Goal: Use online tool/utility: Utilize a website feature to perform a specific function

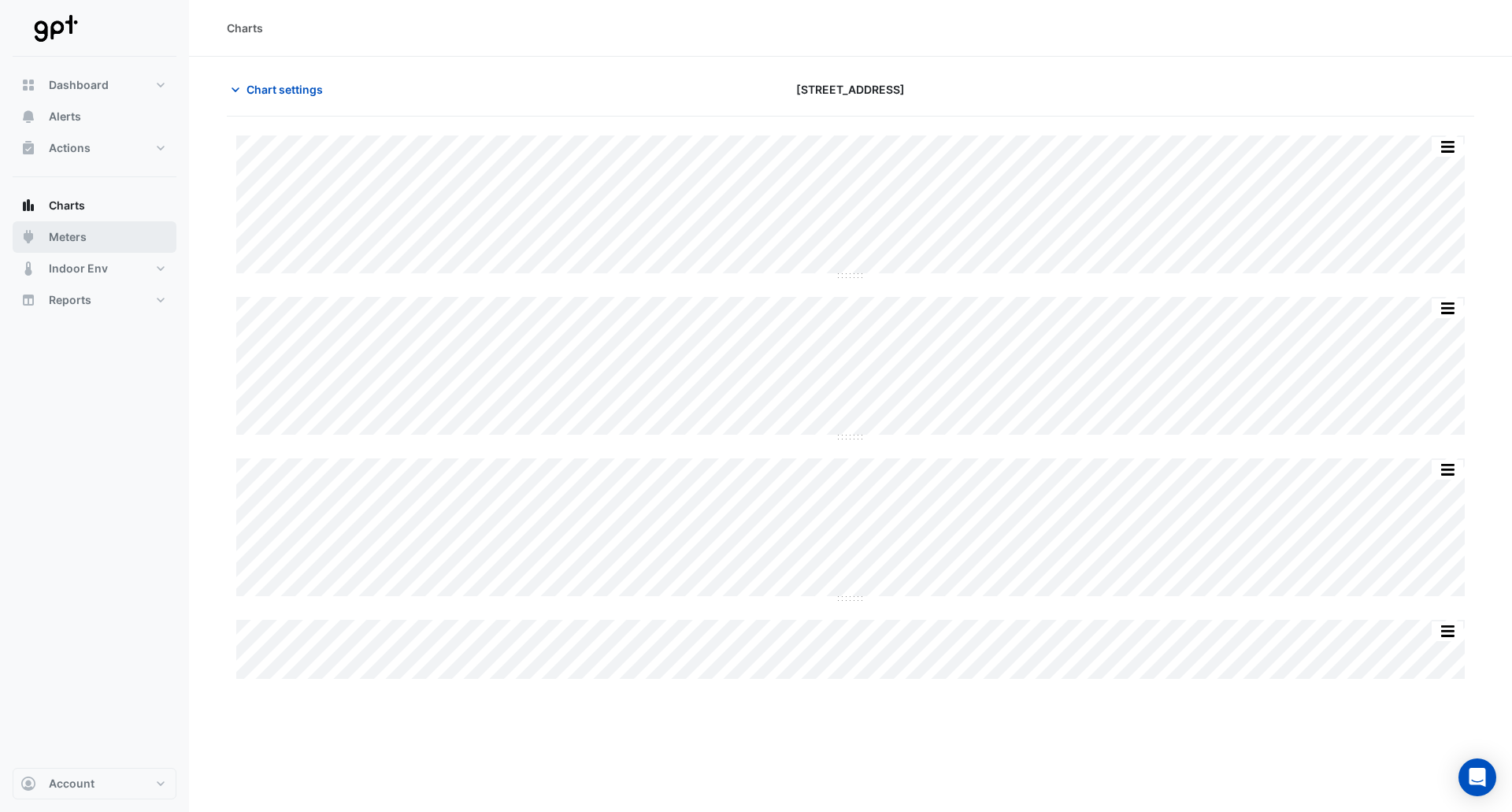
click at [86, 238] on span "Meters" at bounding box center [67, 238] width 38 height 16
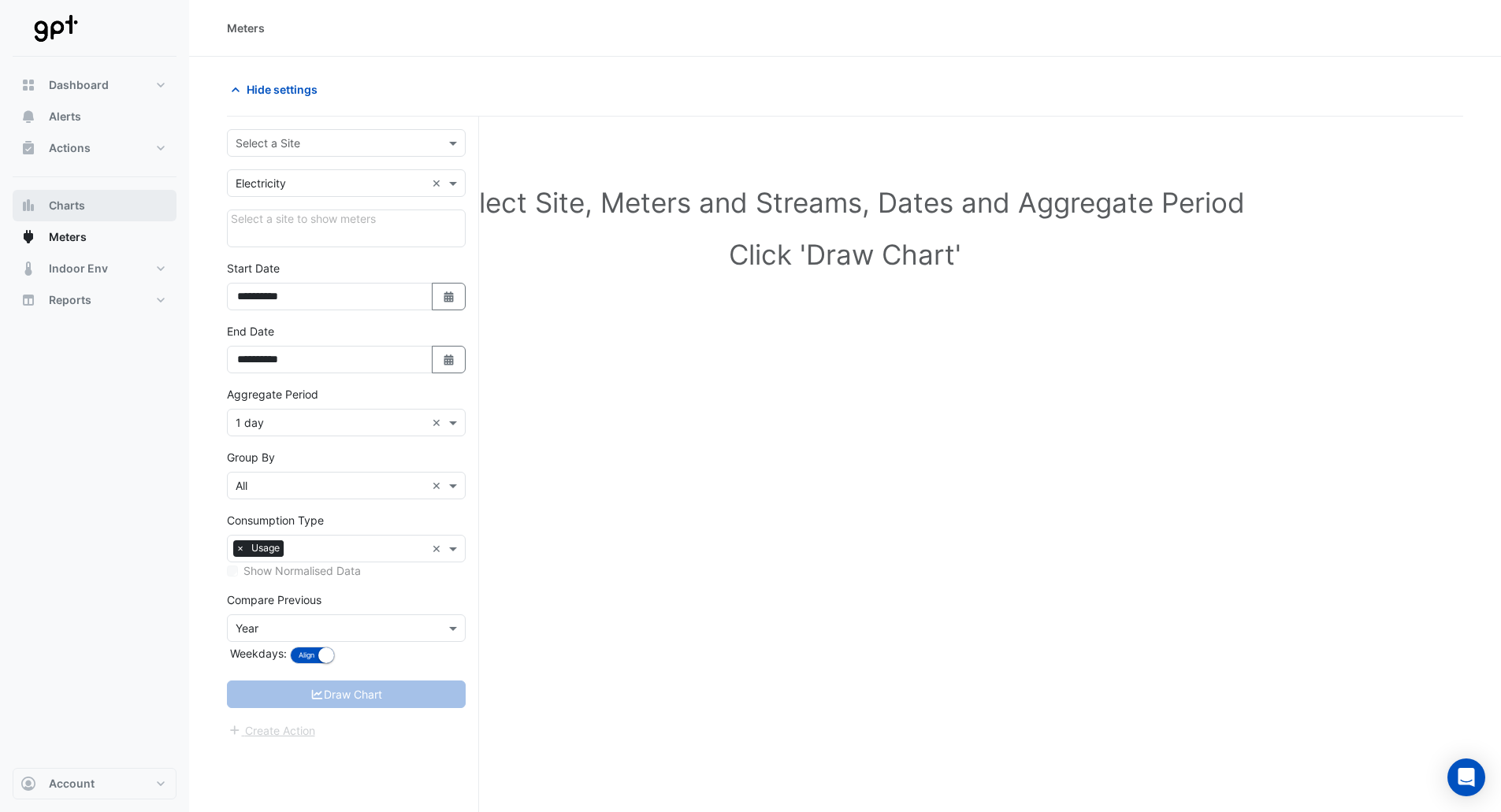
click at [86, 198] on button "Charts" at bounding box center [94, 205] width 164 height 31
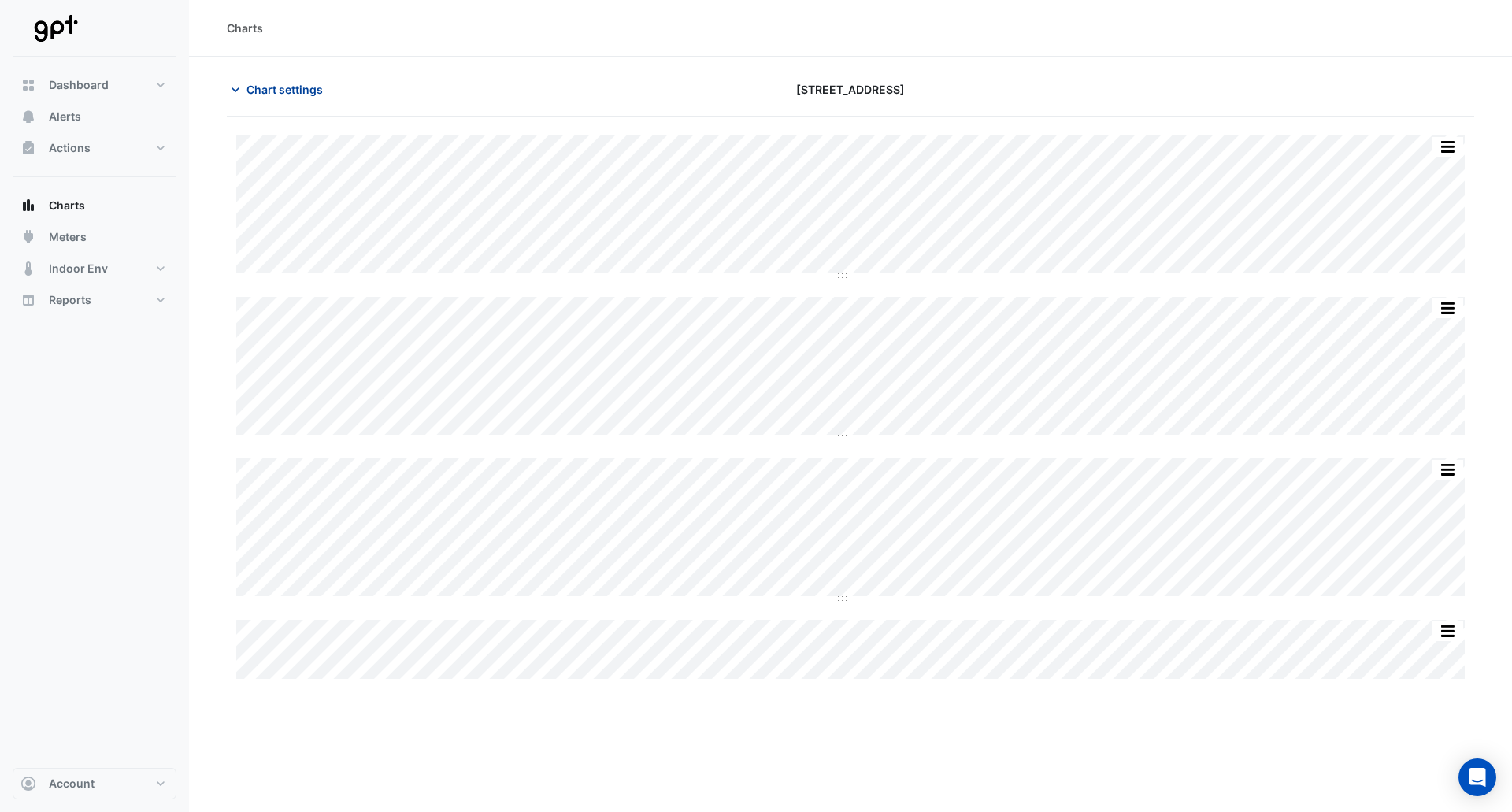
click at [275, 94] on span "Chart settings" at bounding box center [285, 89] width 77 height 17
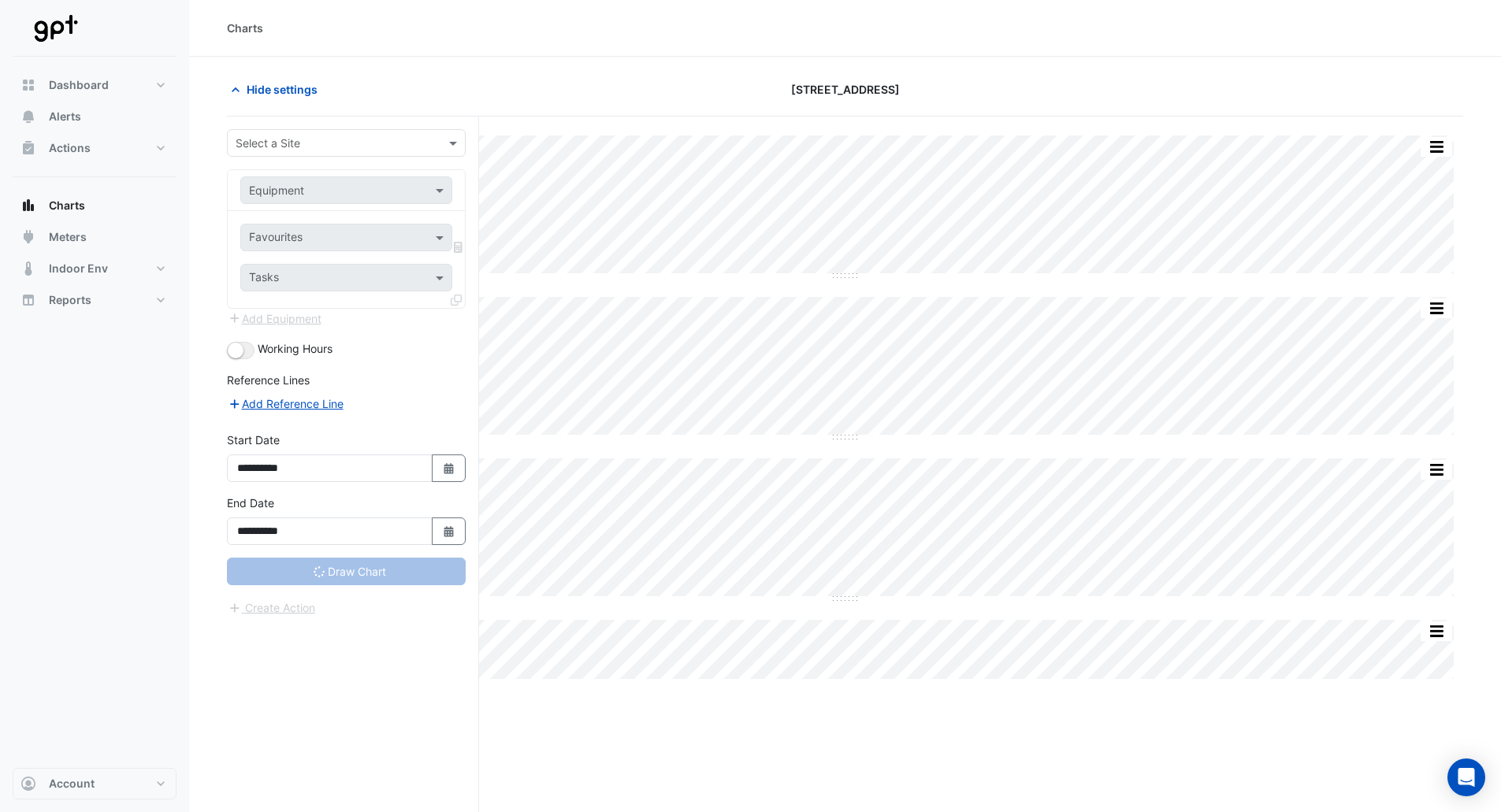
type input "**********"
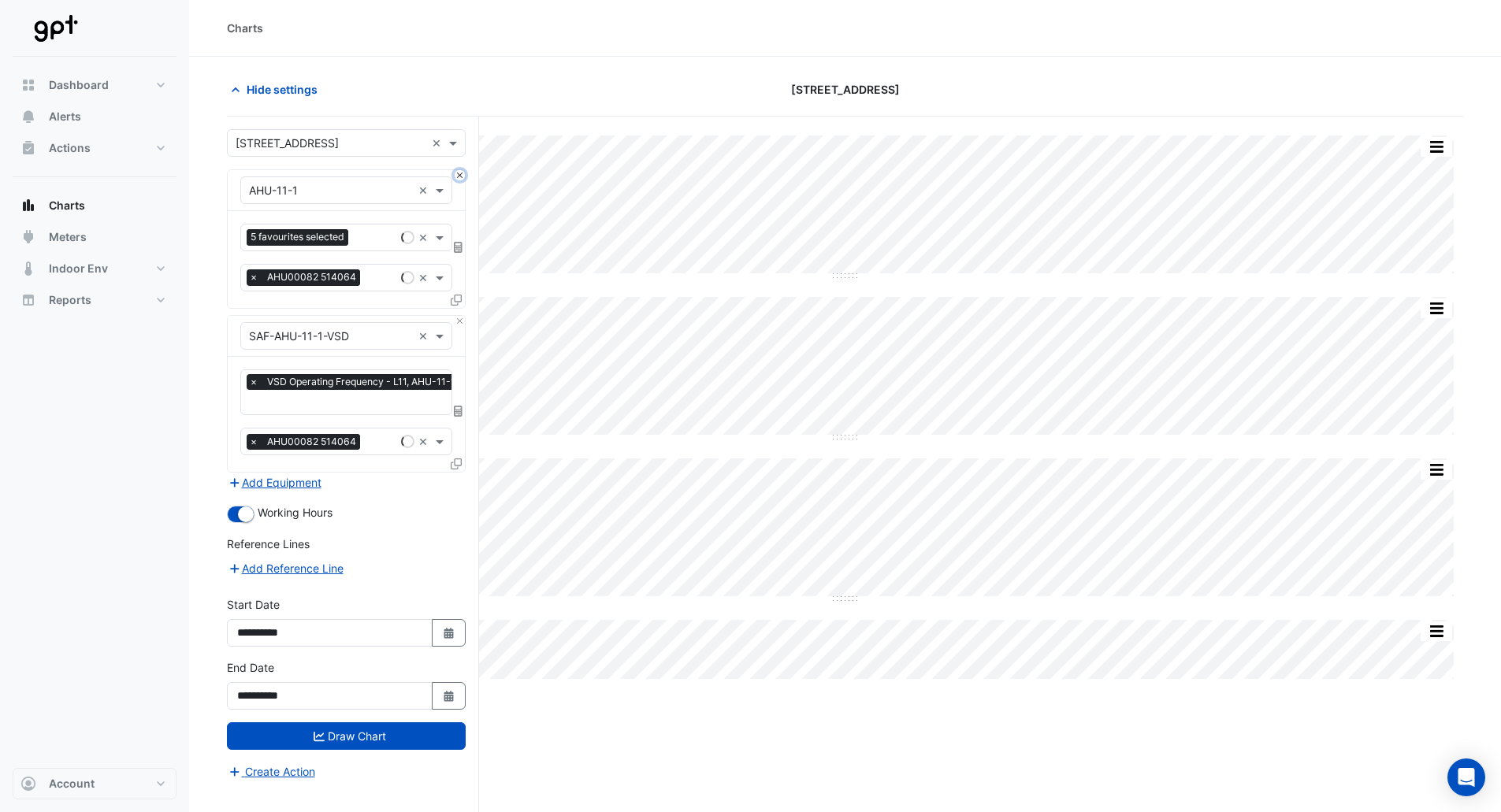
click at [458, 179] on button "Close" at bounding box center [459, 175] width 10 height 10
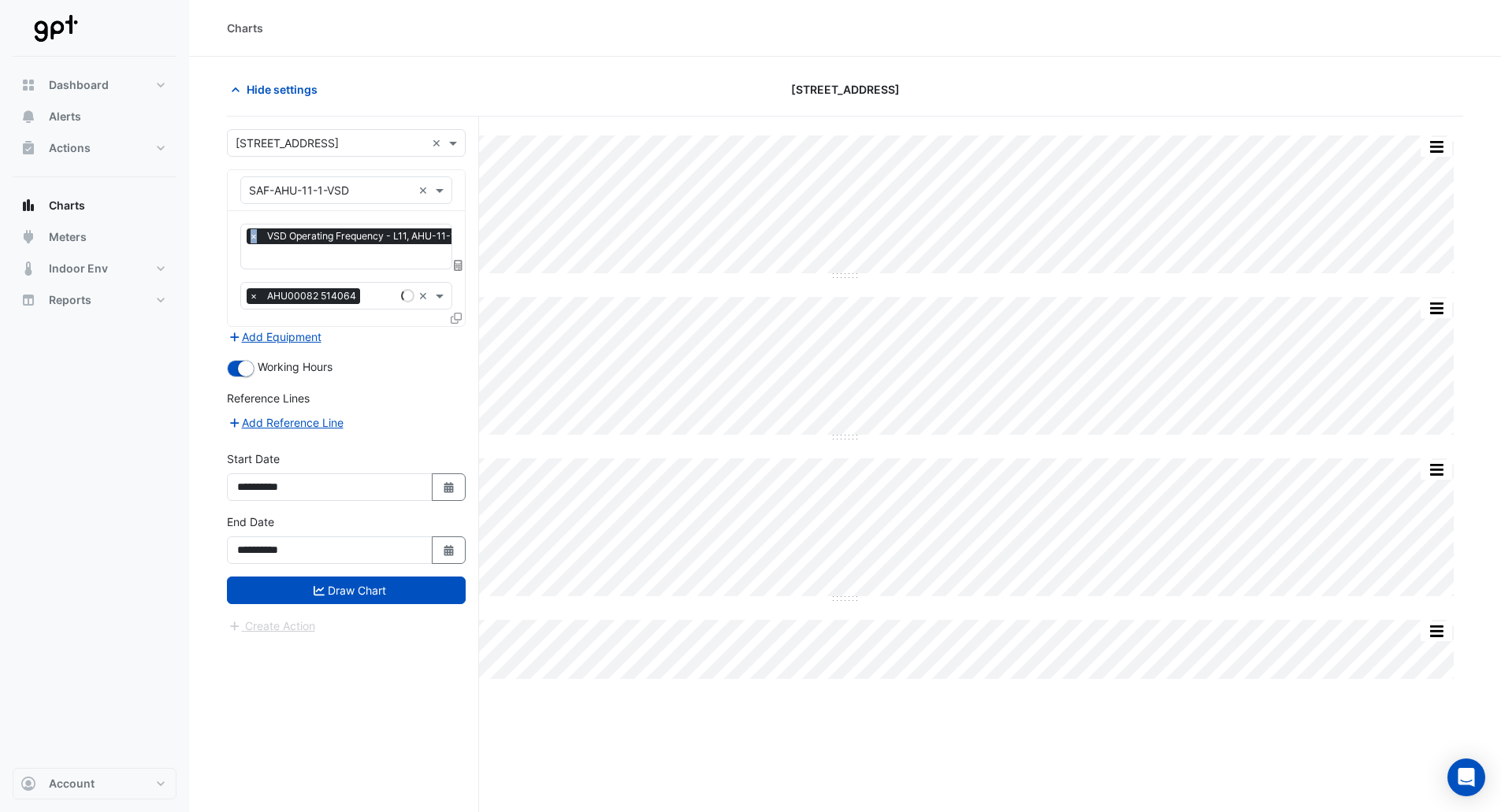
click at [458, 179] on div "Equipment × SAF-AHU-11-1-VSD ×" at bounding box center [346, 190] width 237 height 41
drag, startPoint x: 421, startPoint y: 189, endPoint x: 343, endPoint y: 137, distance: 93.7
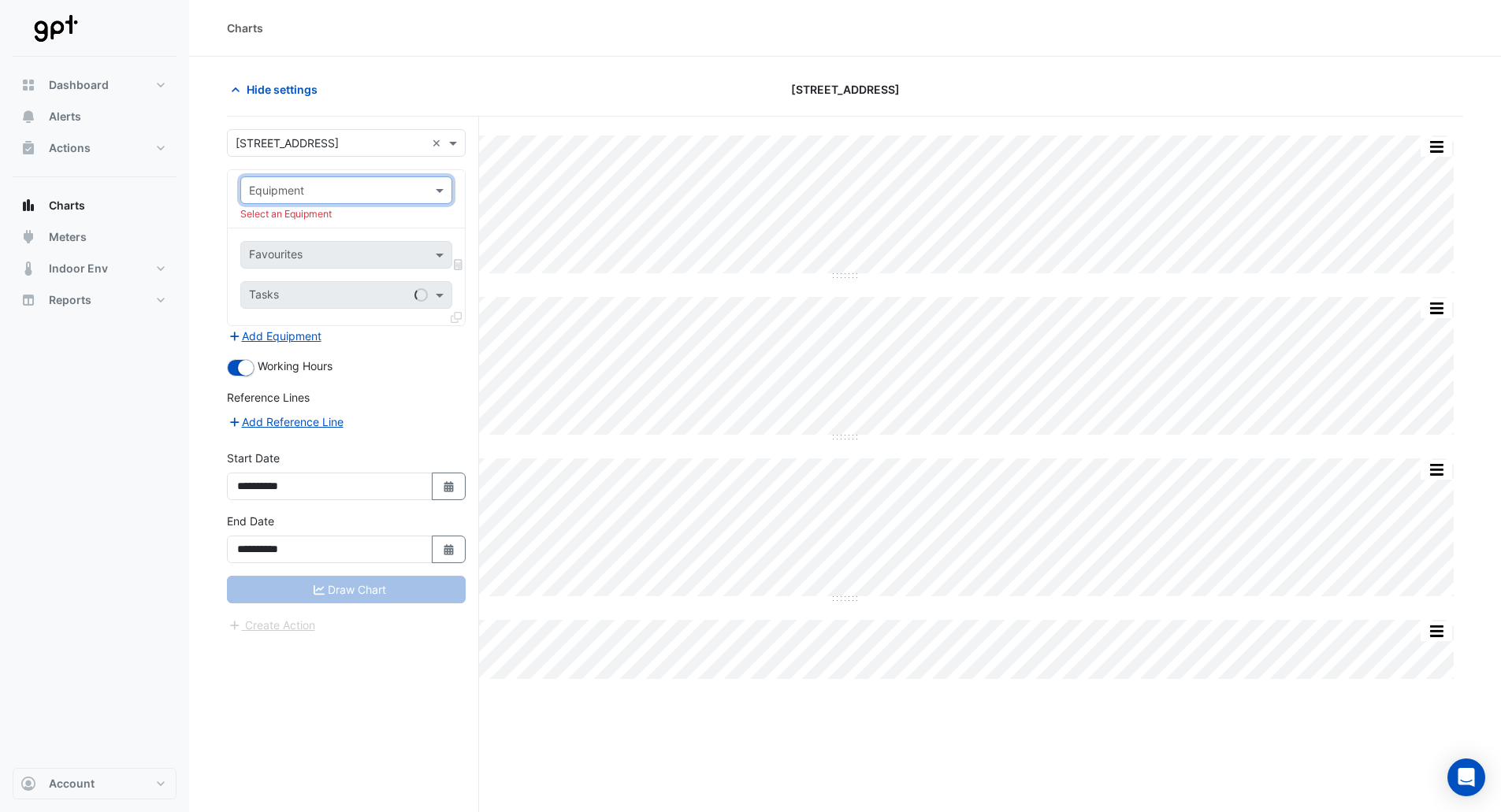
click at [338, 138] on input "text" at bounding box center [330, 143] width 190 height 17
type input "*****"
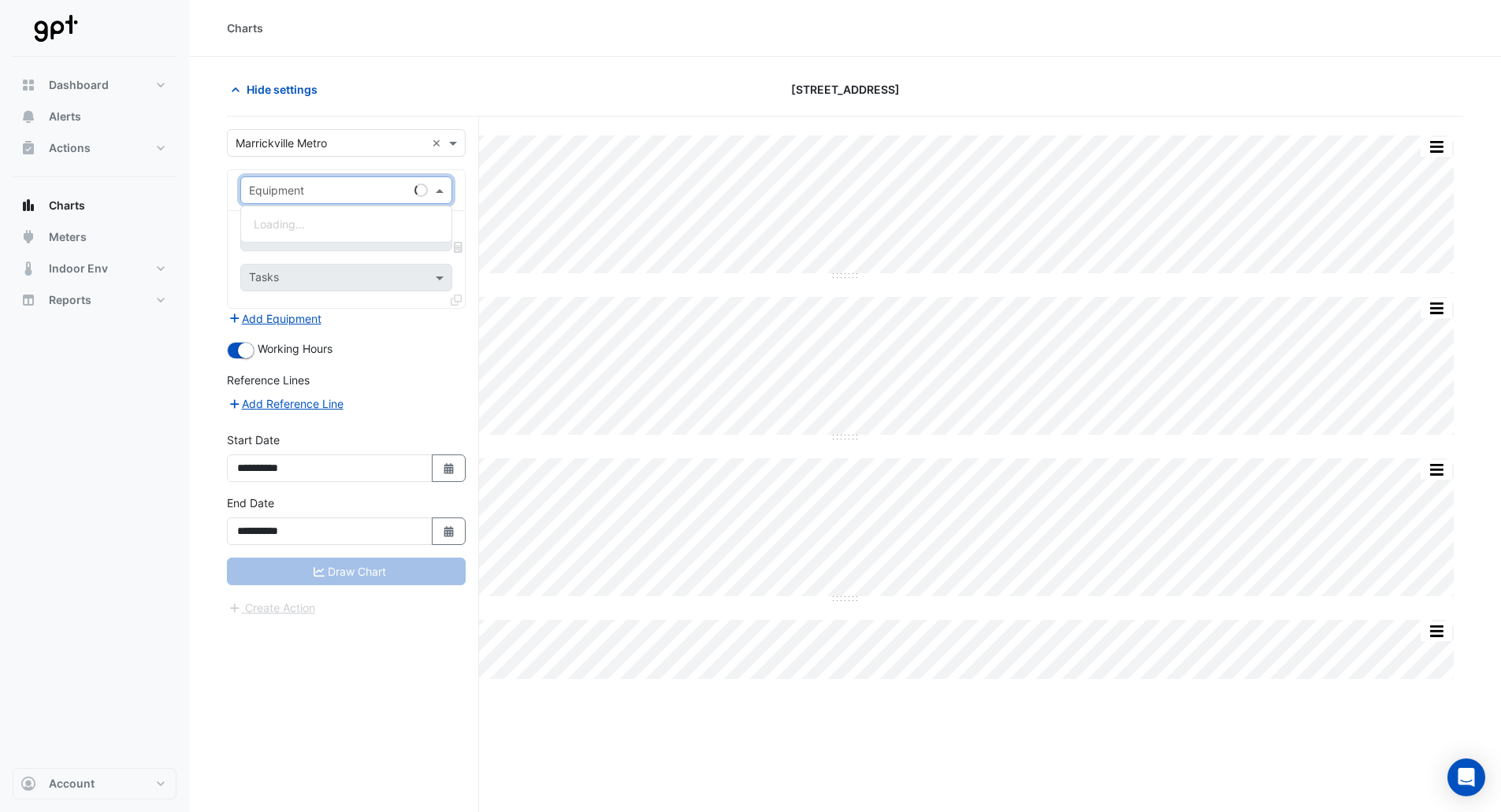
click at [295, 189] on input "text" at bounding box center [330, 190] width 163 height 17
click at [262, 189] on input "*****" at bounding box center [330, 190] width 163 height 17
type input "*"
type input "*********"
click at [309, 250] on span "KEF-2B-05-VSD" at bounding box center [294, 246] width 82 height 14
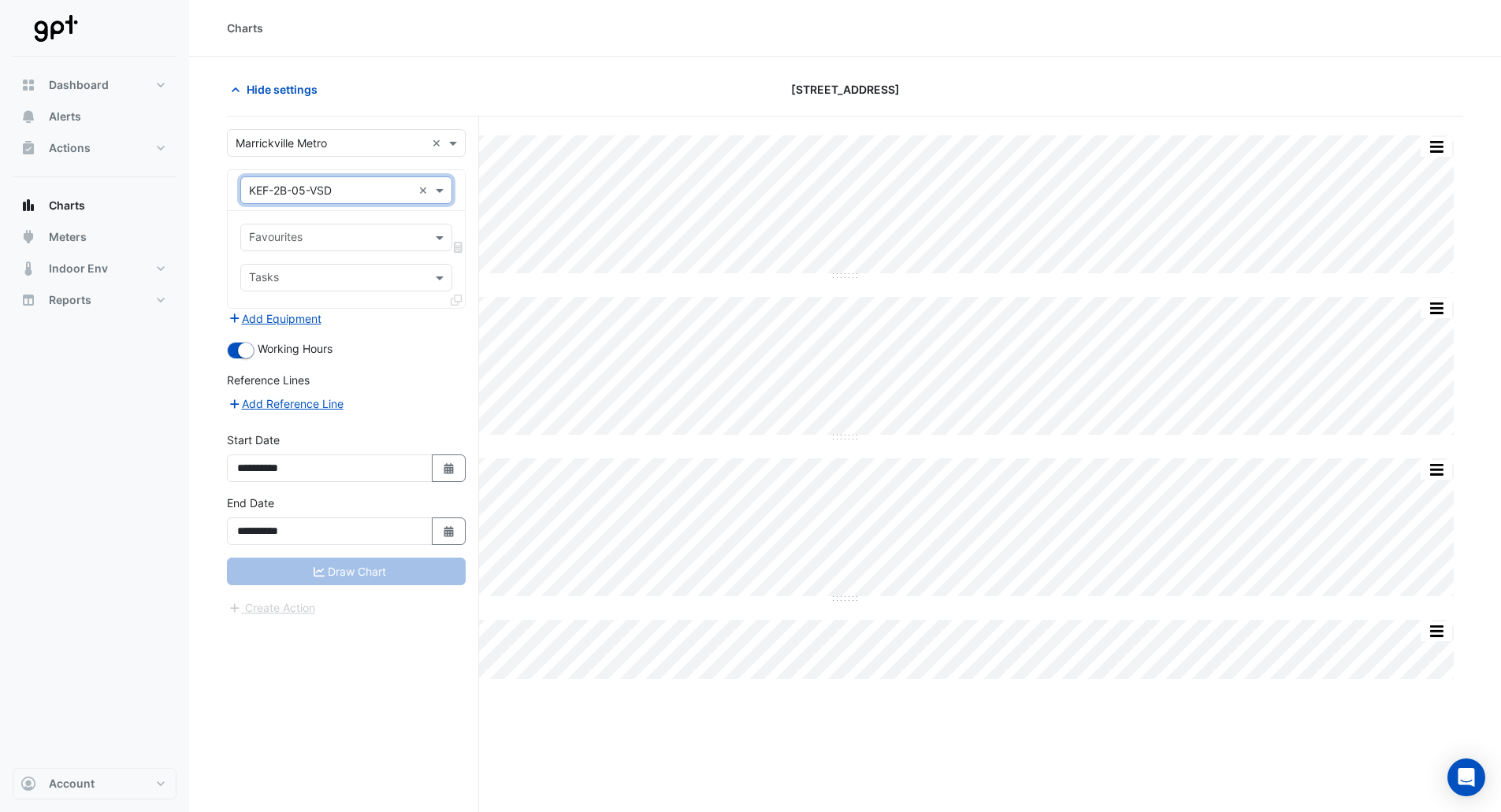
click at [308, 237] on input "text" at bounding box center [337, 239] width 177 height 17
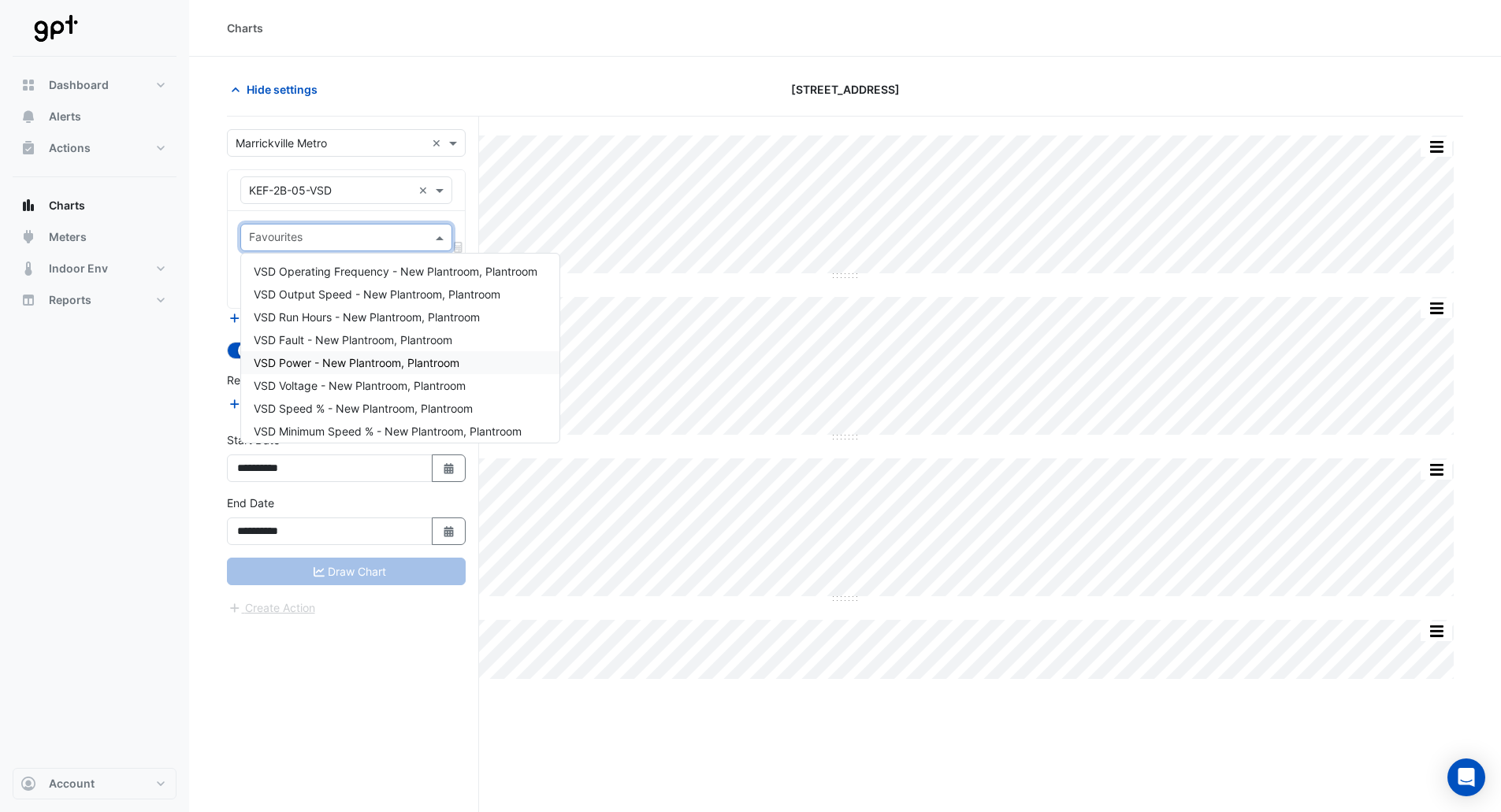
click at [325, 361] on span "VSD Power - New Plantroom, Plantroom" at bounding box center [356, 362] width 206 height 14
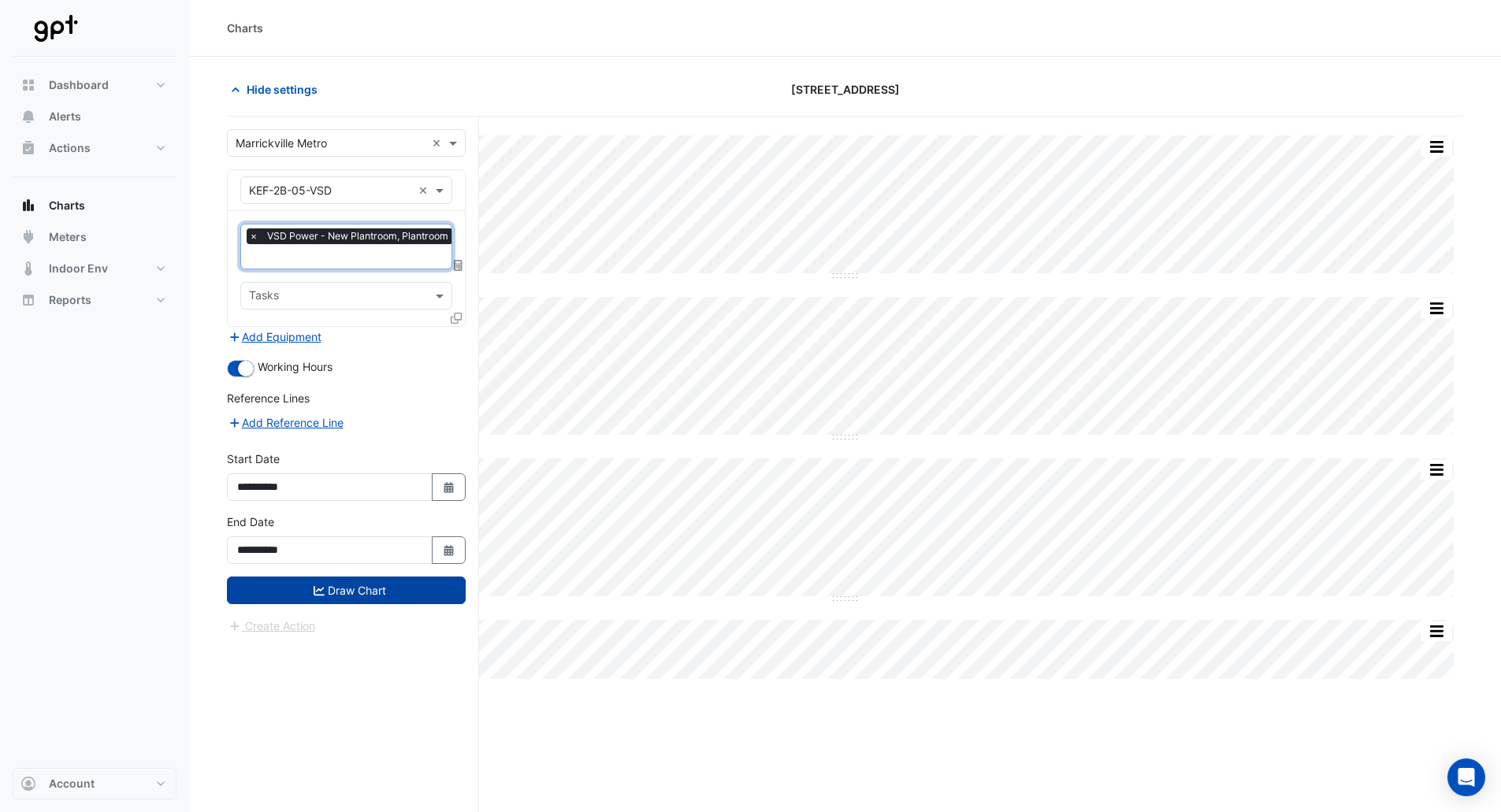
click at [370, 590] on button "Draw Chart" at bounding box center [346, 590] width 238 height 27
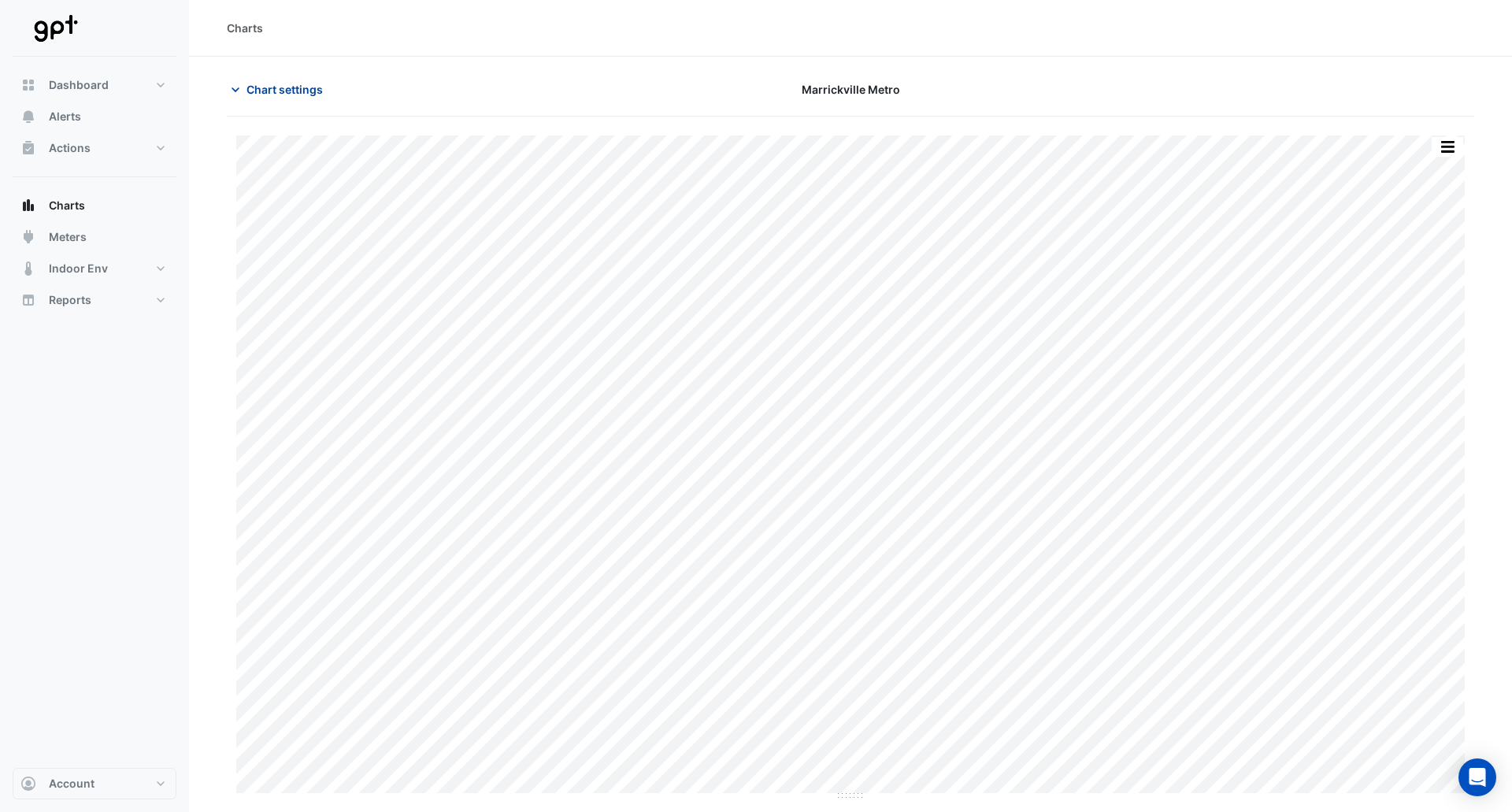
click at [319, 95] on span "Chart settings" at bounding box center [285, 89] width 77 height 17
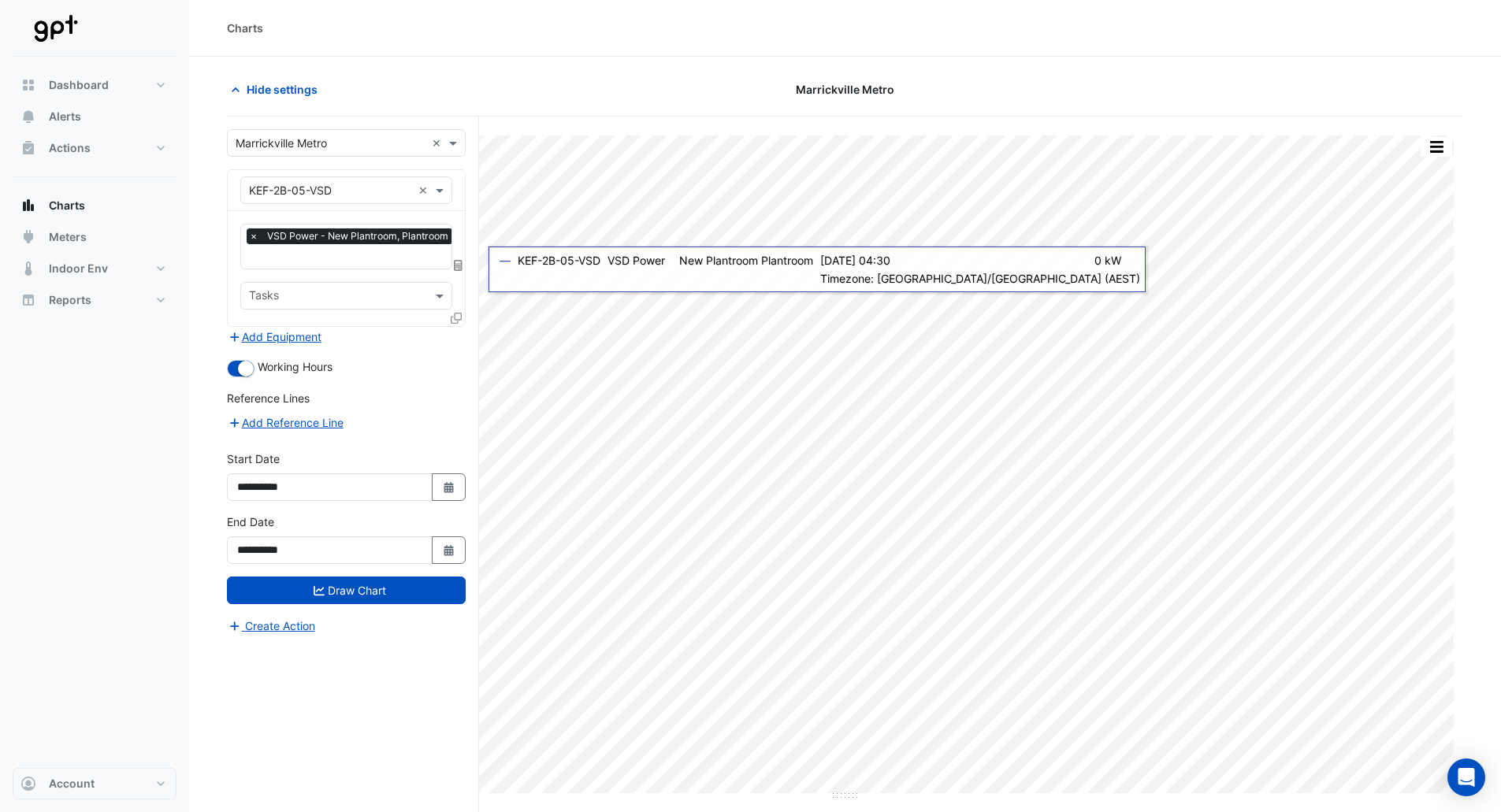
click at [454, 316] on icon at bounding box center [456, 318] width 11 height 11
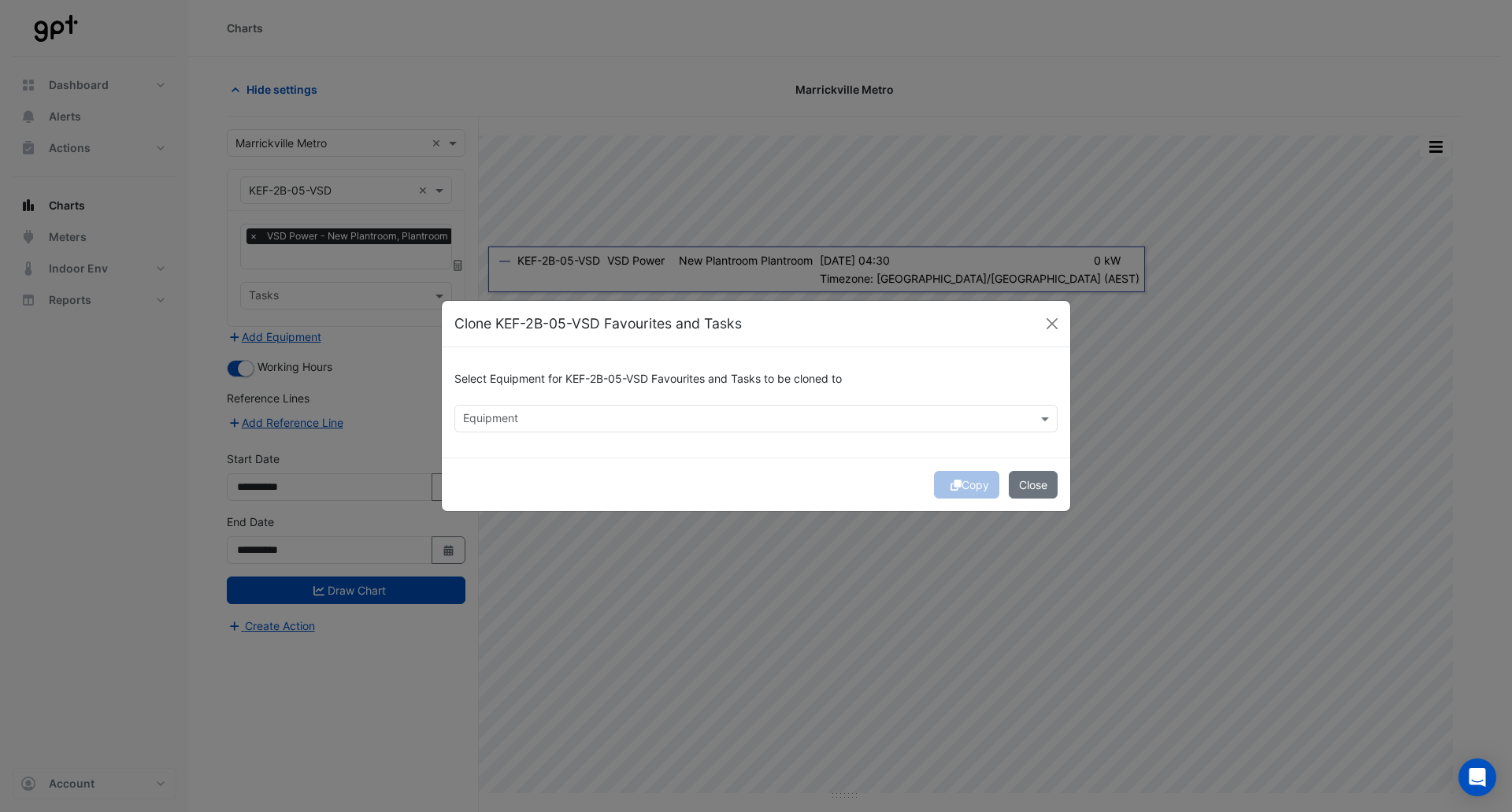
click at [592, 408] on div "Equipment" at bounding box center [743, 418] width 576 height 25
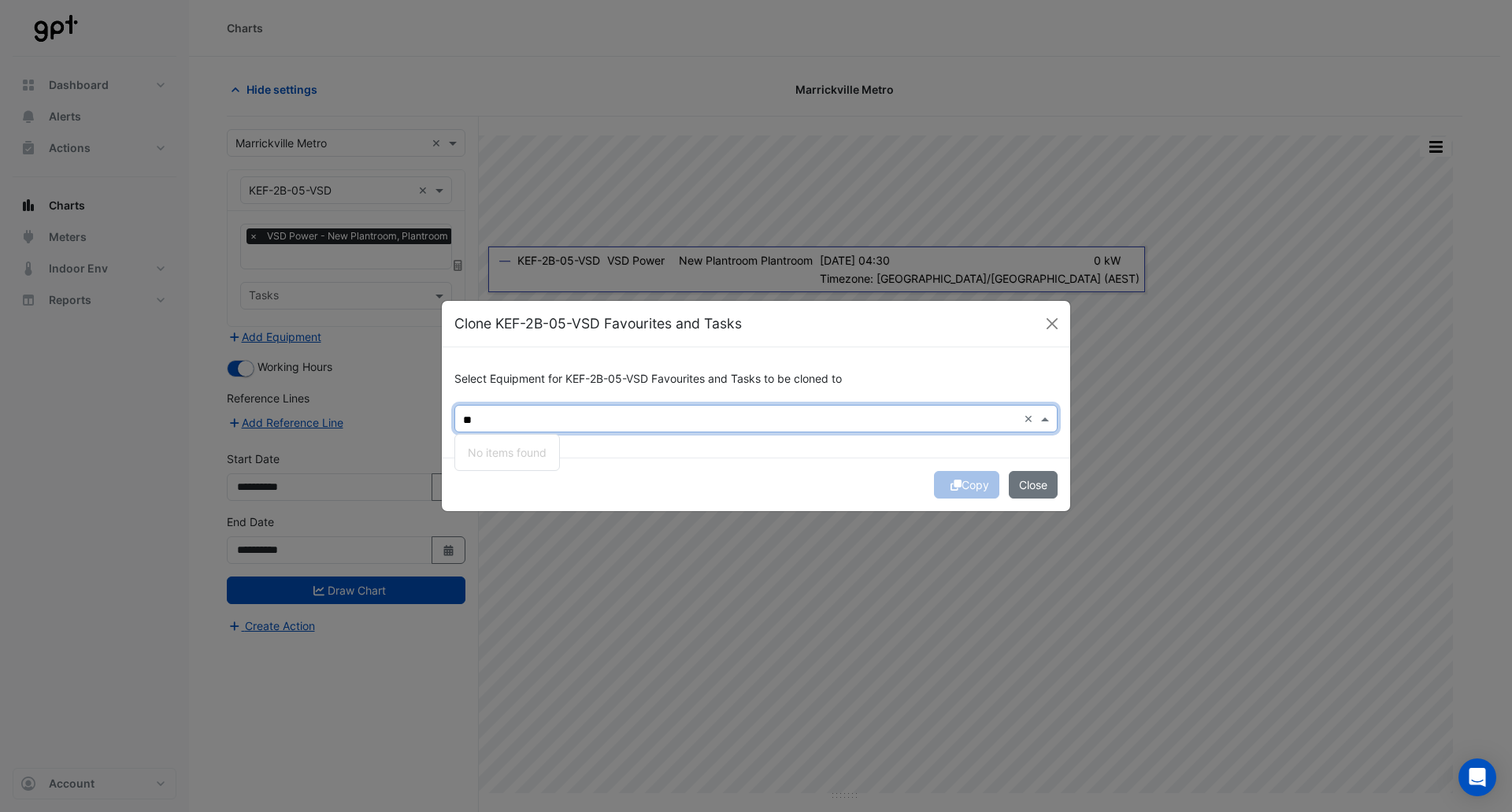
type input "*"
type input "**"
click at [693, 473] on div "Copy Close" at bounding box center [756, 484] width 628 height 54
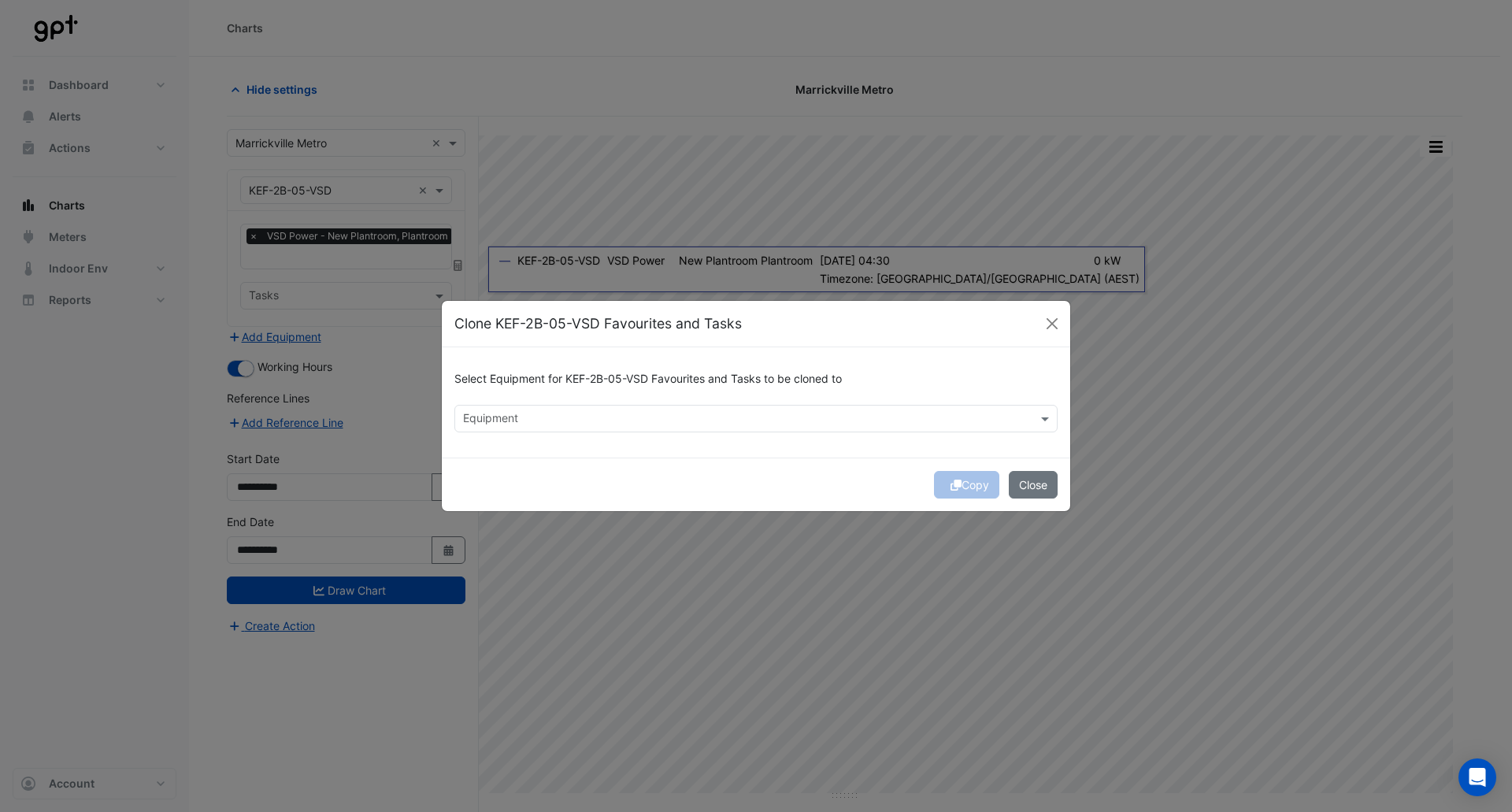
click at [541, 418] on input "text" at bounding box center [747, 420] width 568 height 17
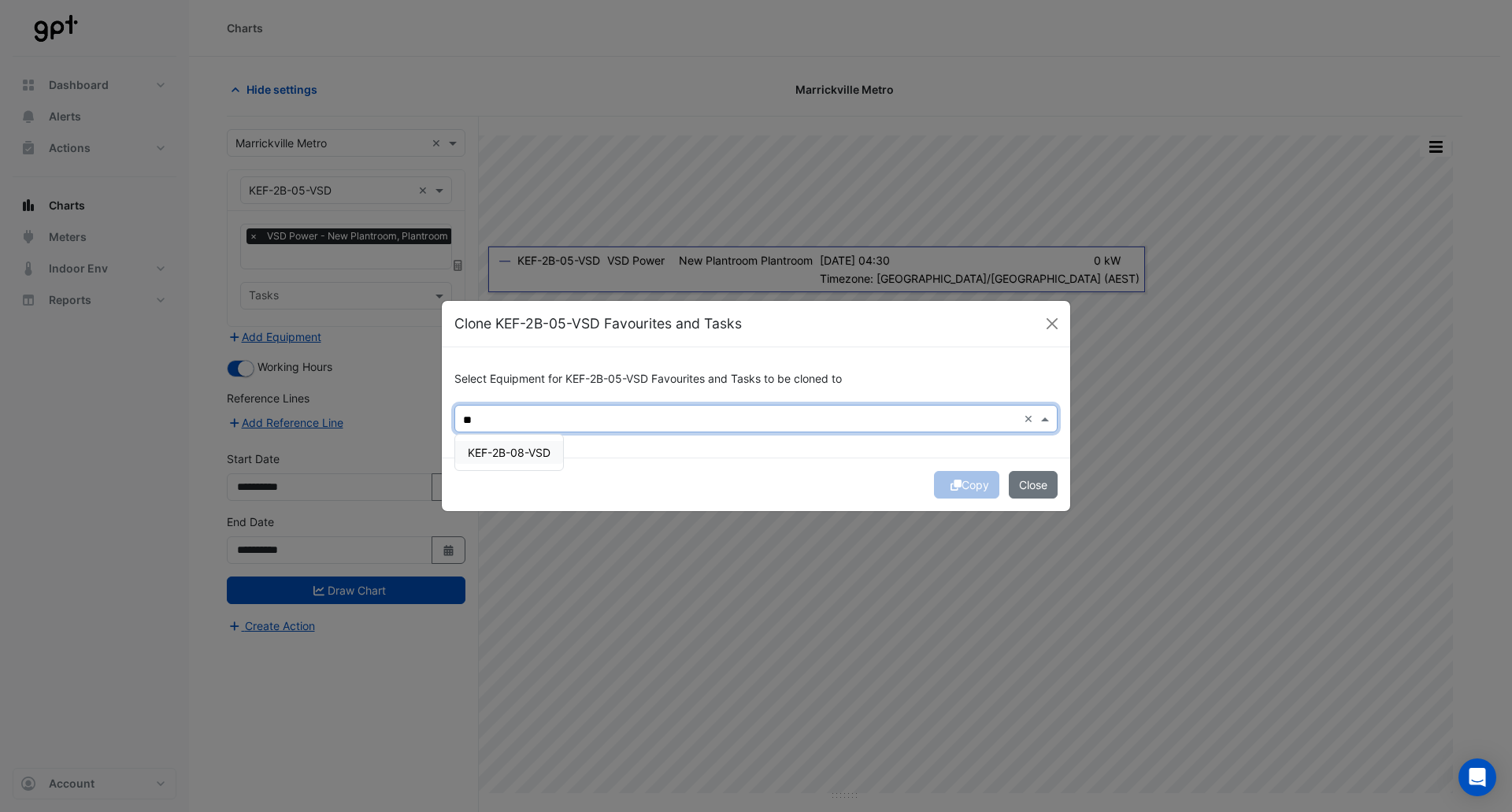
click at [538, 450] on span "KEF-2B-08-VSD" at bounding box center [509, 452] width 82 height 14
type input "**"
click at [670, 458] on div "Select Equipment for KEF-2B-05-VSD Favourites and Tasks to be cloned to Equipme…" at bounding box center [756, 402] width 628 height 110
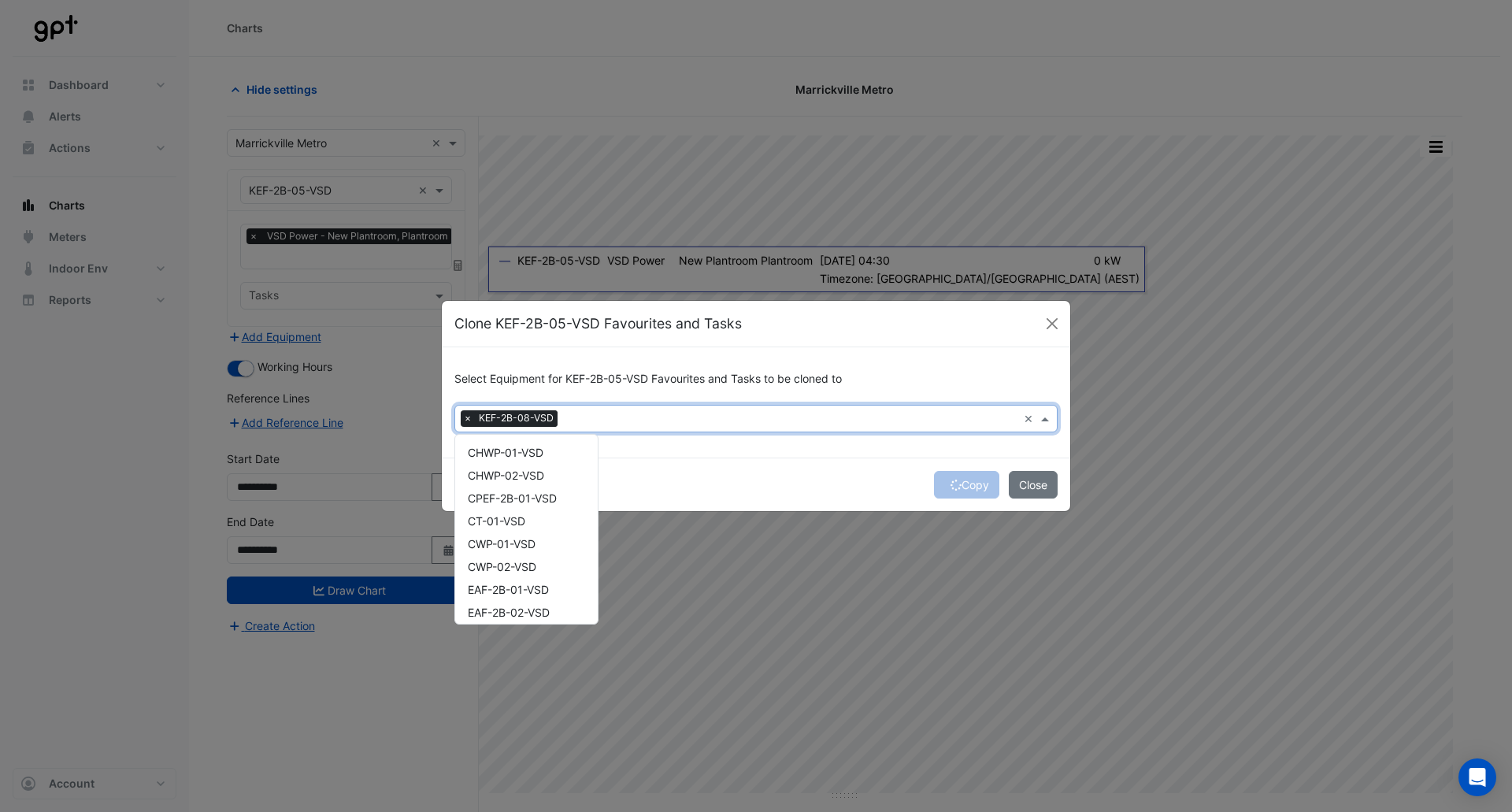
click at [591, 414] on input "text" at bounding box center [790, 420] width 453 height 17
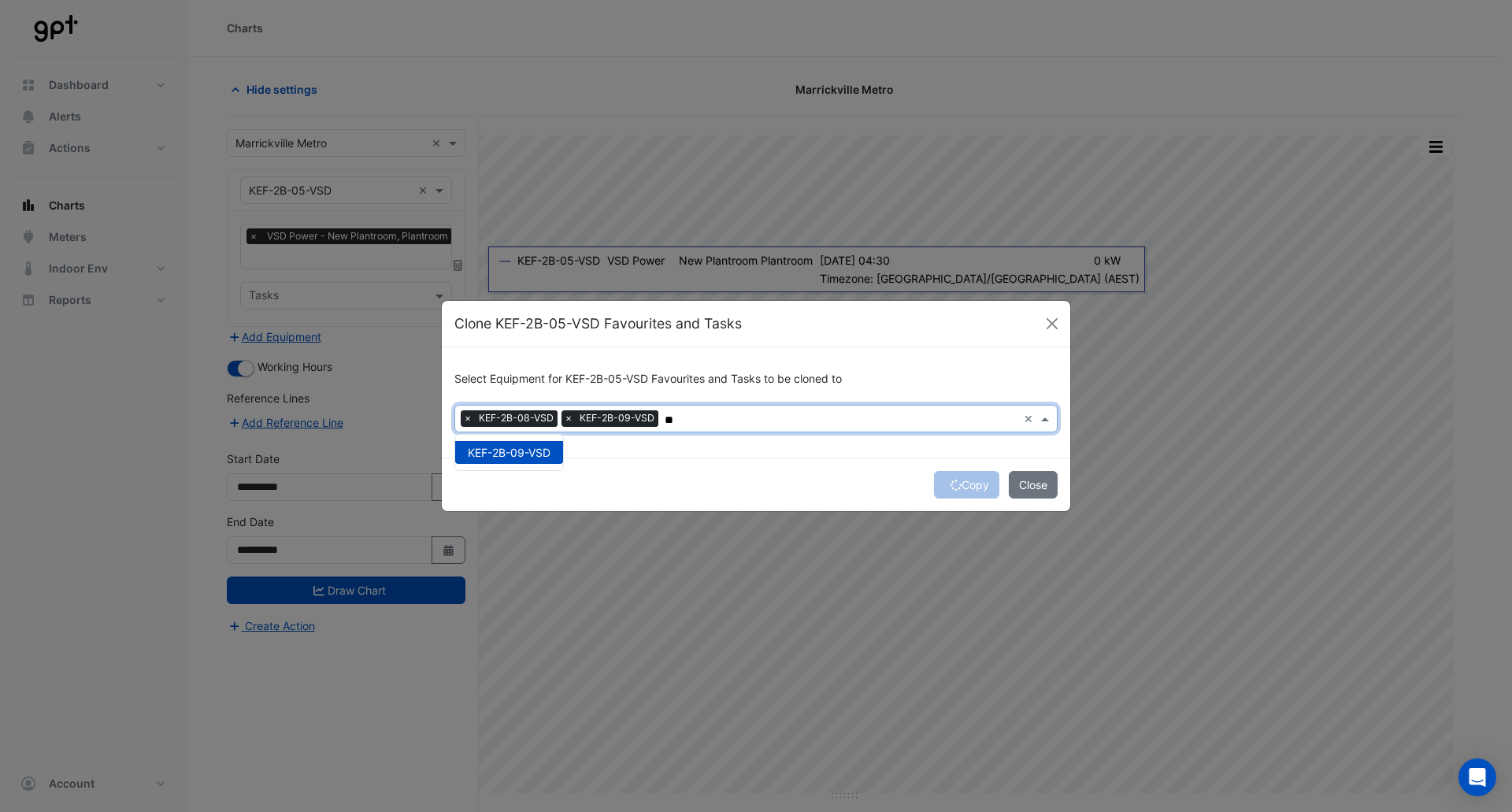
type input "*"
type input "***"
click at [700, 452] on div "Select Equipment for KEF-2B-05-VSD Favourites and Tasks to be cloned to Equipme…" at bounding box center [756, 402] width 628 height 110
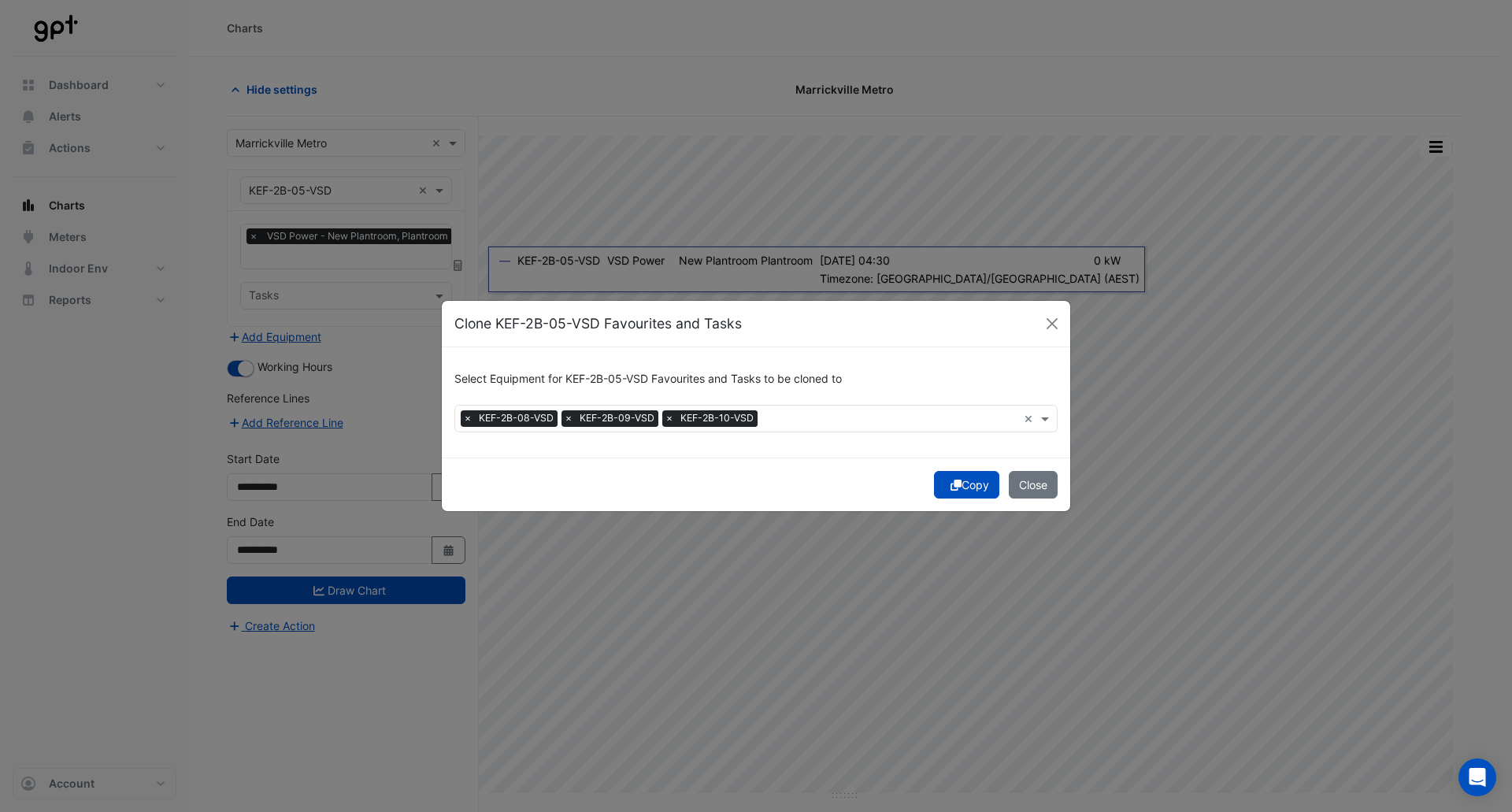
click at [957, 486] on icon "submit" at bounding box center [956, 486] width 11 height 11
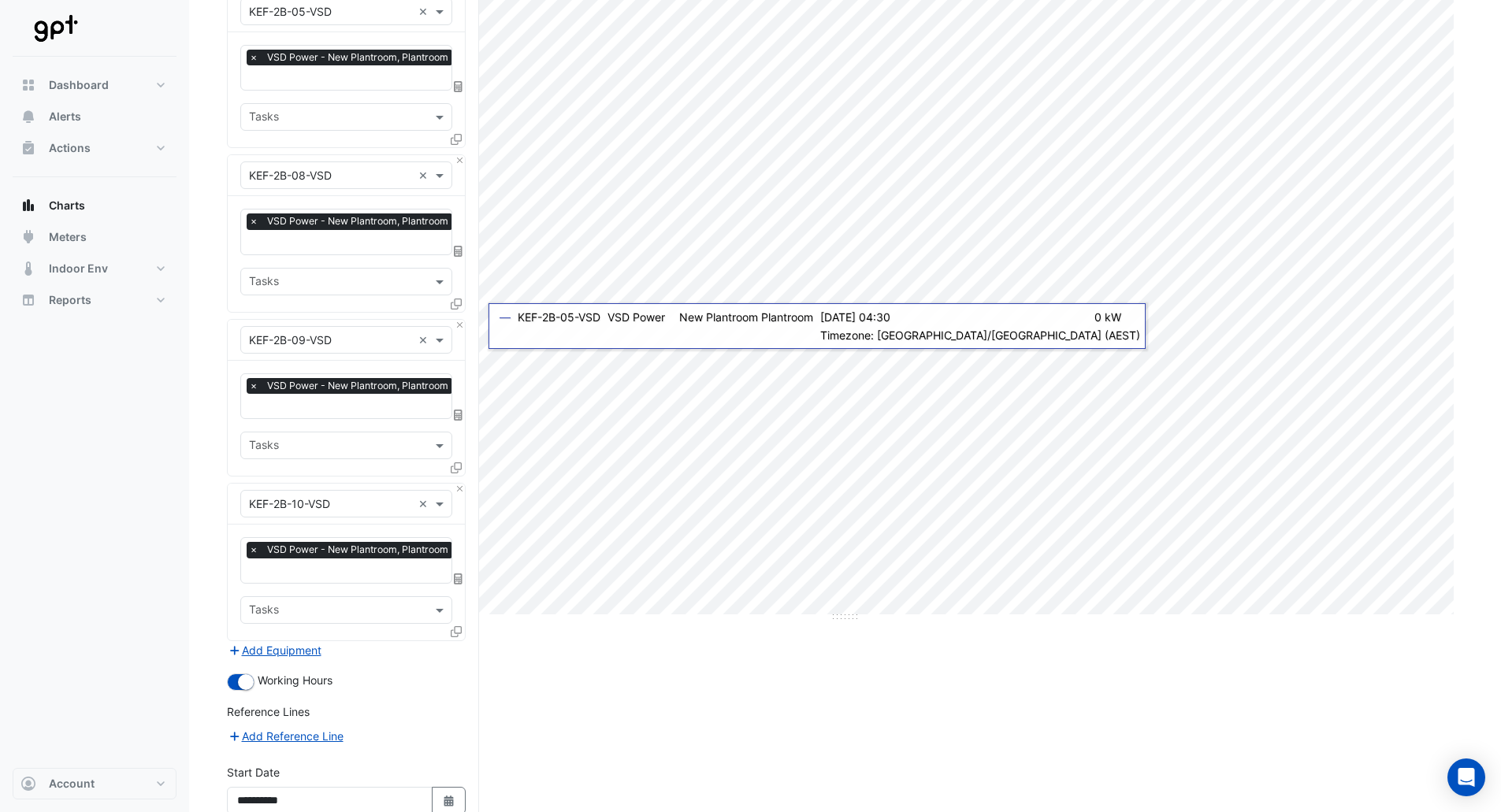
scroll to position [322, 0]
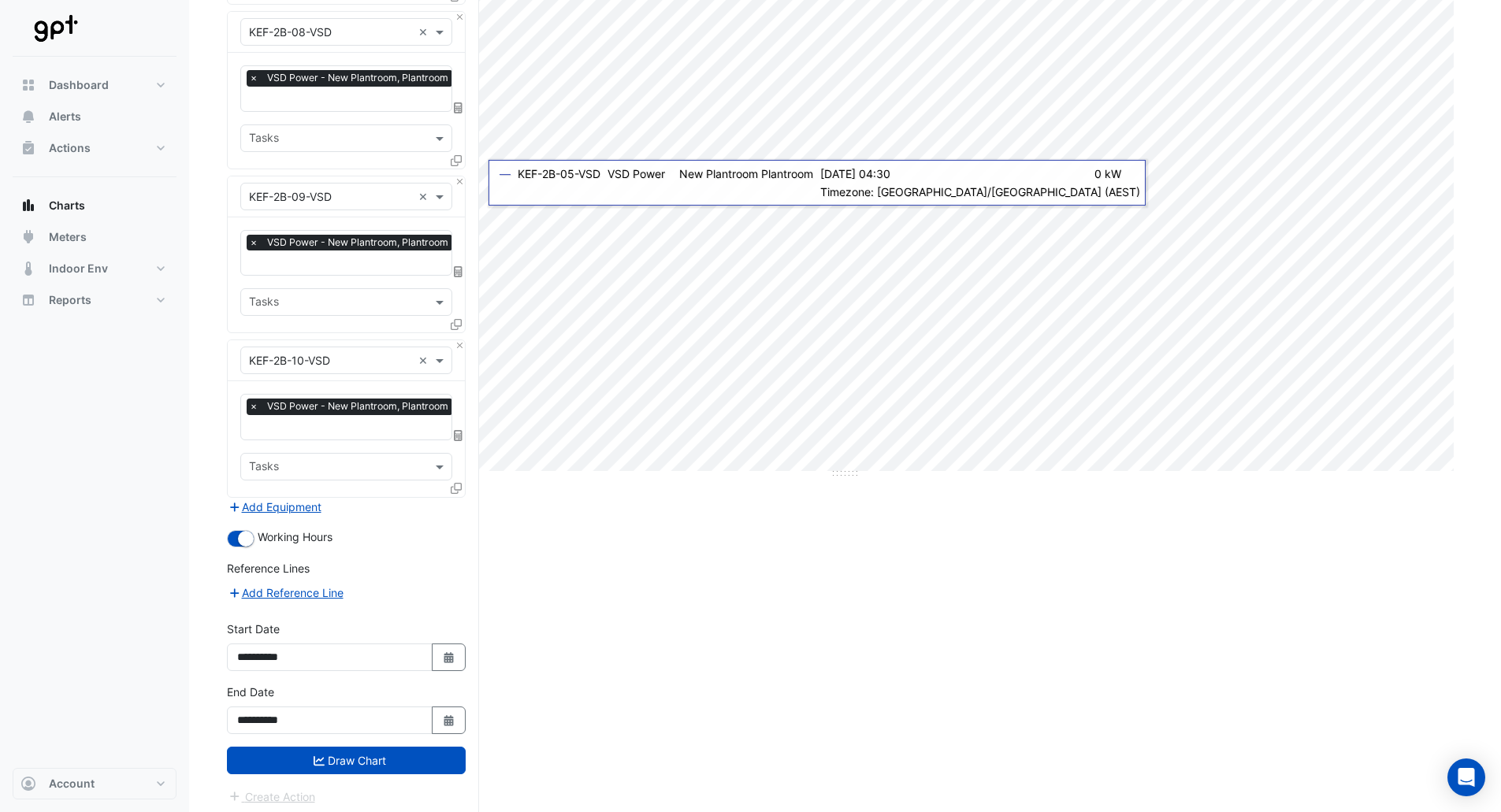
click at [341, 748] on button "Draw Chart" at bounding box center [346, 761] width 238 height 27
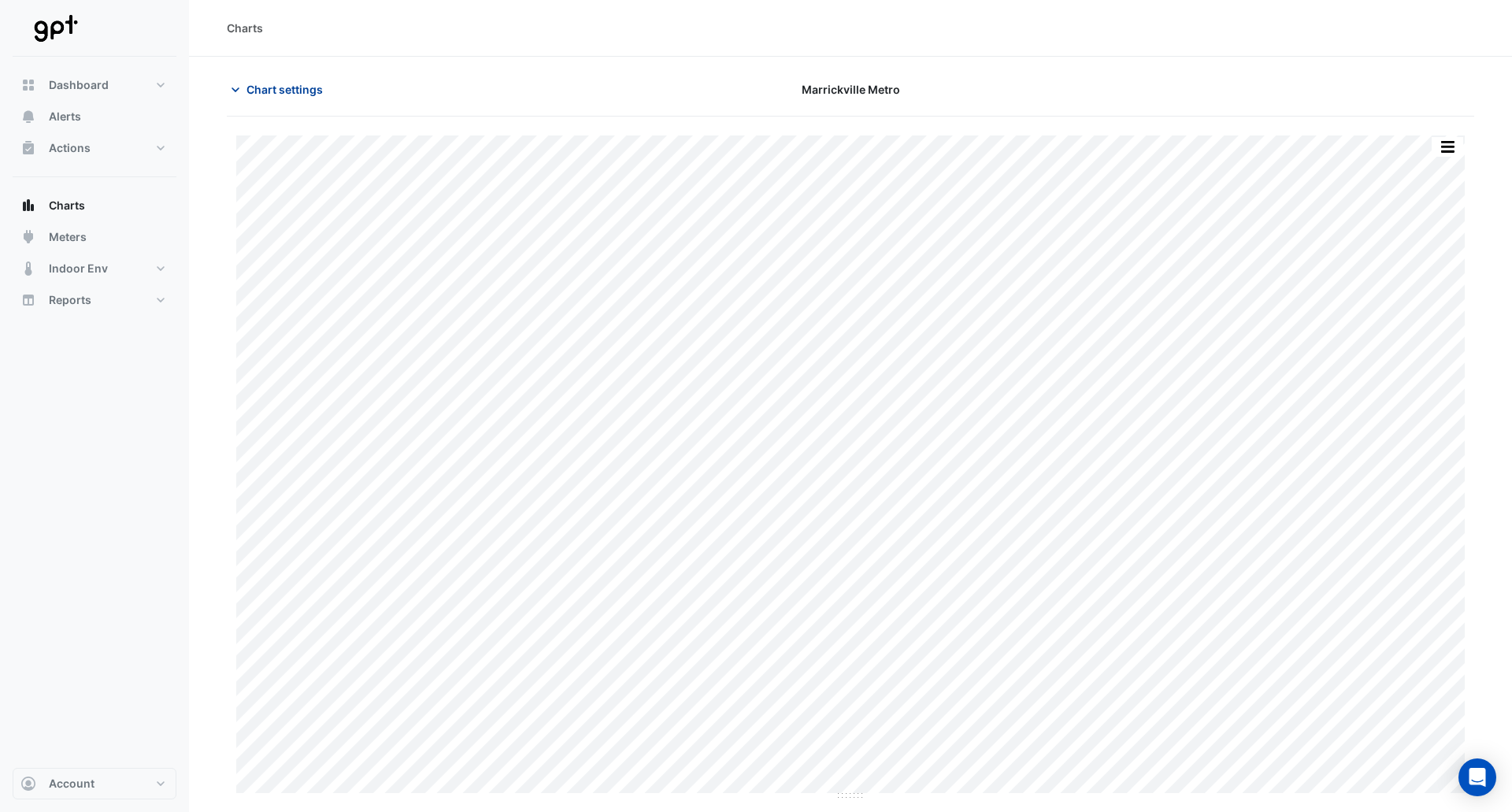
click at [274, 82] on span "Chart settings" at bounding box center [285, 89] width 77 height 17
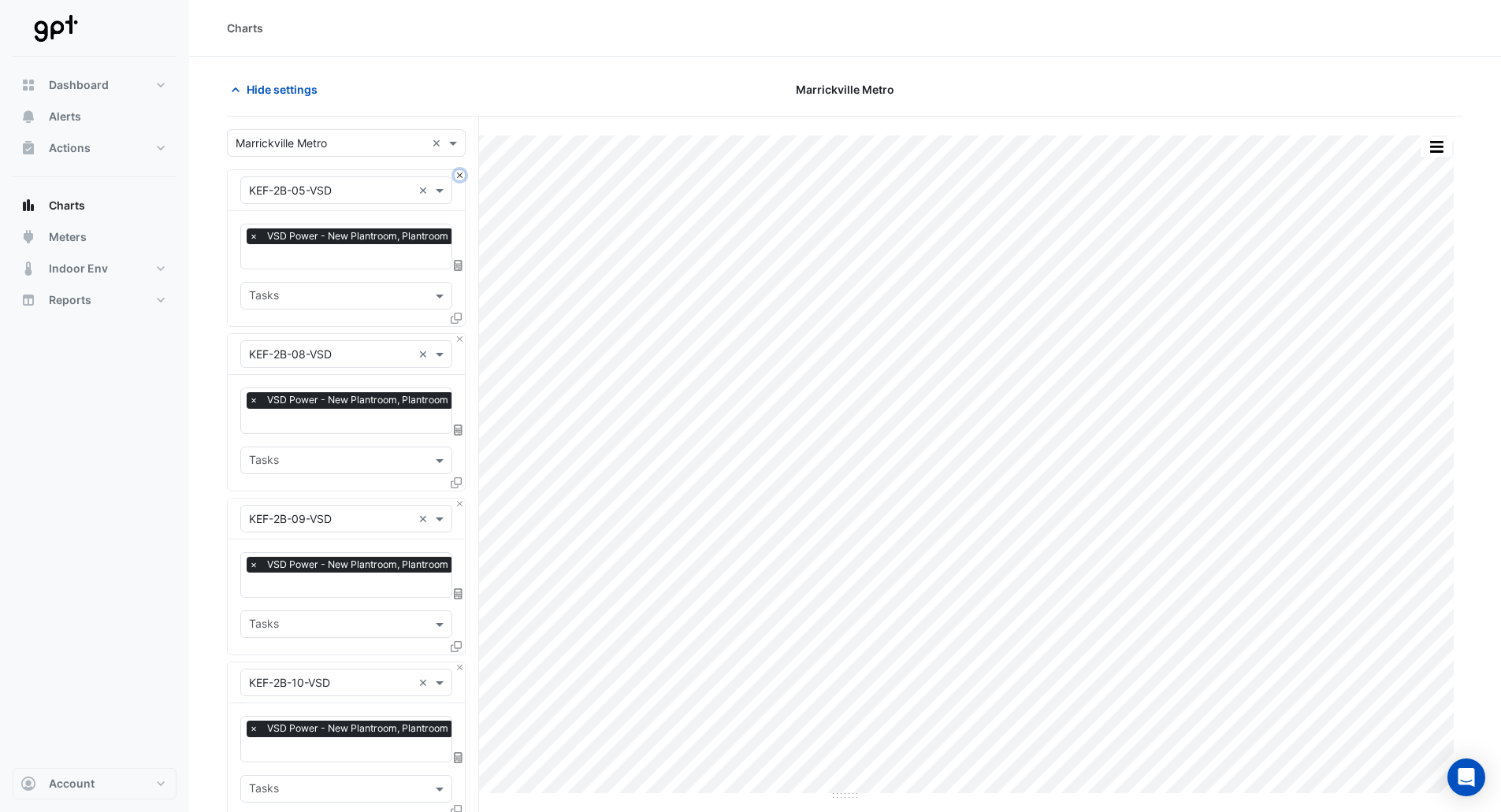
click at [458, 178] on button "Close" at bounding box center [459, 175] width 10 height 10
click at [458, 334] on button "Close" at bounding box center [459, 339] width 10 height 10
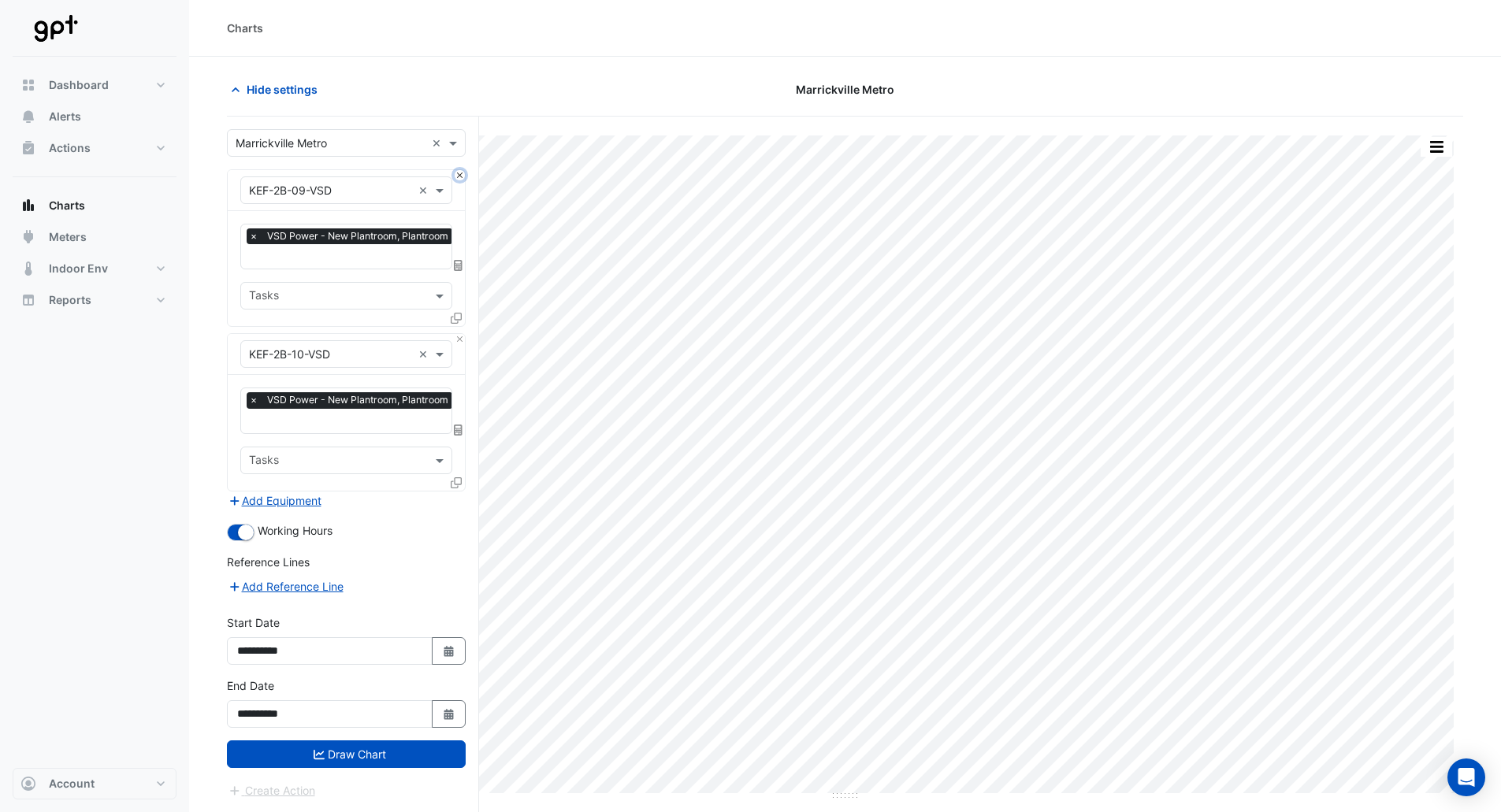
click at [458, 178] on button "Close" at bounding box center [459, 175] width 10 height 10
click at [458, 334] on div "Equipment × KEF-2B-10-VSD ×" at bounding box center [346, 354] width 237 height 41
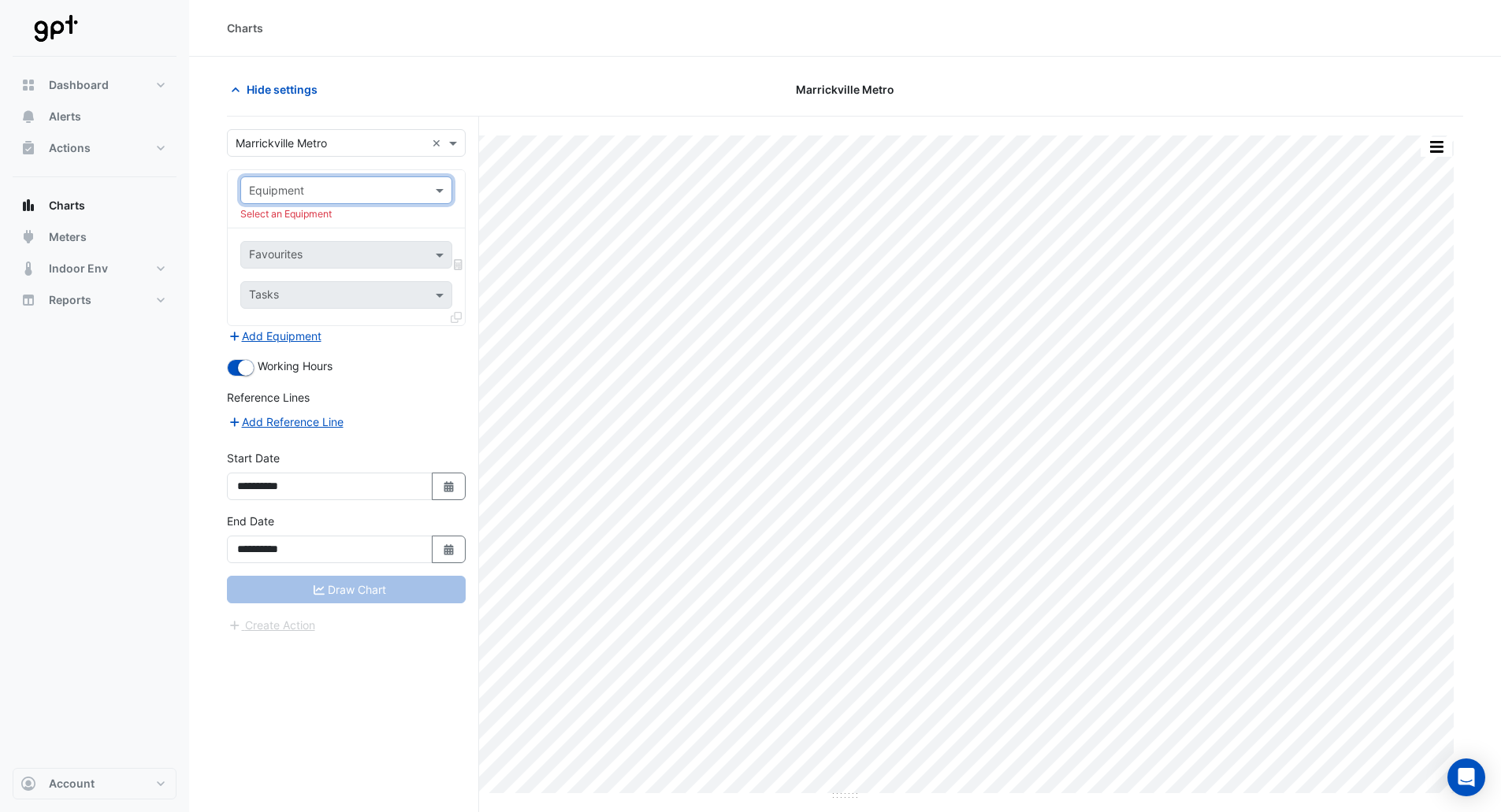
click at [342, 202] on div "Equipment" at bounding box center [346, 190] width 212 height 27
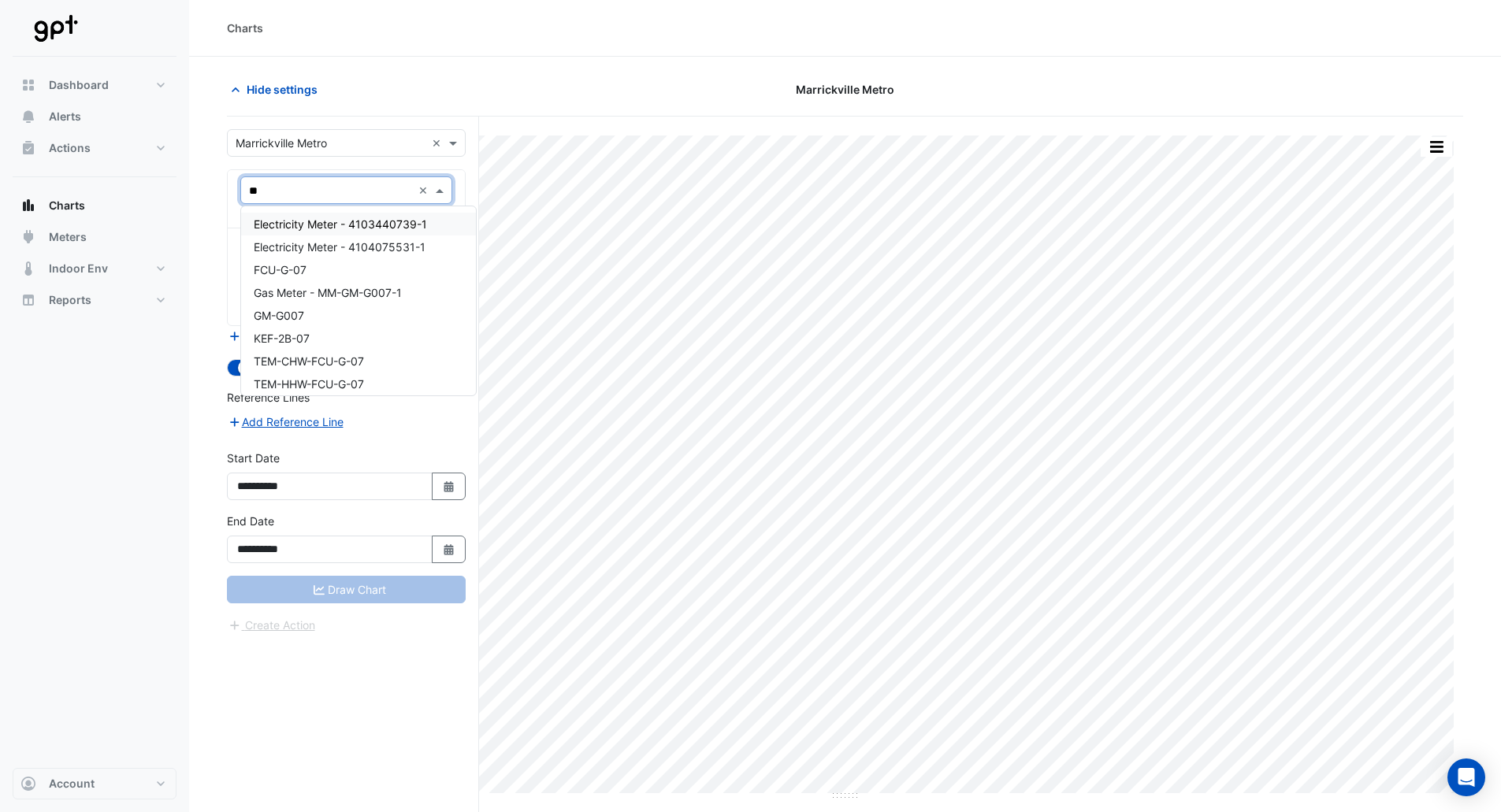
type input "*"
type input "***"
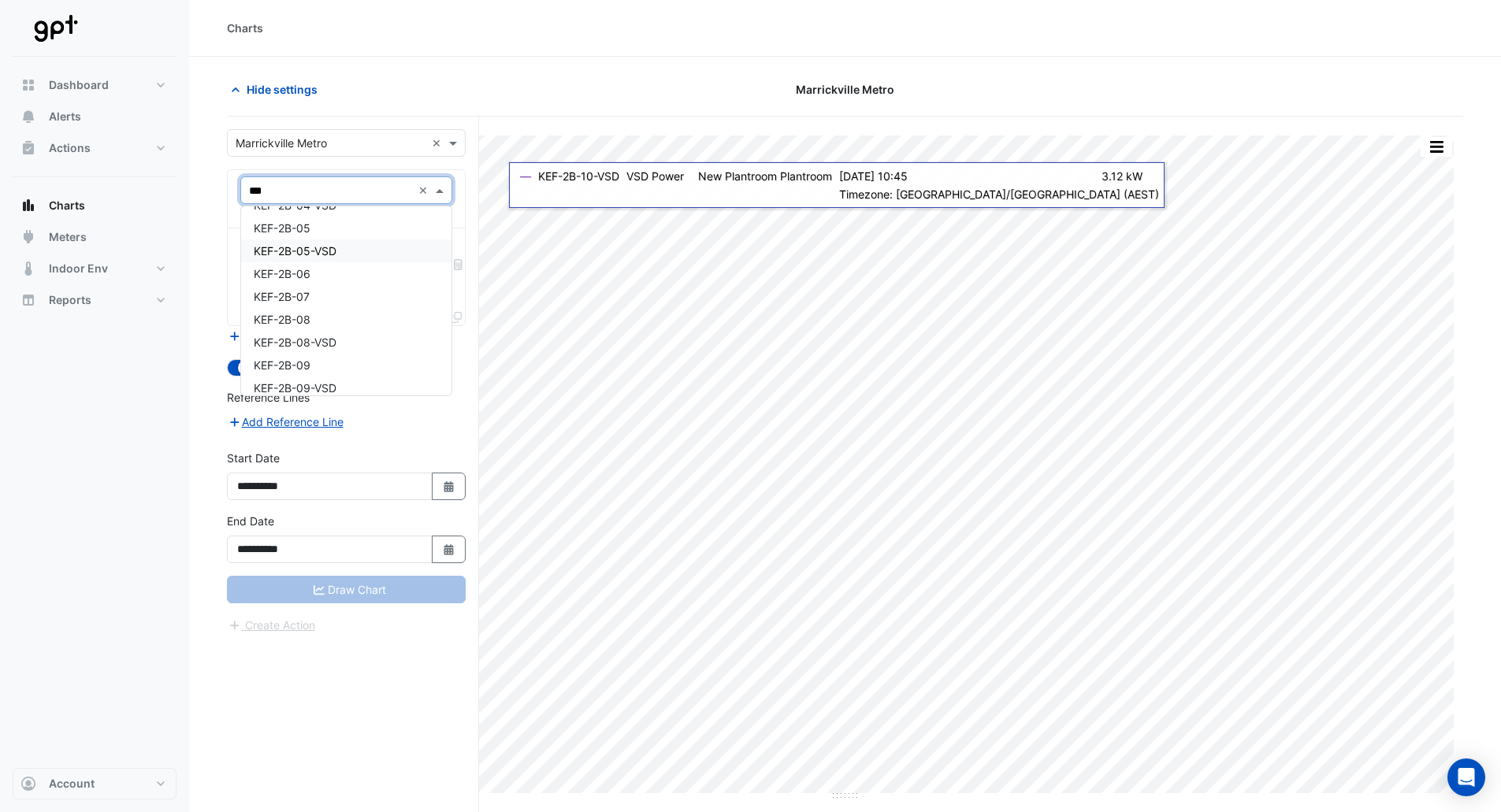
click at [323, 246] on span "KEF-2B-05-VSD" at bounding box center [294, 250] width 82 height 14
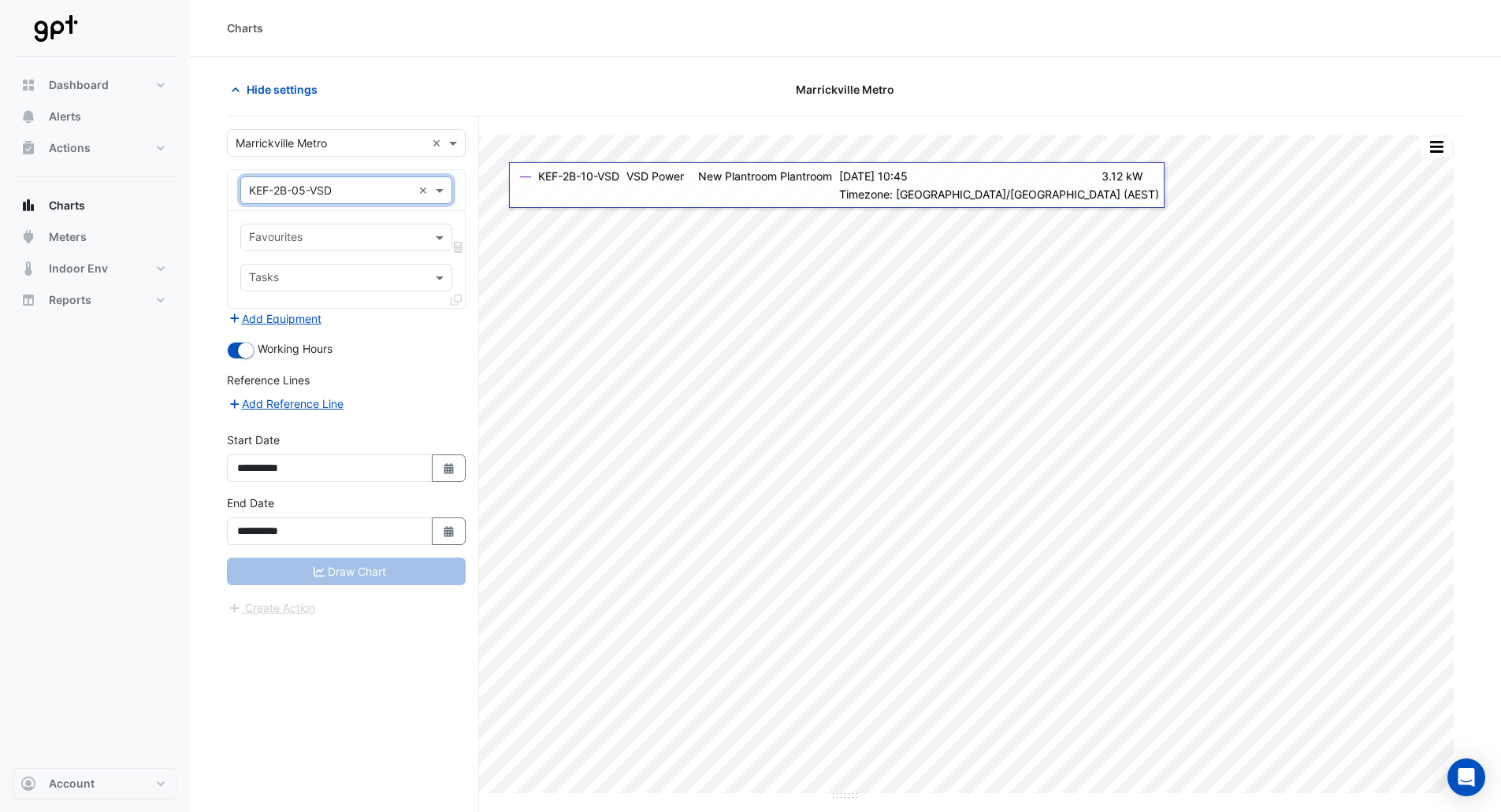
click at [338, 234] on input "text" at bounding box center [337, 239] width 177 height 17
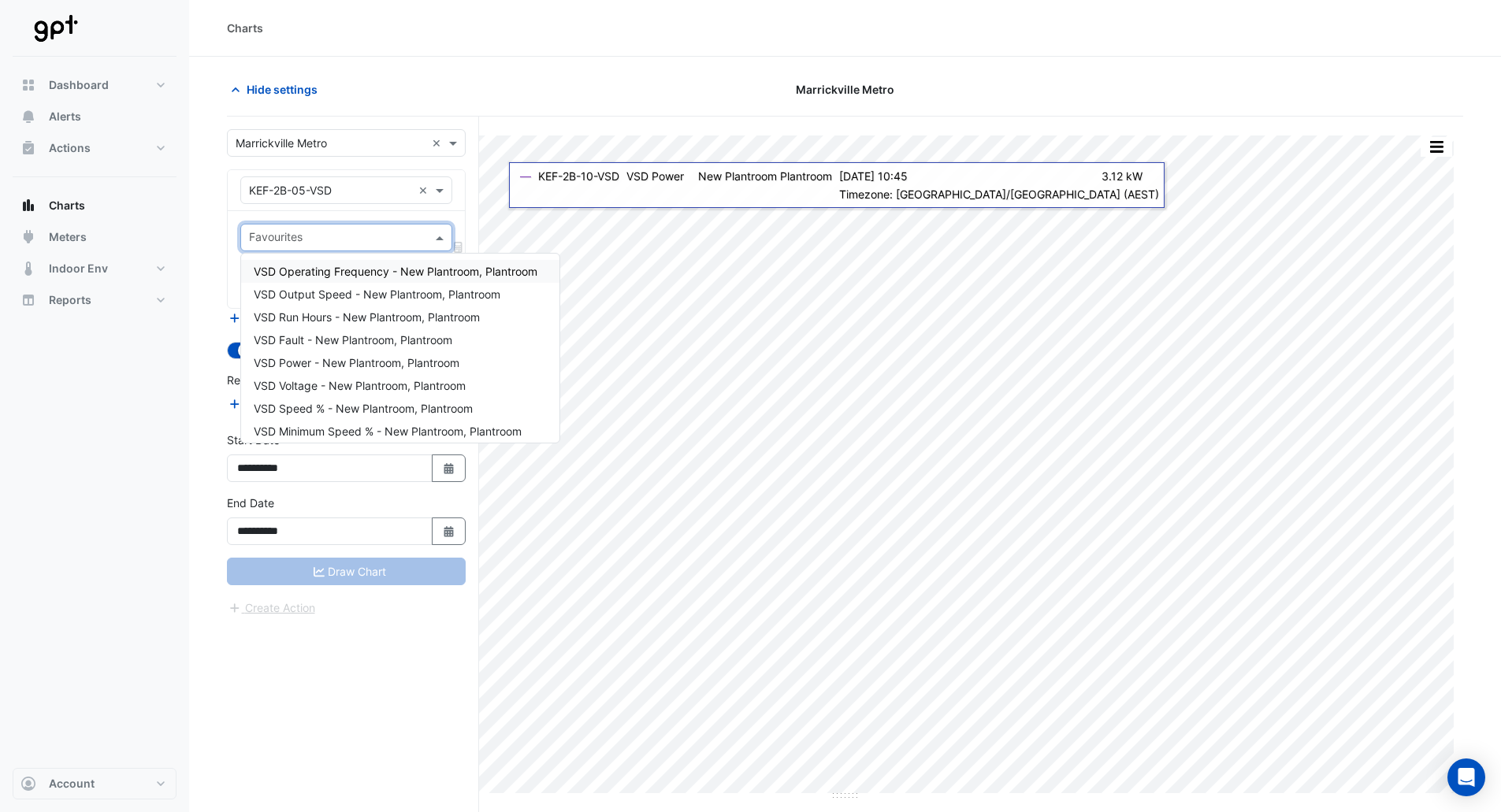
click at [334, 263] on div "VSD Operating Frequency - New Plantroom, Plantroom" at bounding box center [400, 271] width 318 height 23
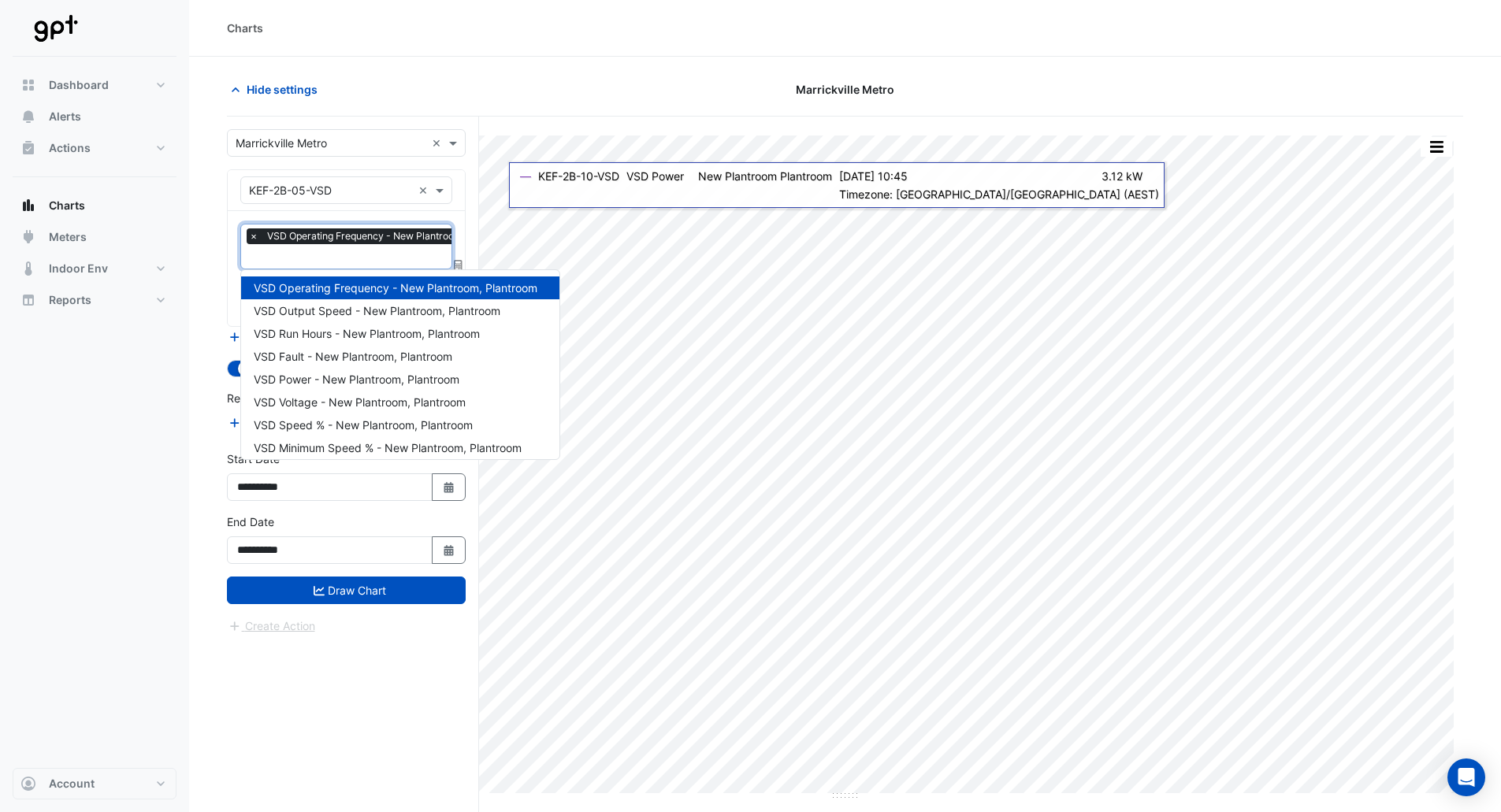
click at [331, 257] on input "text" at bounding box center [385, 258] width 273 height 17
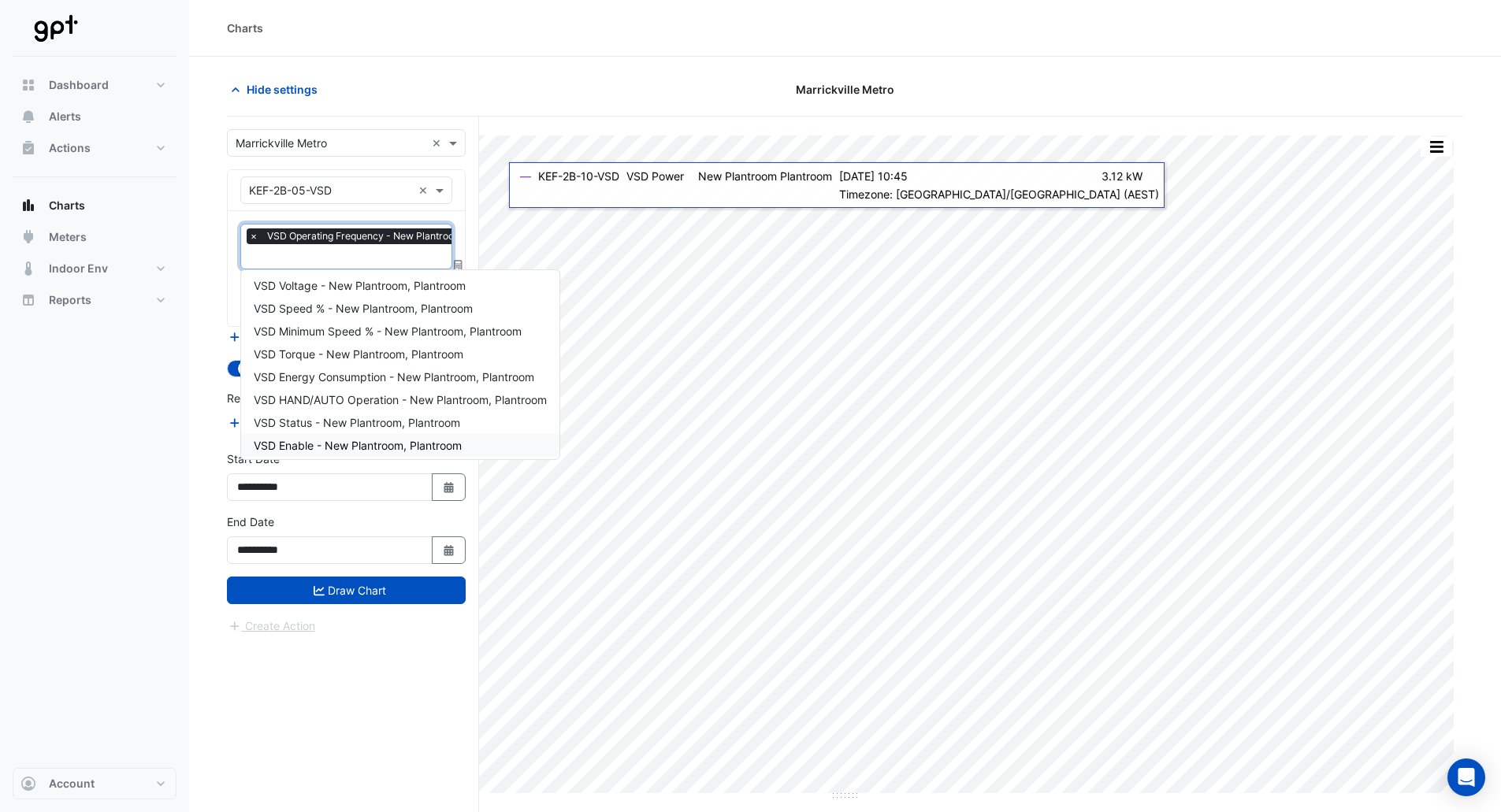
scroll to position [121, 0]
click at [333, 377] on span "VSD Energy Consumption - New Plantroom, Plantroom" at bounding box center [394, 373] width 281 height 14
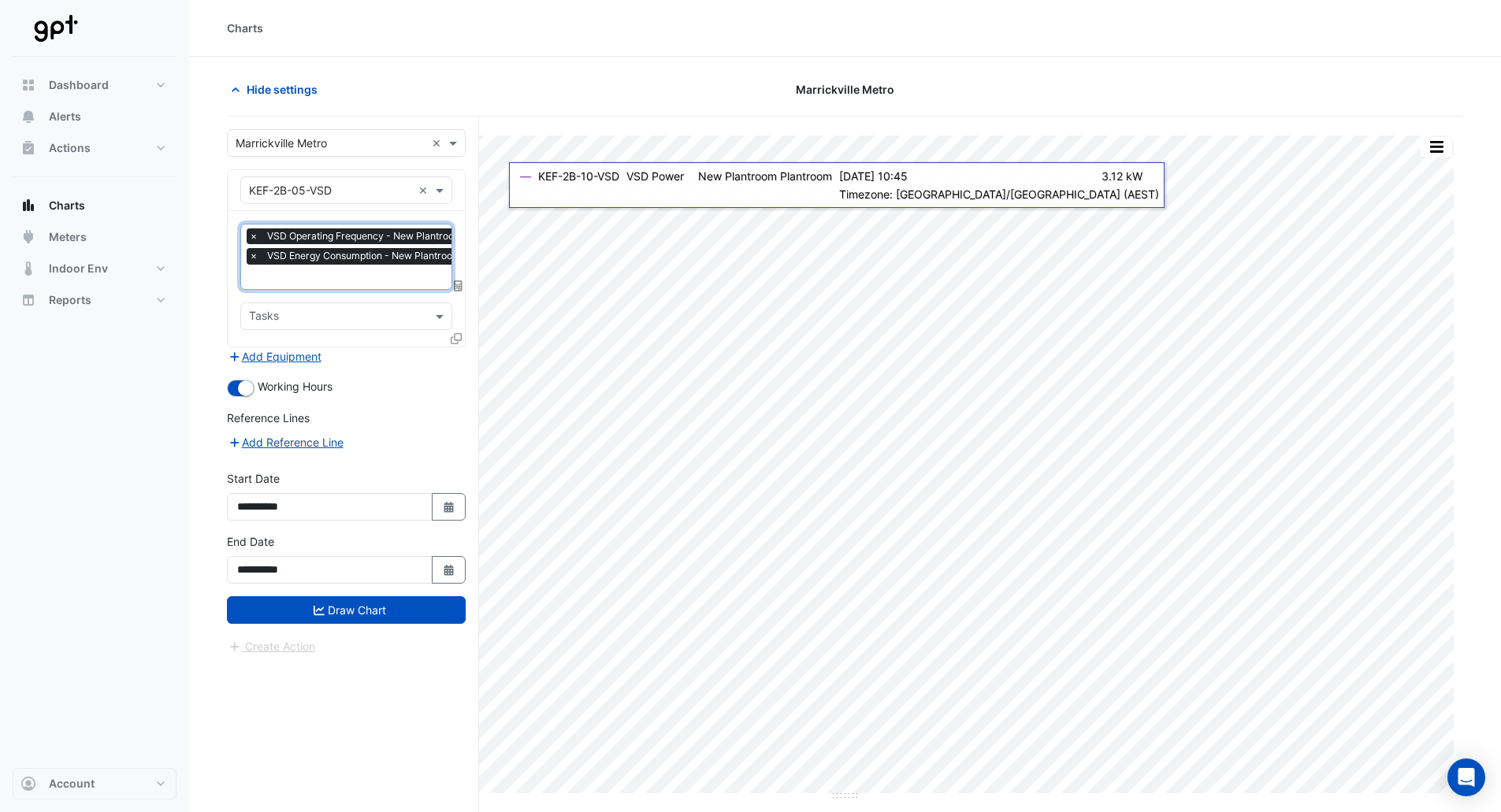
click at [346, 286] on div at bounding box center [384, 279] width 275 height 21
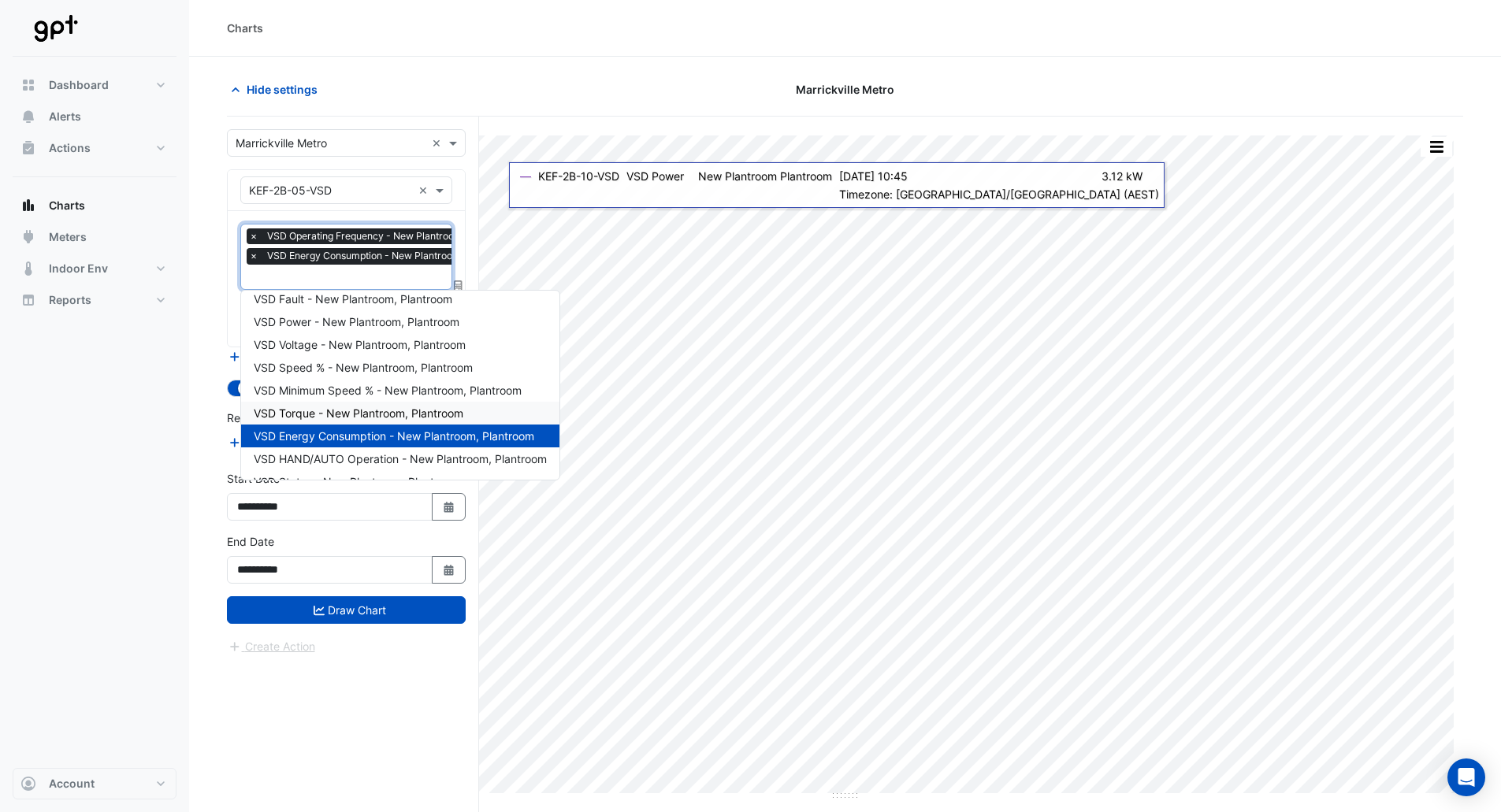
scroll to position [42, 0]
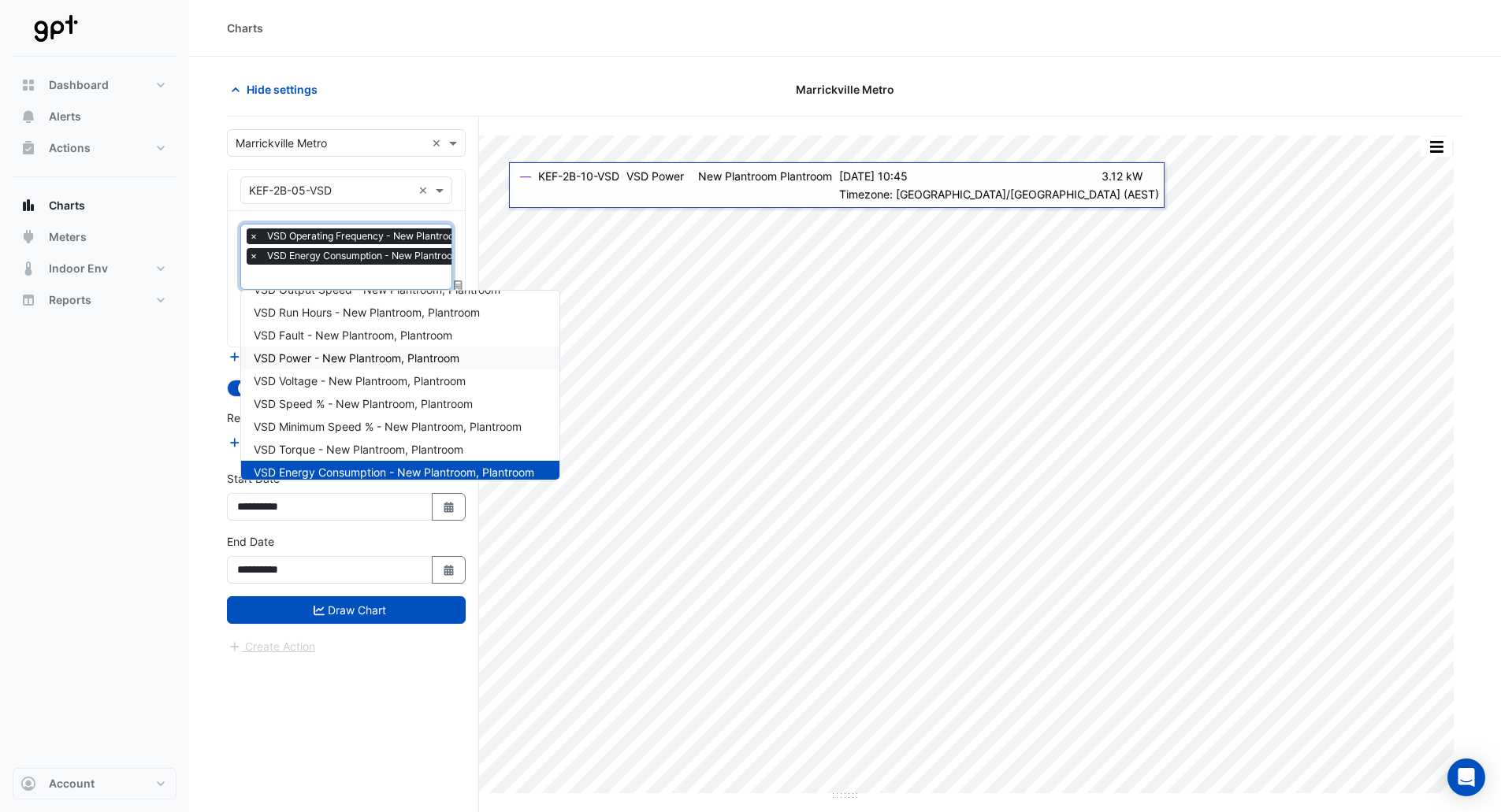
click at [332, 354] on span "VSD Power - New Plantroom, Plantroom" at bounding box center [356, 358] width 206 height 14
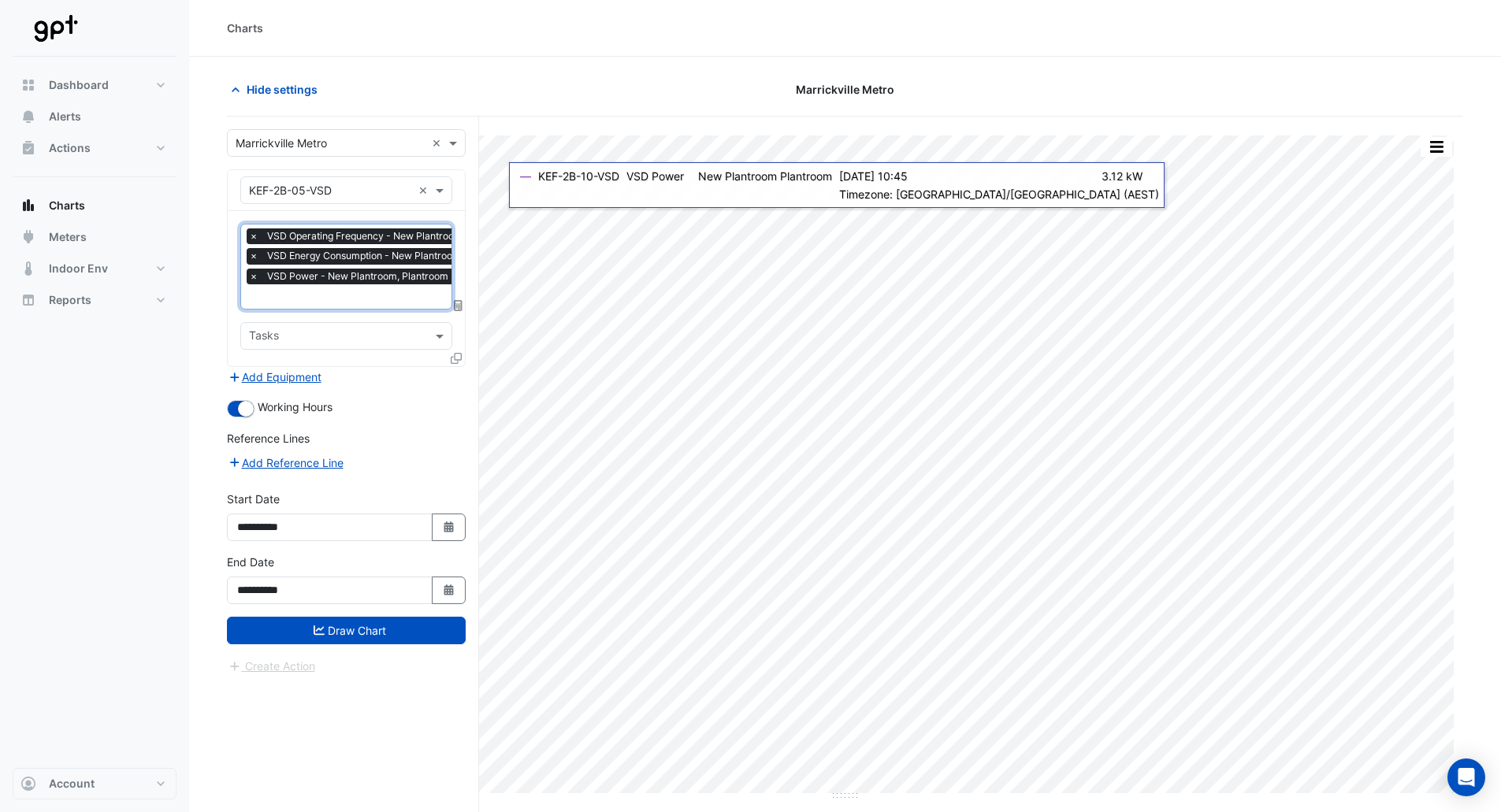
click at [454, 310] on span at bounding box center [458, 305] width 14 height 14
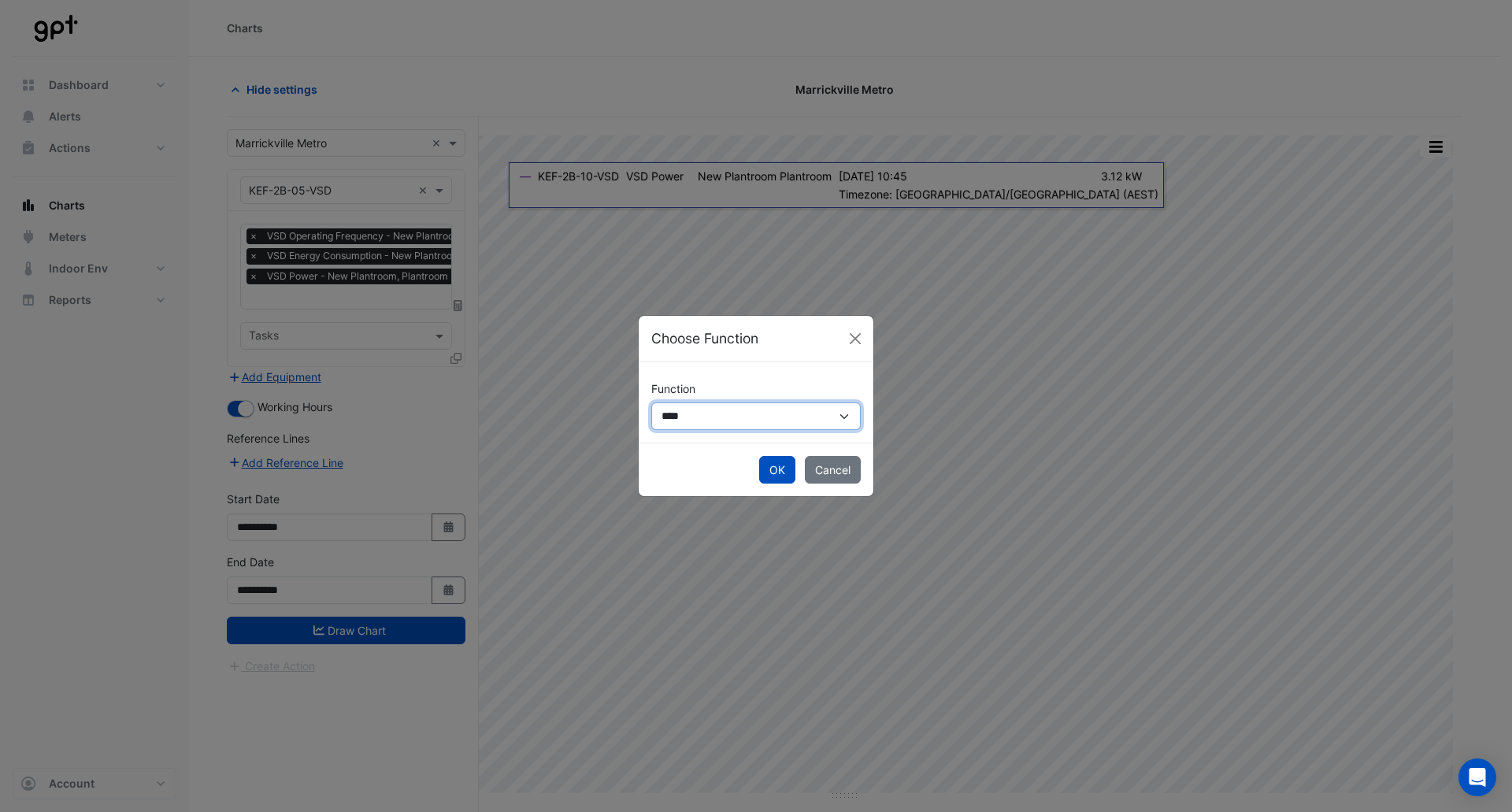
click at [712, 409] on select "**********" at bounding box center [756, 416] width 209 height 27
select select "******"
click at [652, 402] on select "**********" at bounding box center [756, 416] width 209 height 27
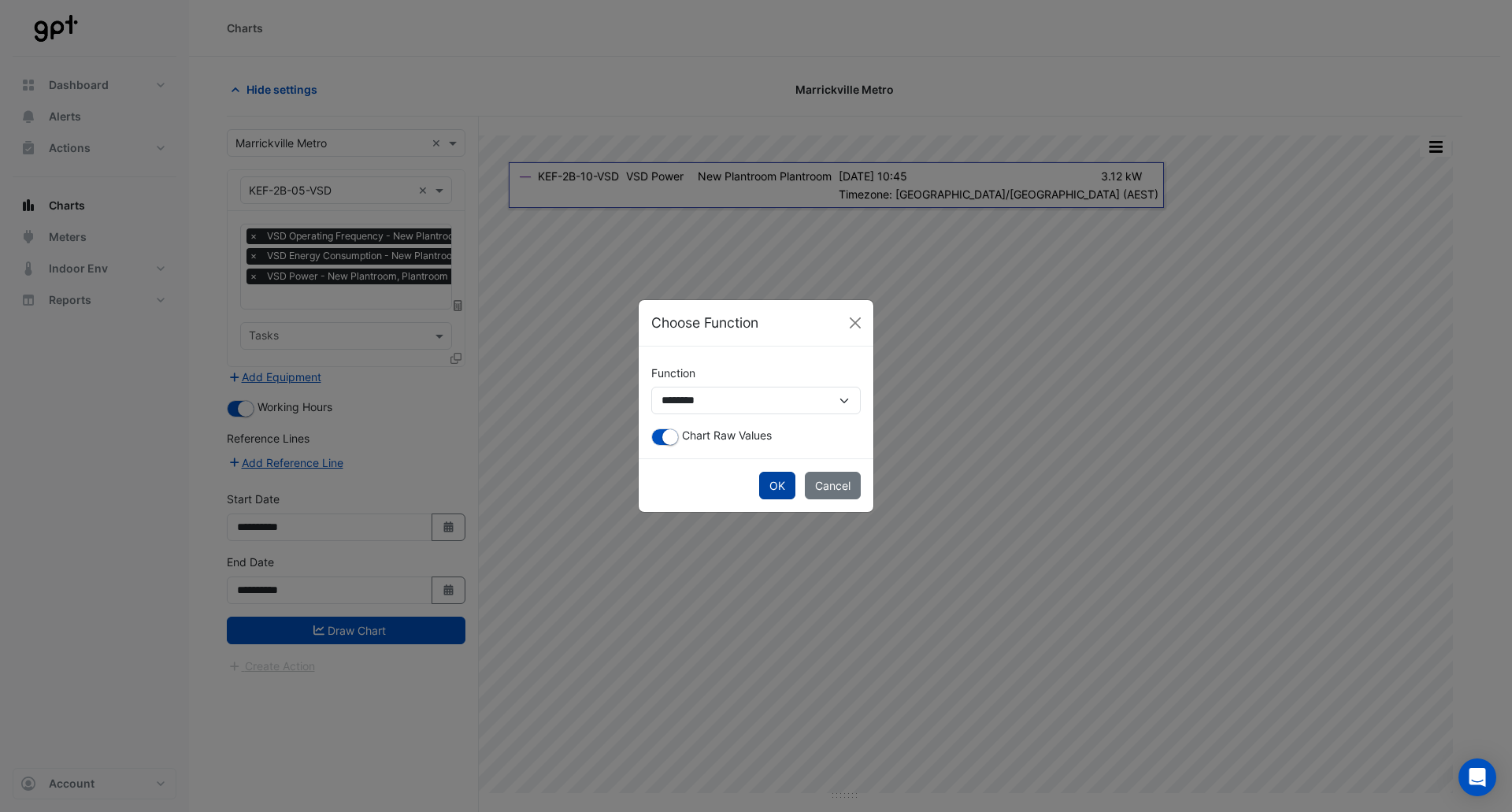
click at [769, 487] on button "OK" at bounding box center [776, 486] width 36 height 27
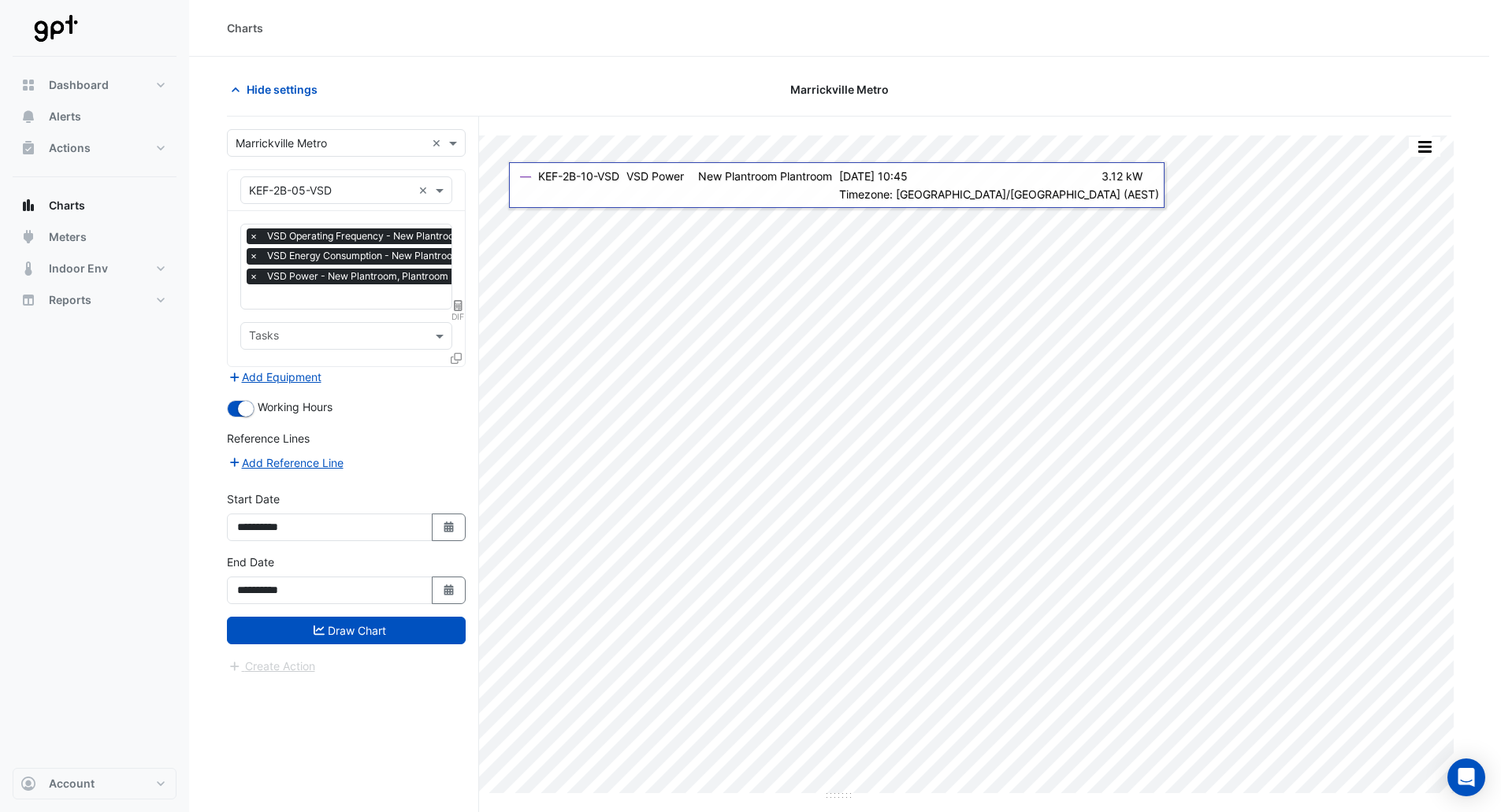
click at [389, 630] on button "Draw Chart" at bounding box center [346, 630] width 238 height 27
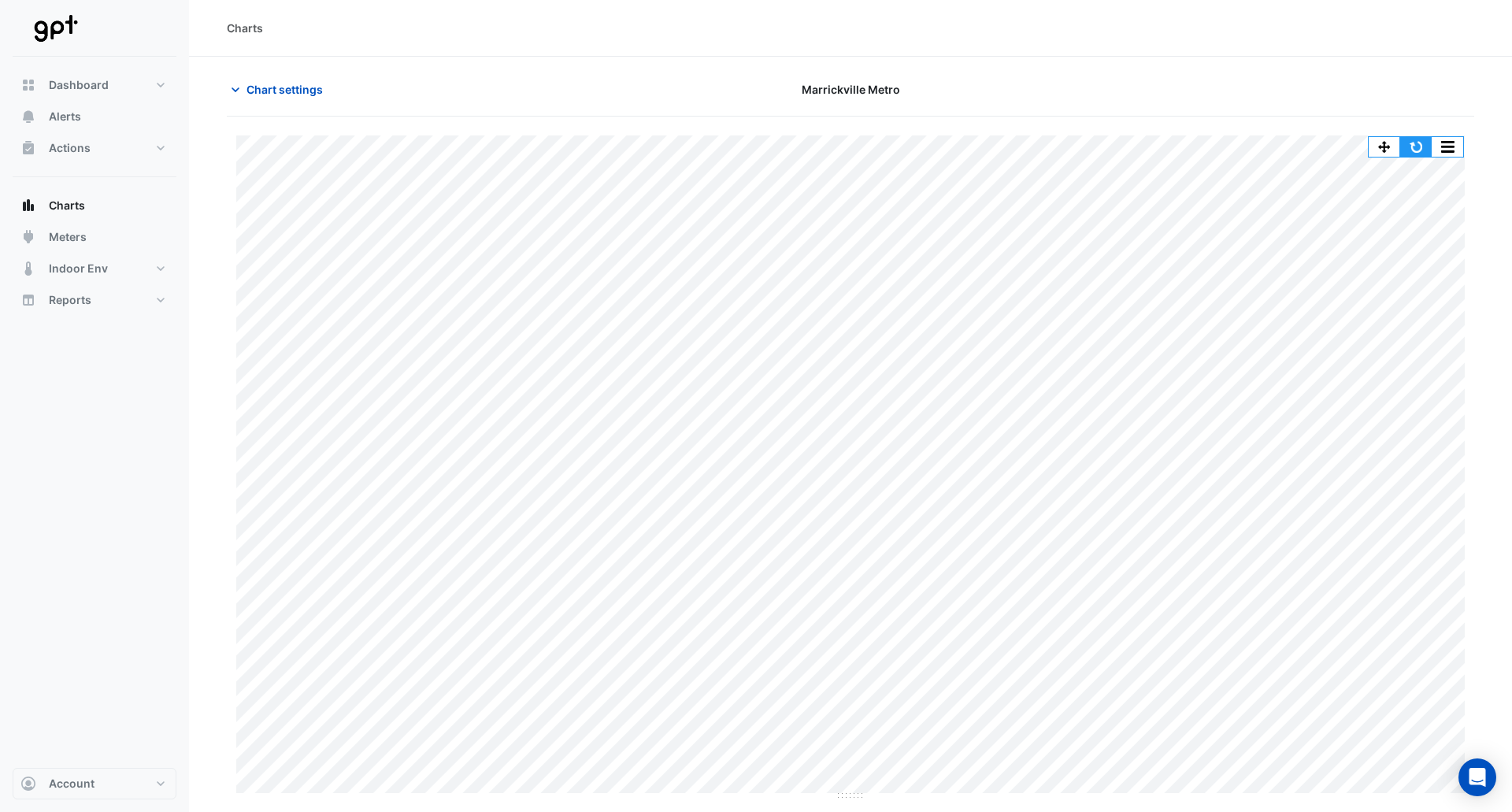
click at [1410, 141] on button "button" at bounding box center [1415, 146] width 31 height 20
click at [287, 94] on span "Chart settings" at bounding box center [285, 89] width 77 height 17
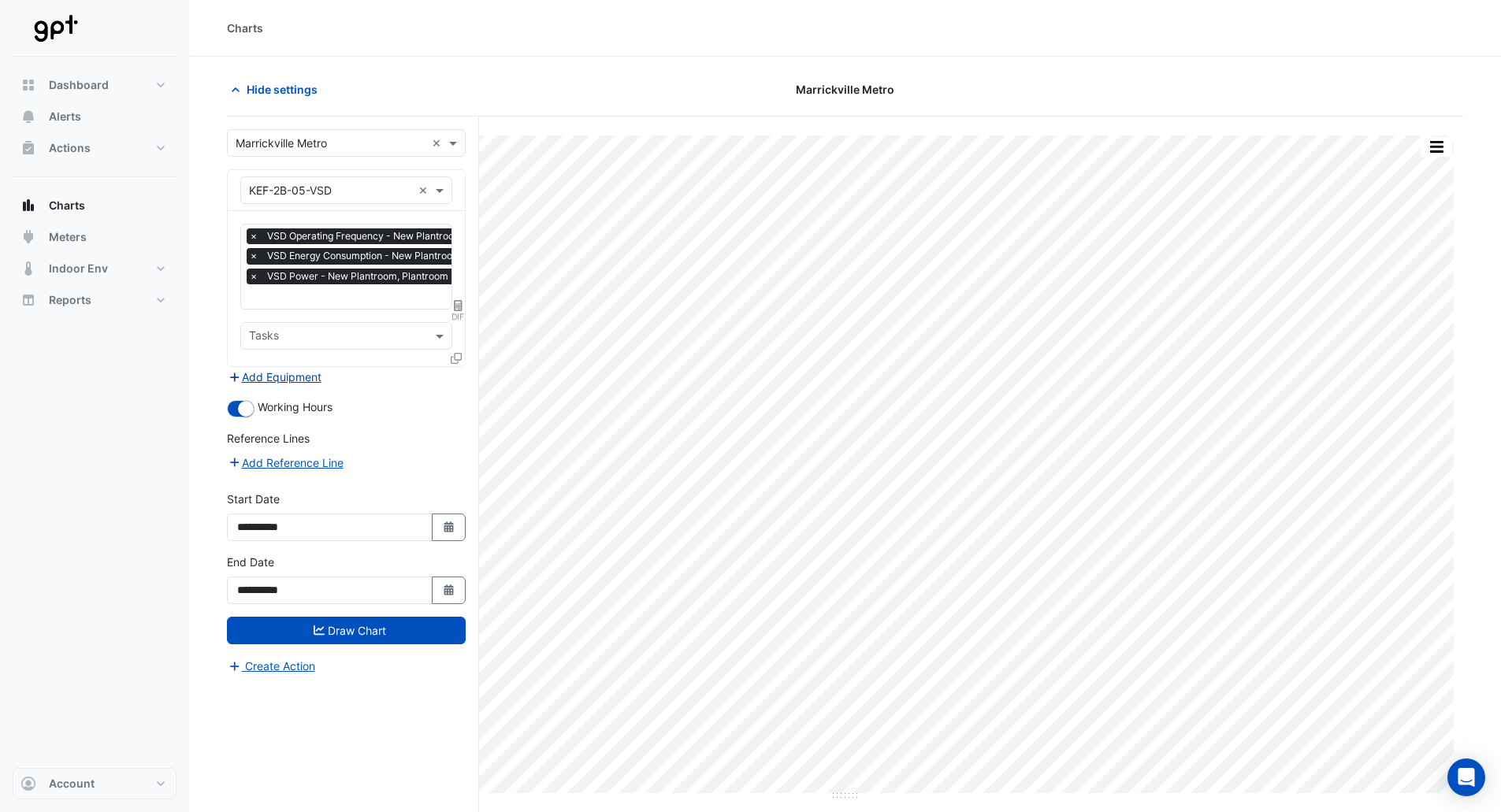
click at [294, 368] on button "Add Equipment" at bounding box center [274, 377] width 95 height 18
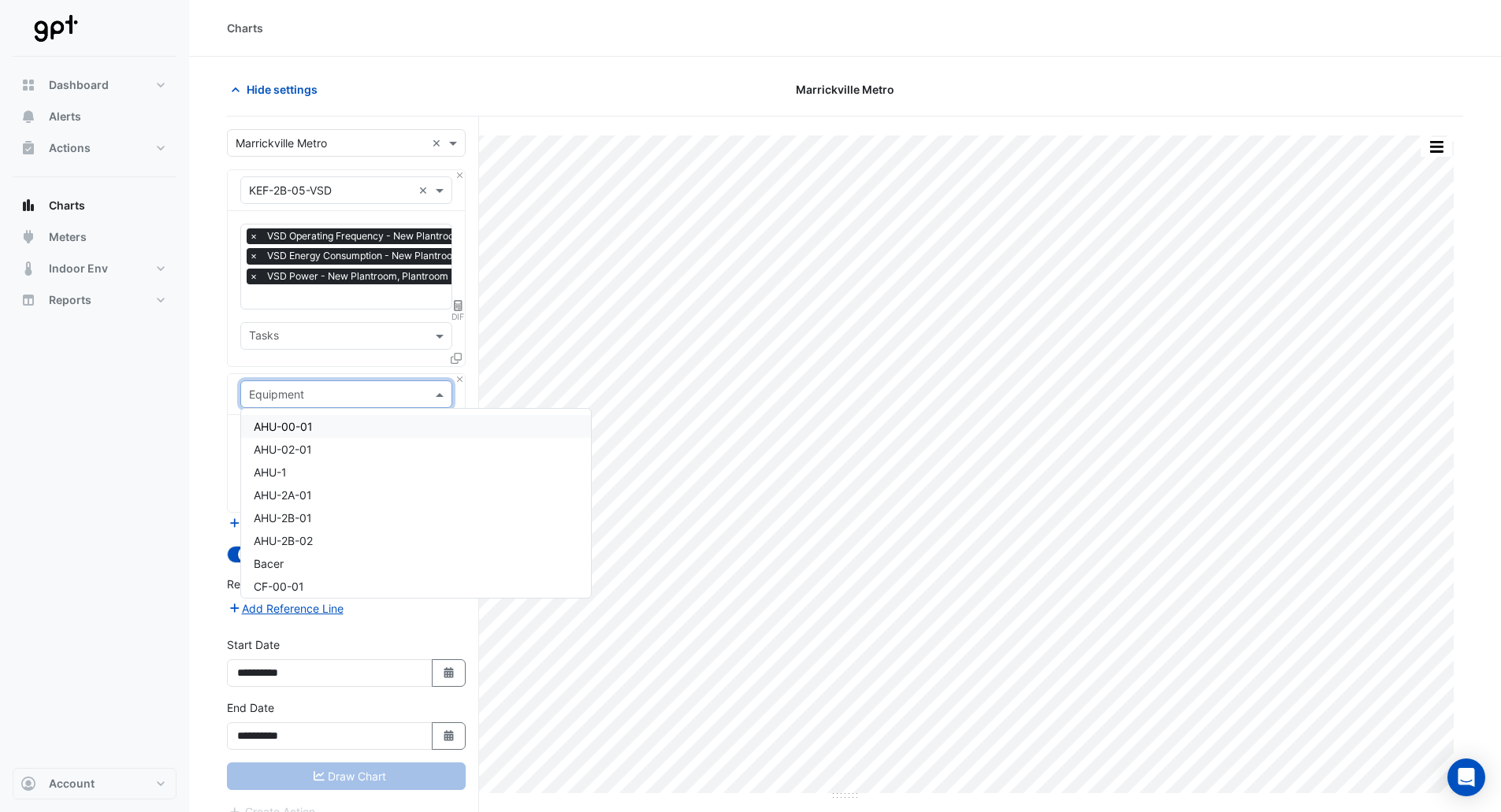
click at [294, 398] on input "text" at bounding box center [330, 395] width 163 height 17
type input "**"
click at [306, 512] on span "KEF-2B-05" at bounding box center [282, 507] width 57 height 14
click at [302, 443] on input "text" at bounding box center [337, 443] width 177 height 17
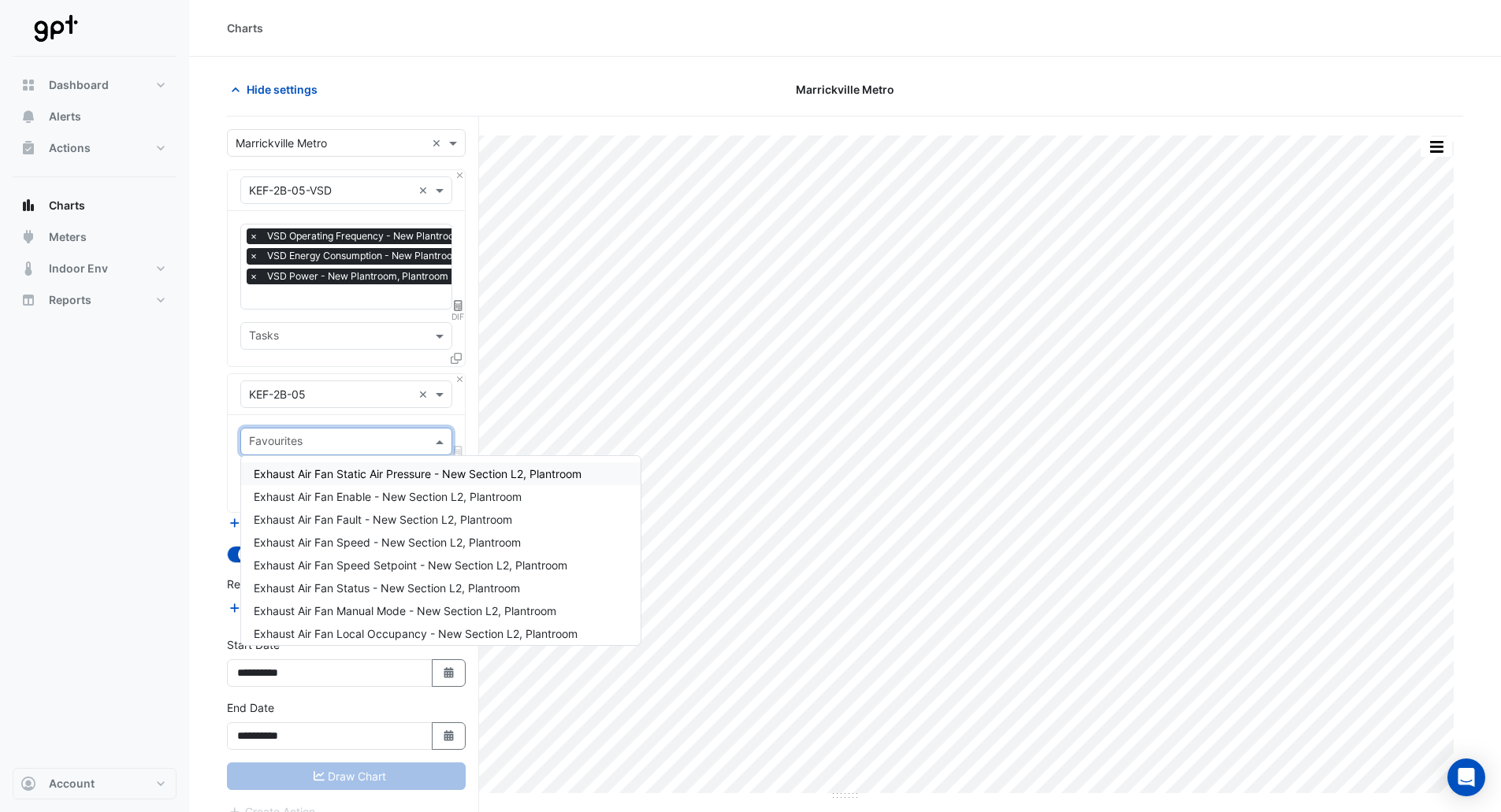
click at [330, 475] on span "Exhaust Air Fan Static Air Pressure - New Section L2, Plantroom" at bounding box center [418, 474] width 328 height 14
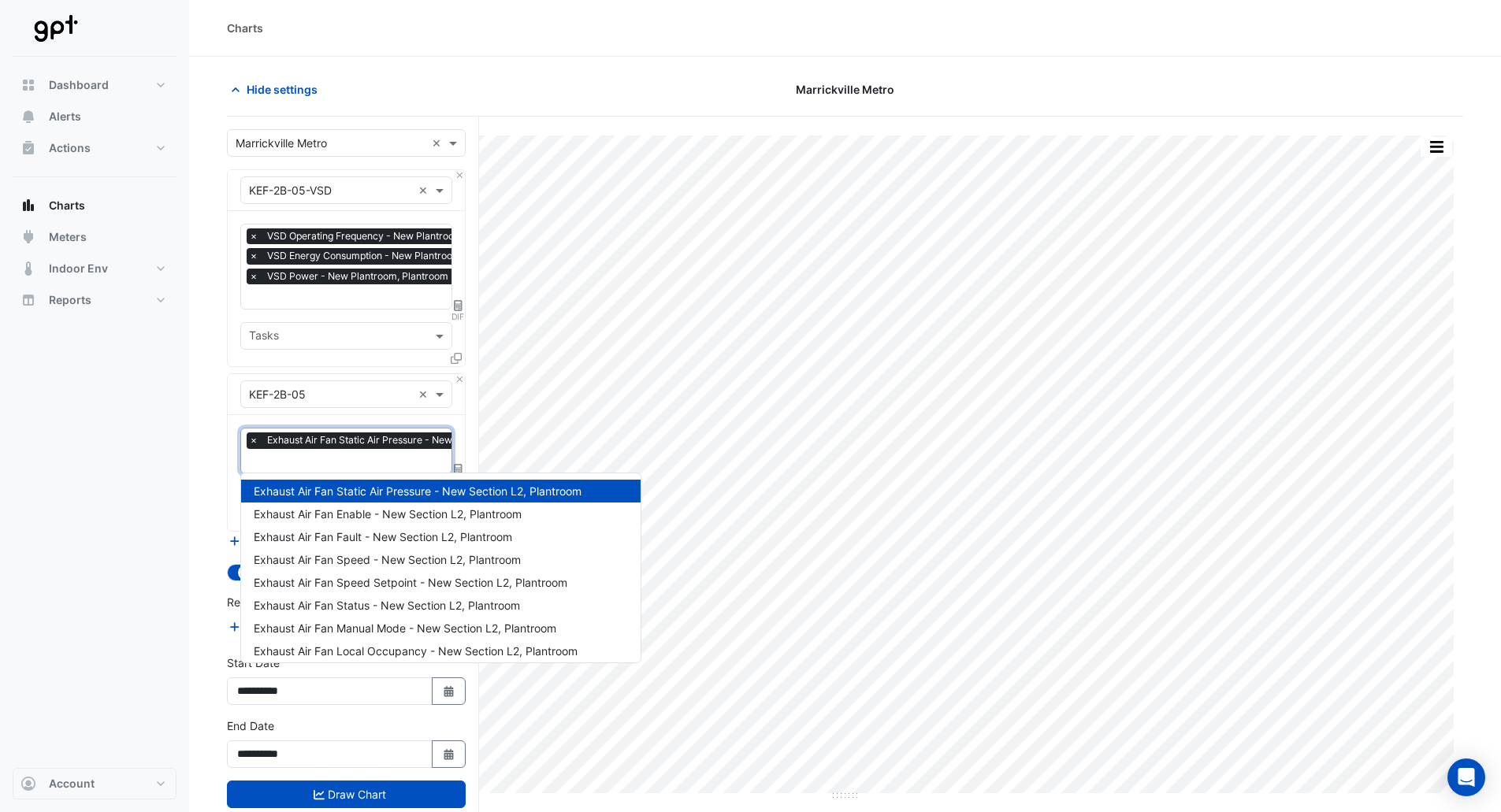
click at [331, 454] on input "text" at bounding box center [405, 462] width 312 height 17
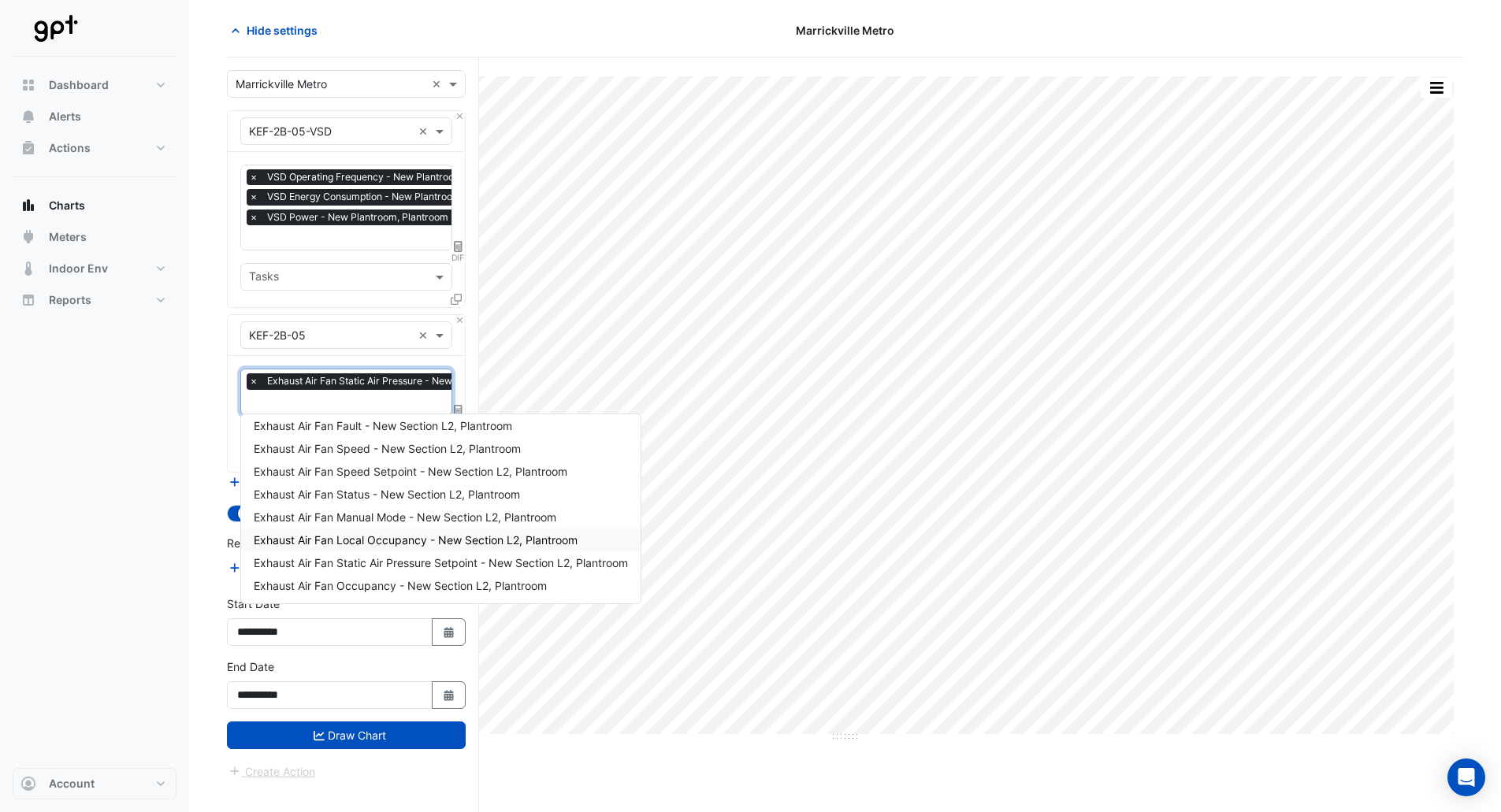
scroll to position [60, 0]
click at [388, 566] on span "Exhaust Air Fan Static Air Pressure Setpoint - New Section L2, Plantroom" at bounding box center [441, 562] width 374 height 14
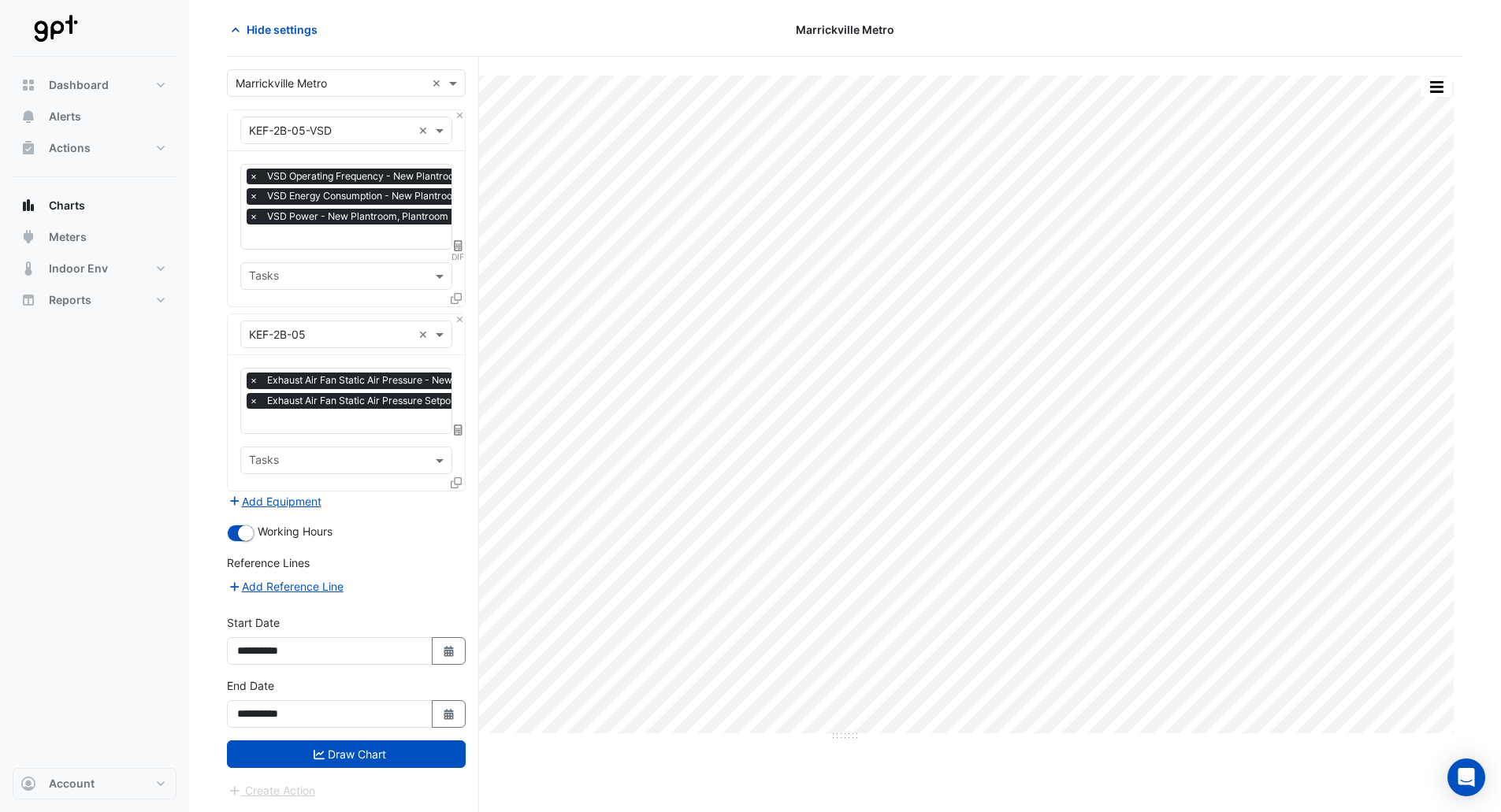
drag, startPoint x: 356, startPoint y: 746, endPoint x: 364, endPoint y: 669, distance: 77.4
click at [356, 747] on button "Draw Chart" at bounding box center [346, 754] width 238 height 27
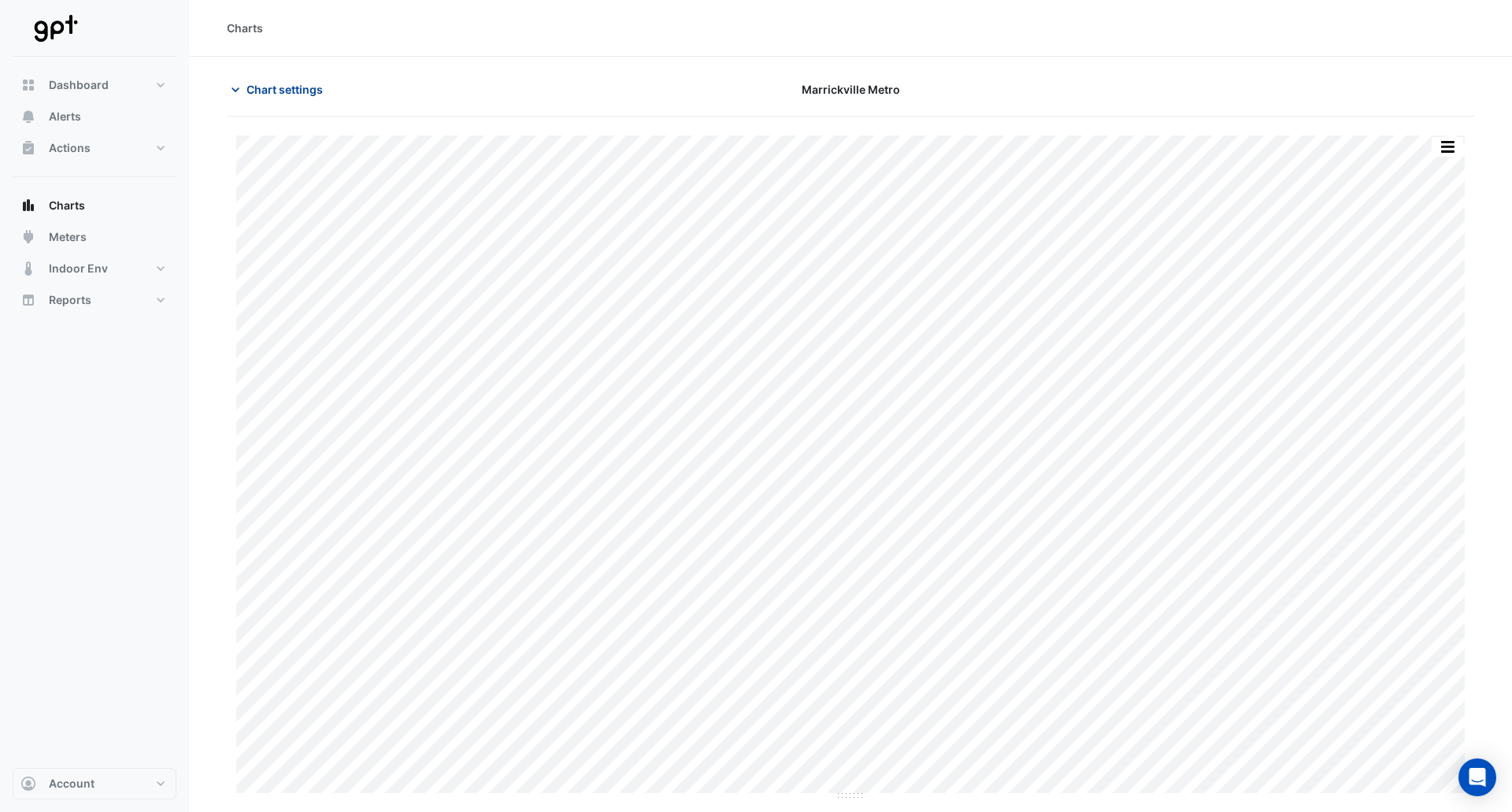
click at [300, 93] on span "Chart settings" at bounding box center [285, 89] width 77 height 17
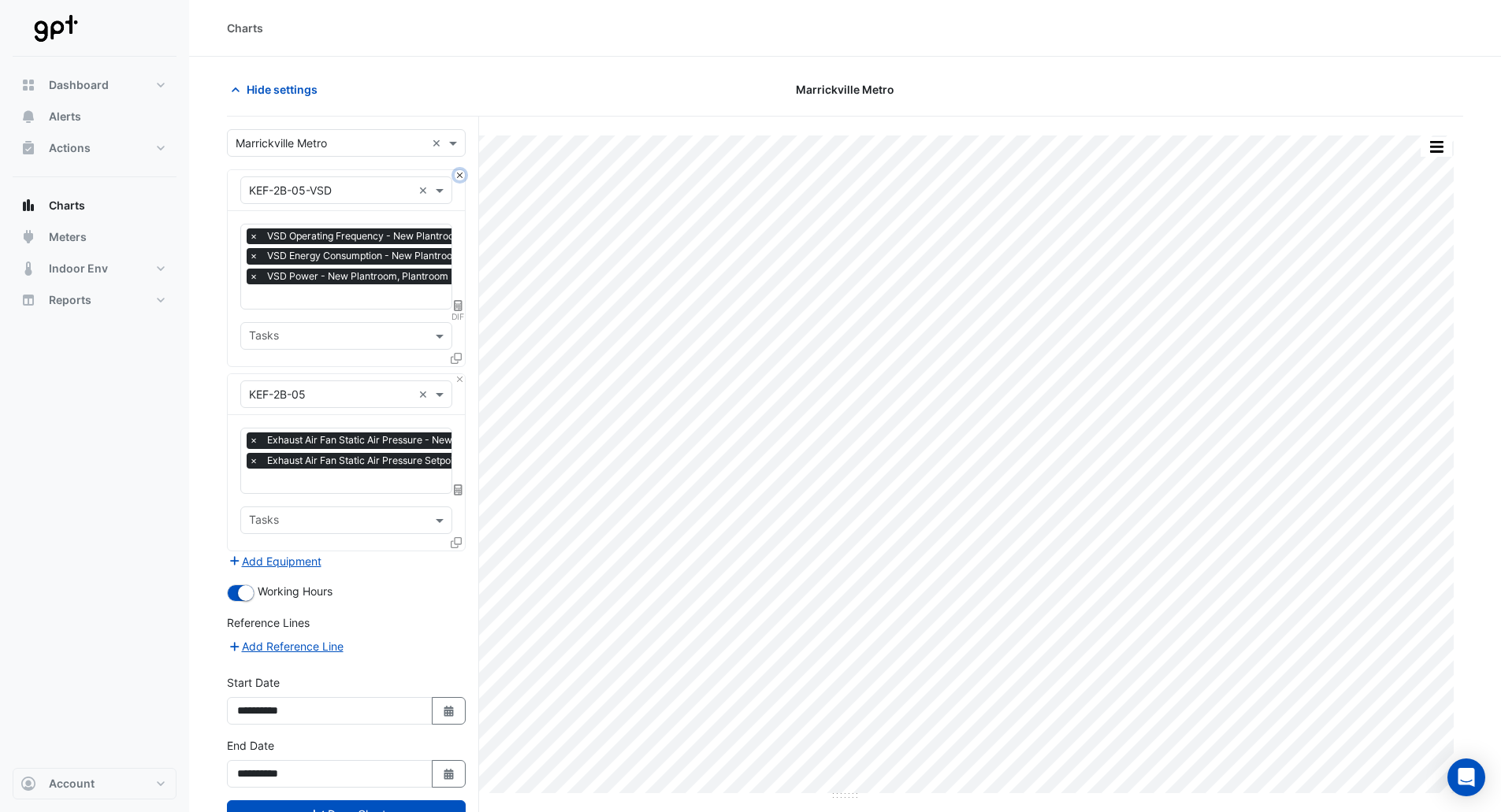
click at [459, 174] on button "Close" at bounding box center [459, 175] width 10 height 10
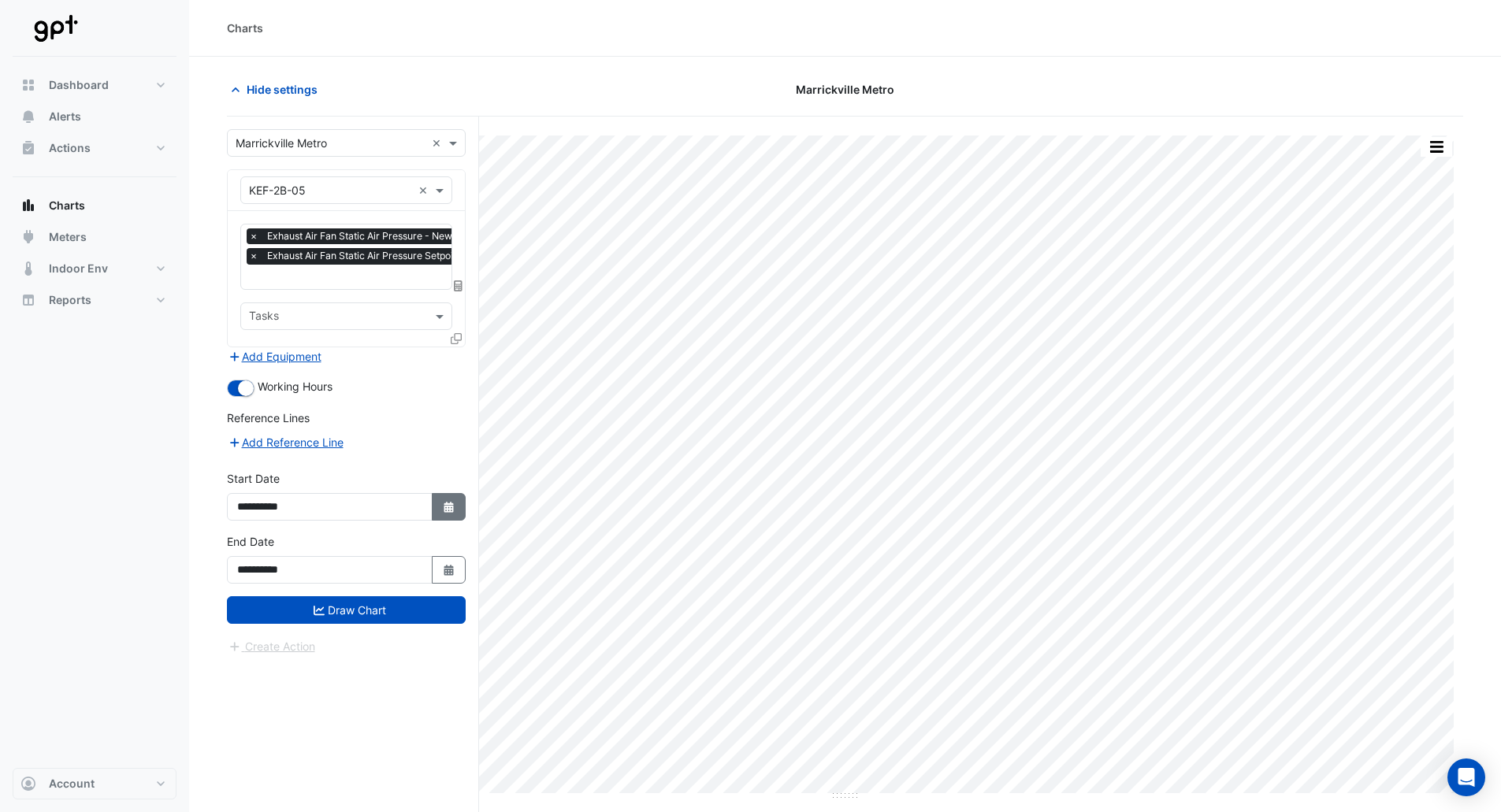
click at [443, 502] on icon "Select Date" at bounding box center [450, 507] width 14 height 11
select select "*"
select select "****"
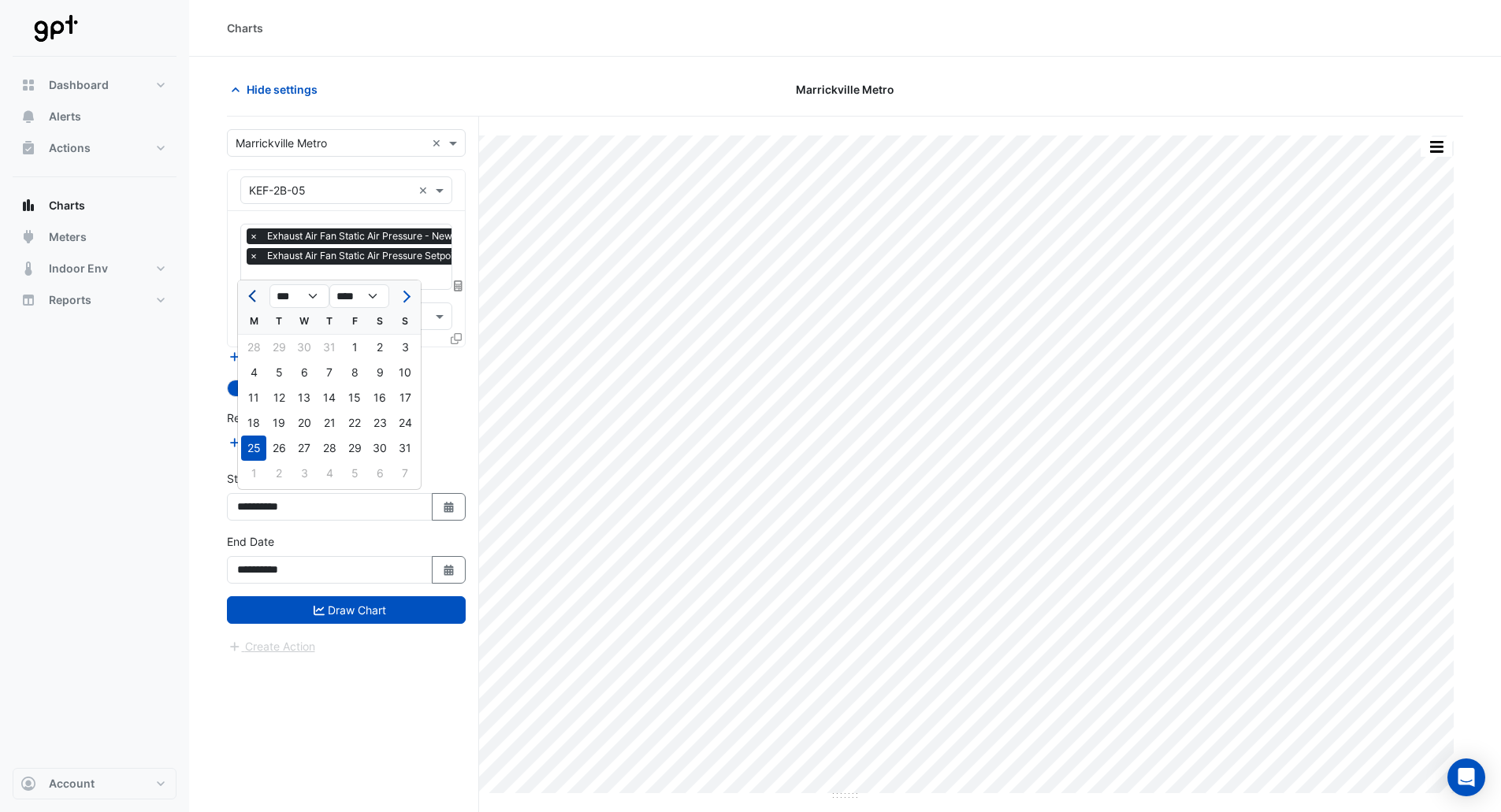
click at [245, 290] on button "Previous month" at bounding box center [254, 297] width 19 height 26
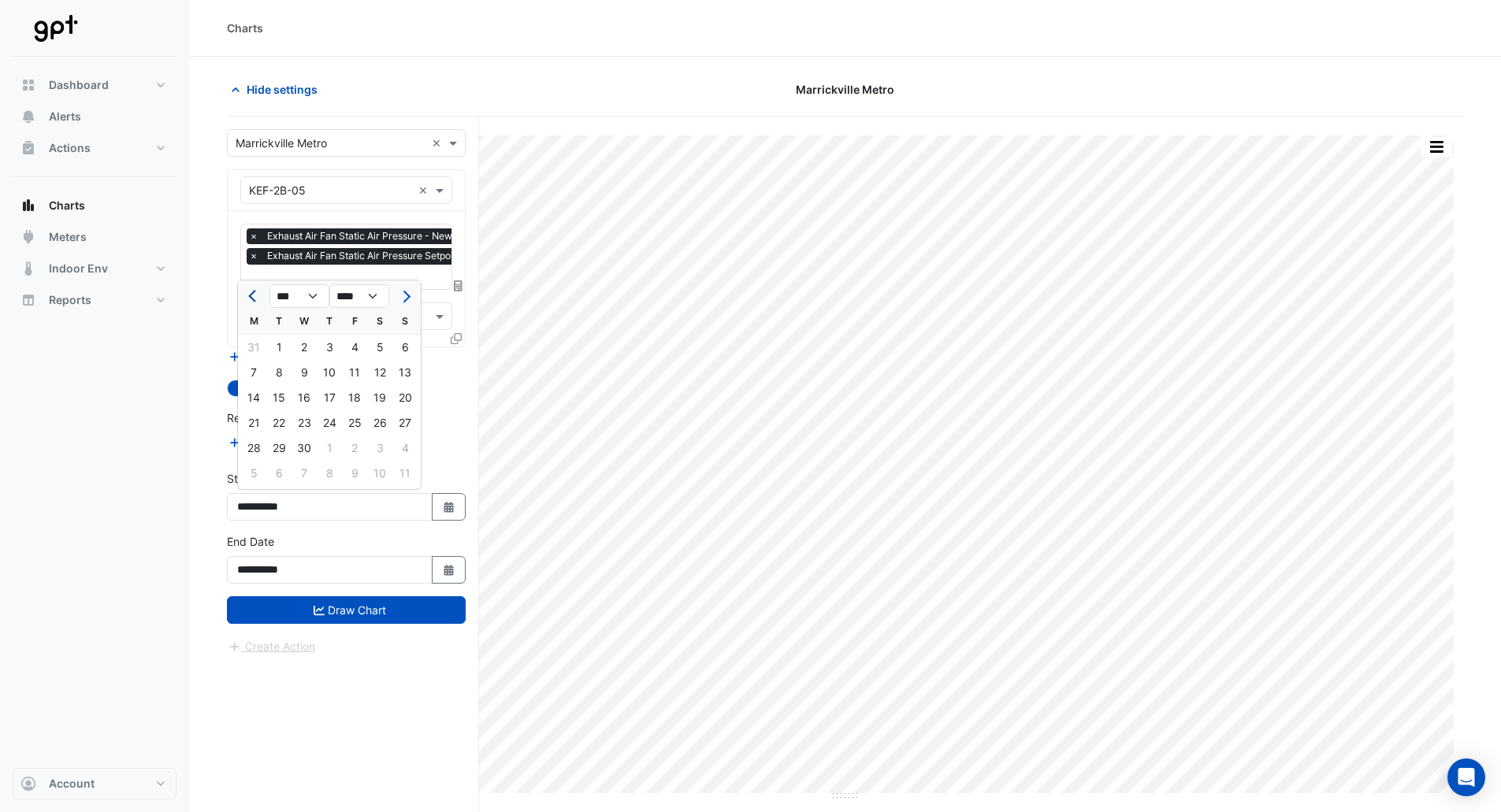
select select "*"
click at [390, 349] on div "1" at bounding box center [380, 348] width 26 height 26
type input "**********"
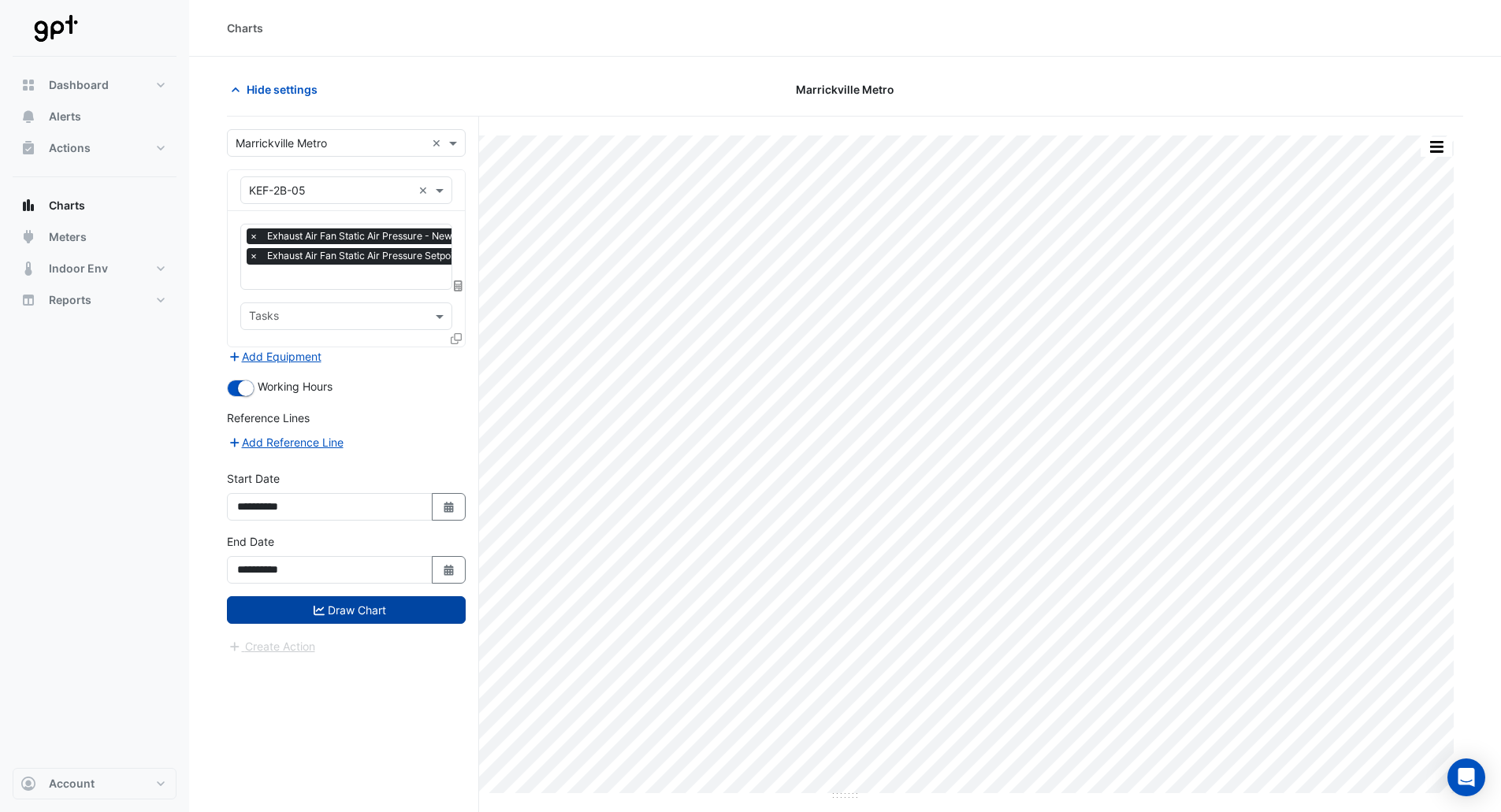
click at [359, 608] on button "Draw Chart" at bounding box center [346, 610] width 238 height 27
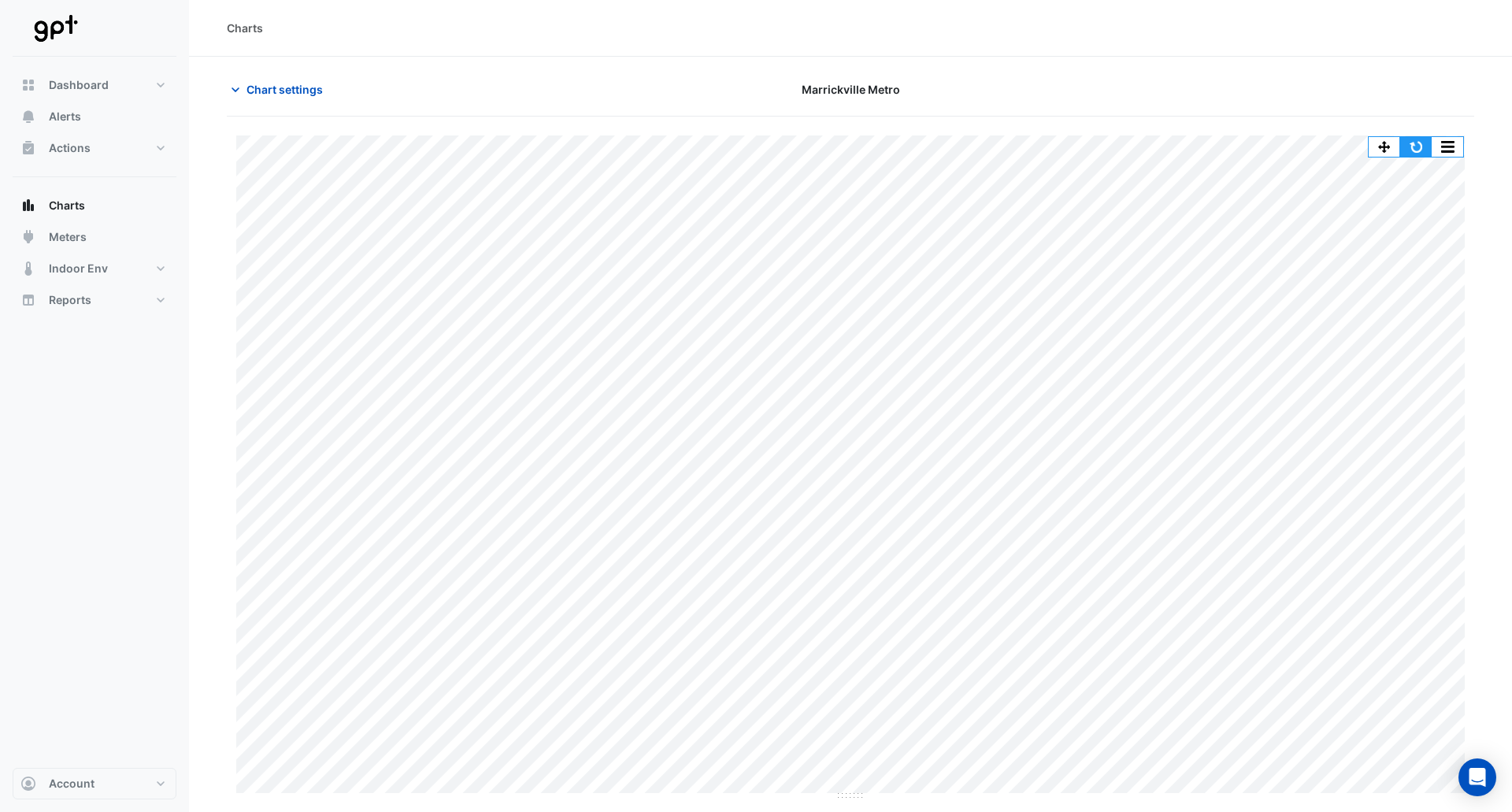
click at [1413, 146] on button "button" at bounding box center [1415, 146] width 31 height 20
click at [1420, 144] on button "button" at bounding box center [1415, 146] width 31 height 20
click at [316, 90] on span "Chart settings" at bounding box center [285, 89] width 77 height 17
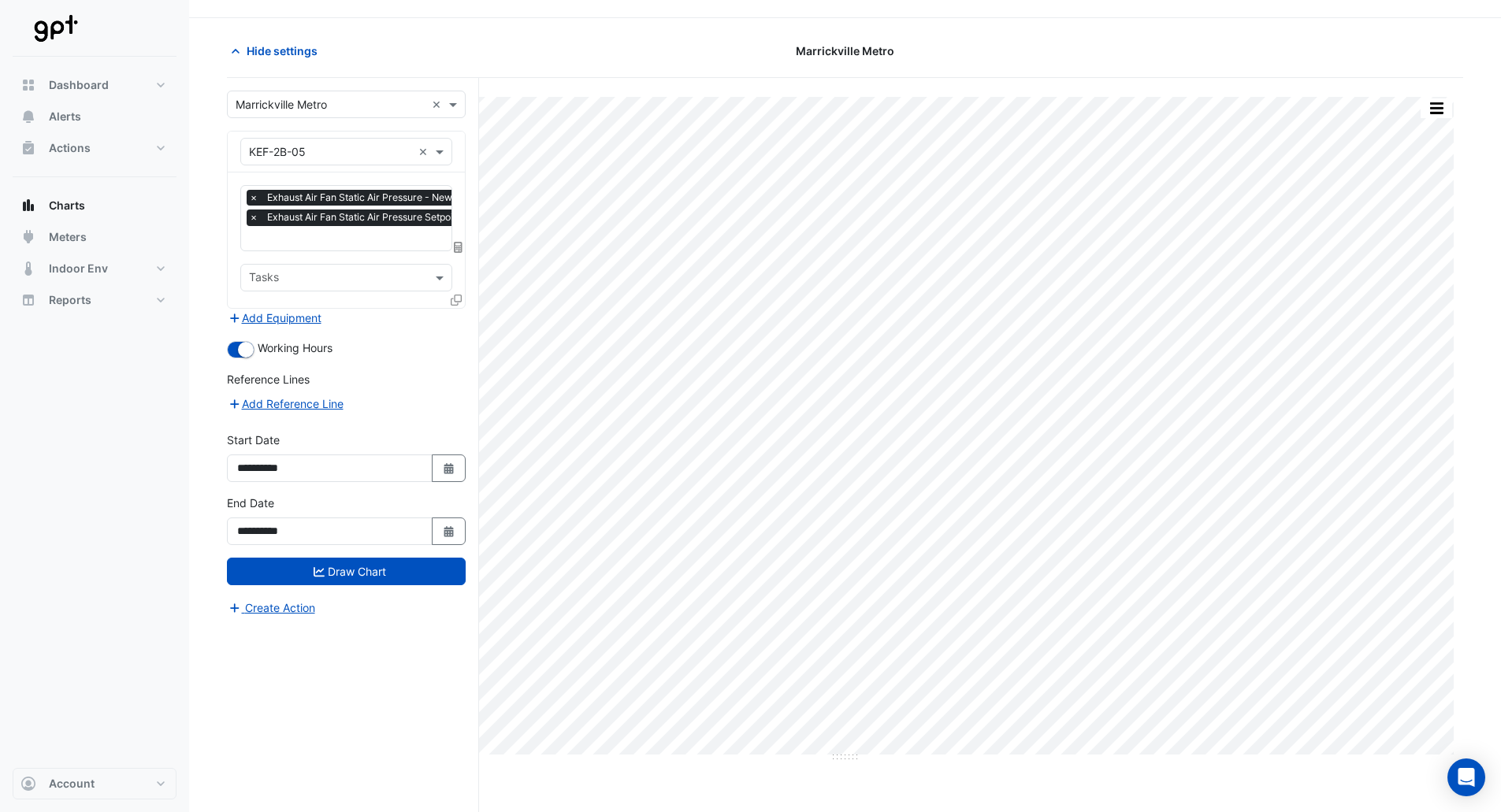
scroll to position [60, 0]
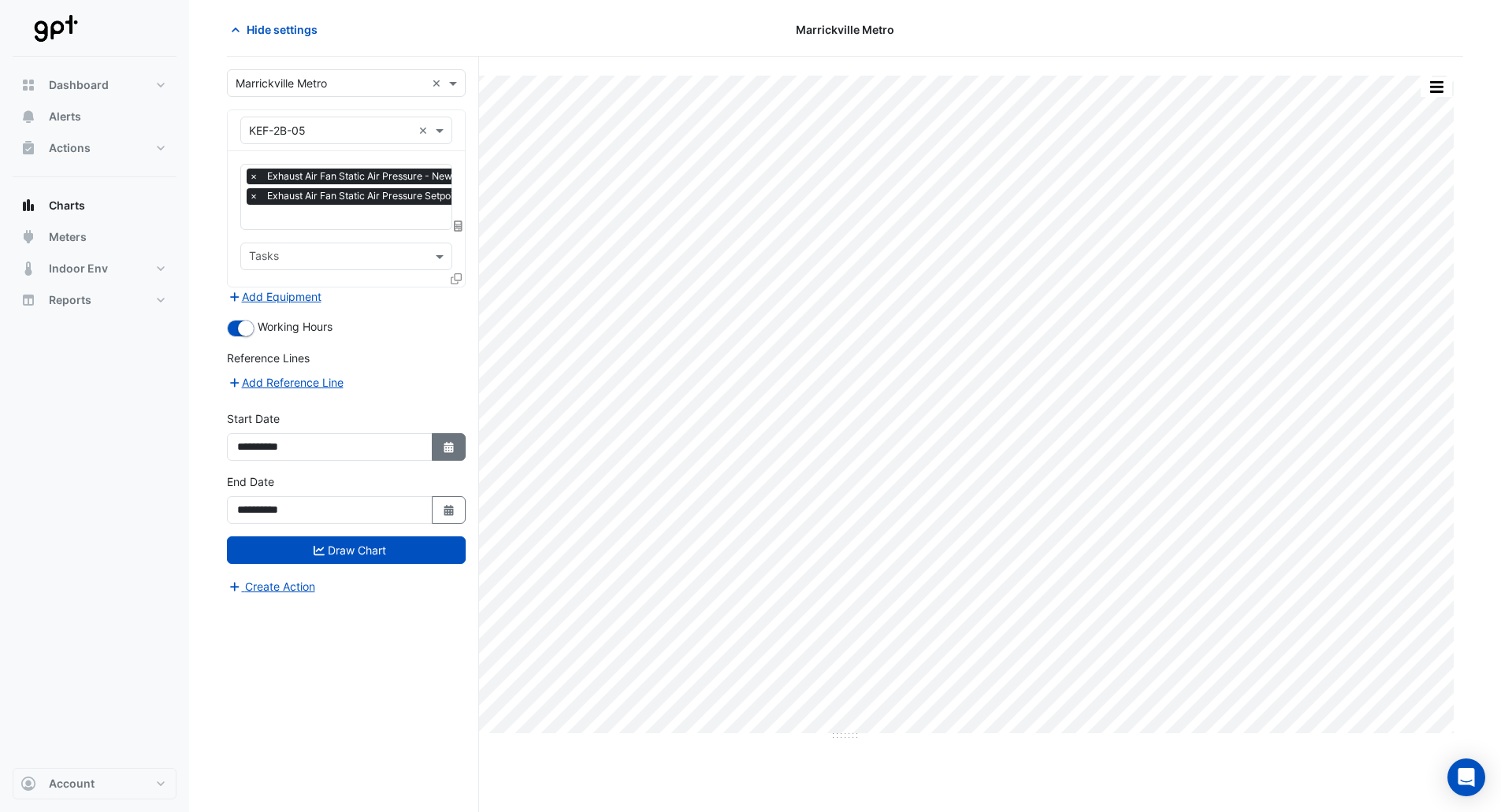
click at [454, 450] on icon "Select Date" at bounding box center [450, 448] width 14 height 11
select select "*"
select select "****"
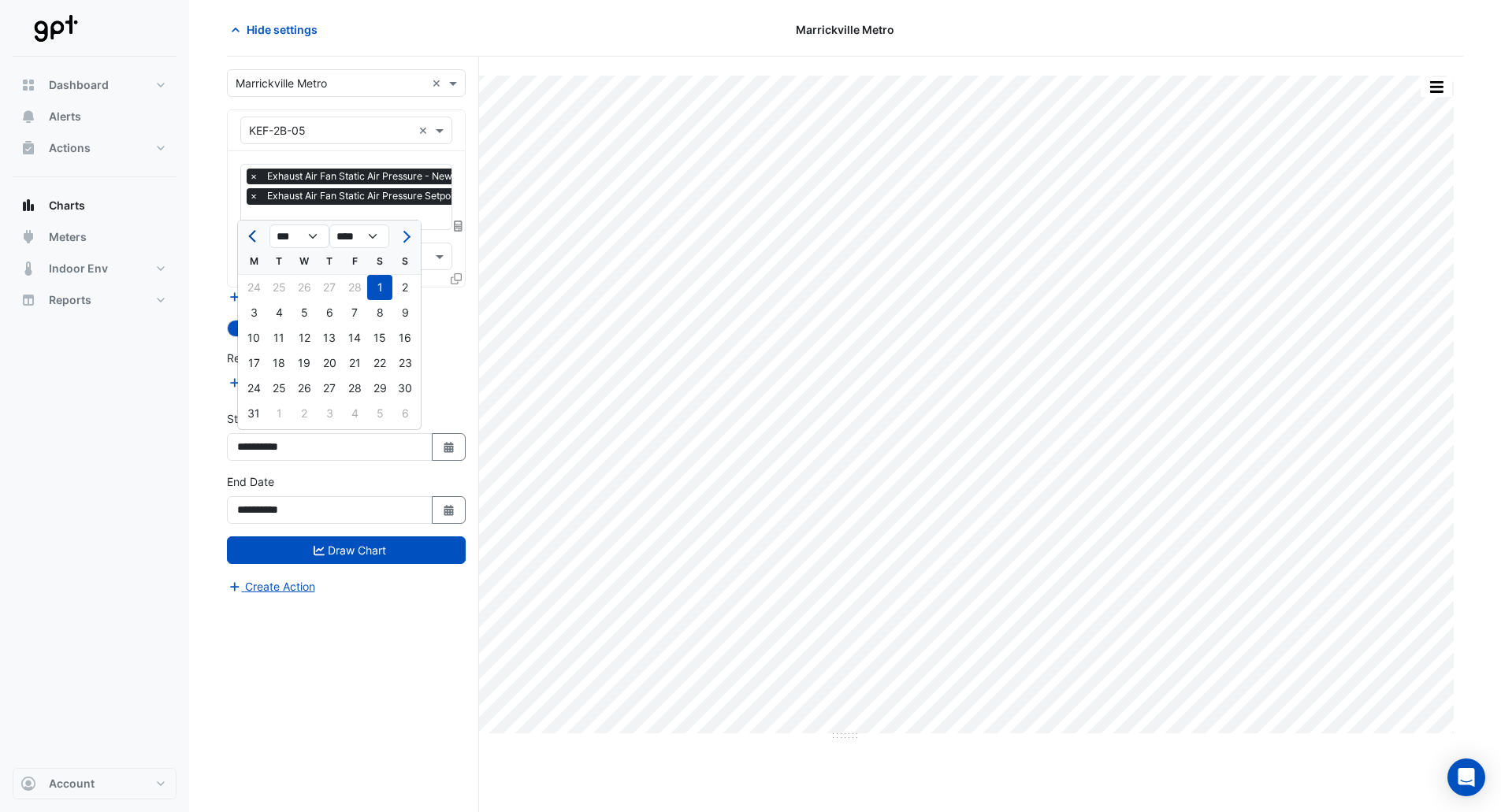
click at [254, 237] on span "Previous month" at bounding box center [254, 237] width 12 height 12
select select "**"
select select "****"
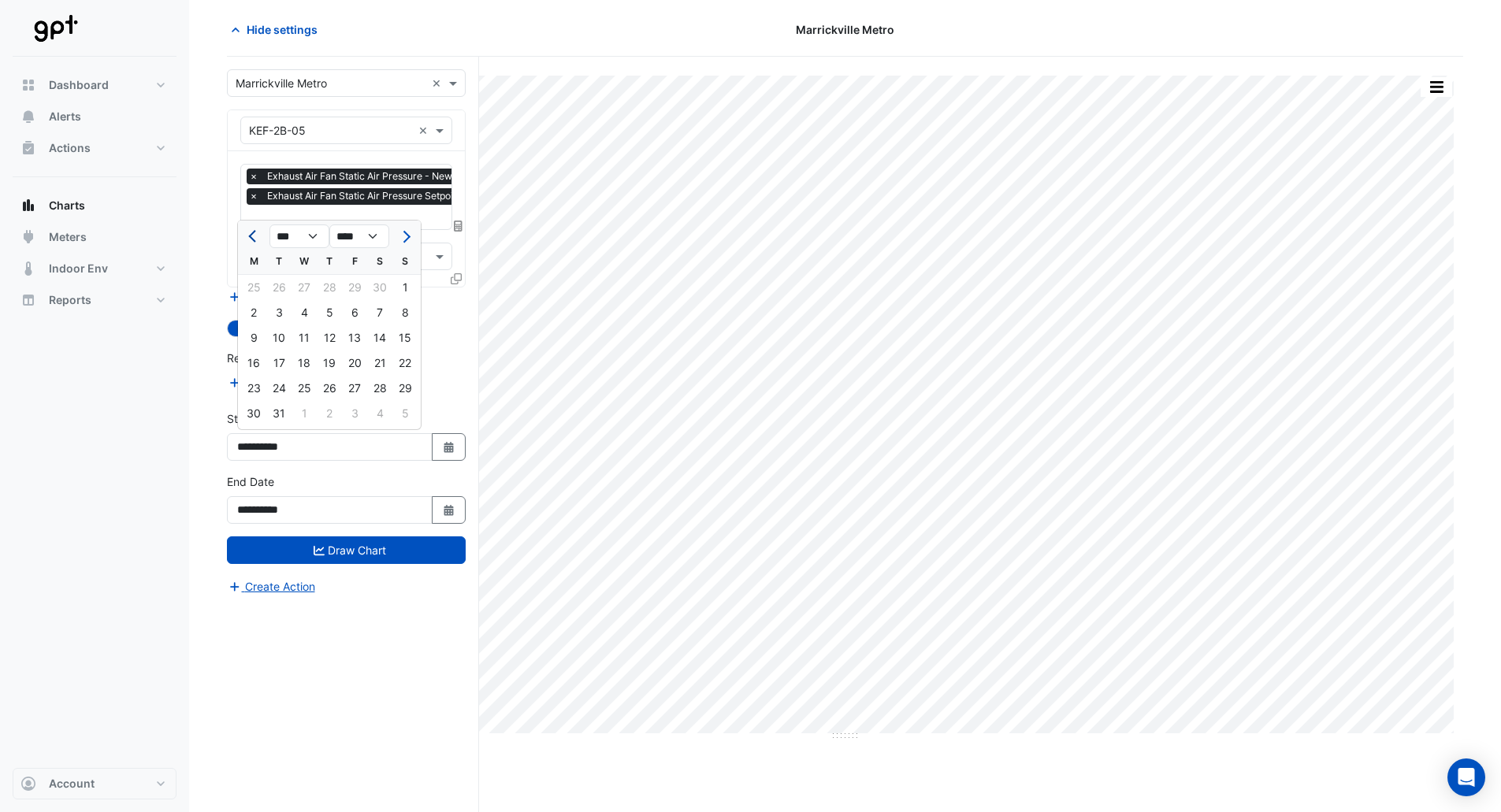
click at [254, 237] on span "Previous month" at bounding box center [254, 237] width 12 height 12
select select "*"
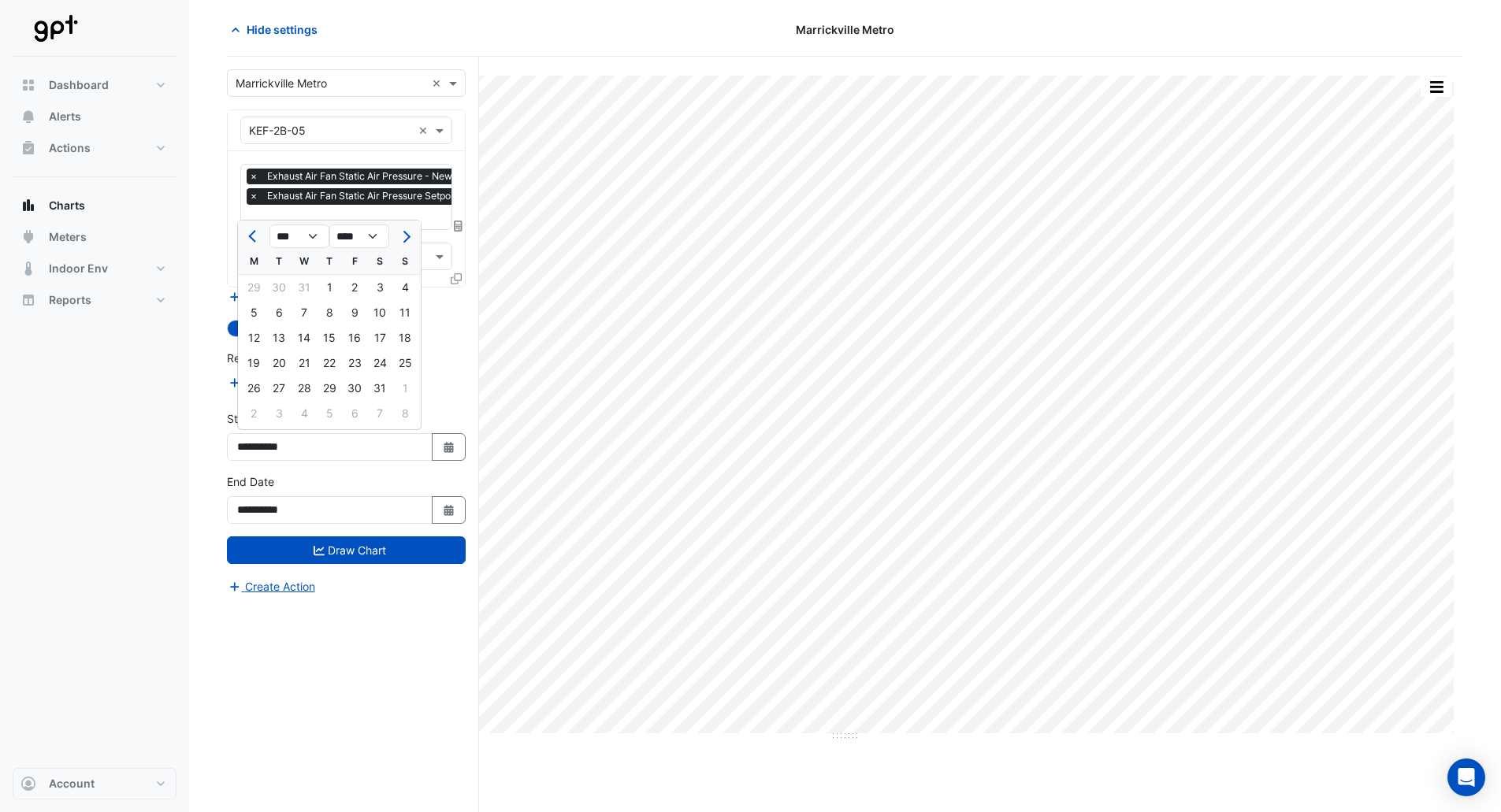
click at [334, 280] on div "1" at bounding box center [330, 288] width 26 height 26
type input "**********"
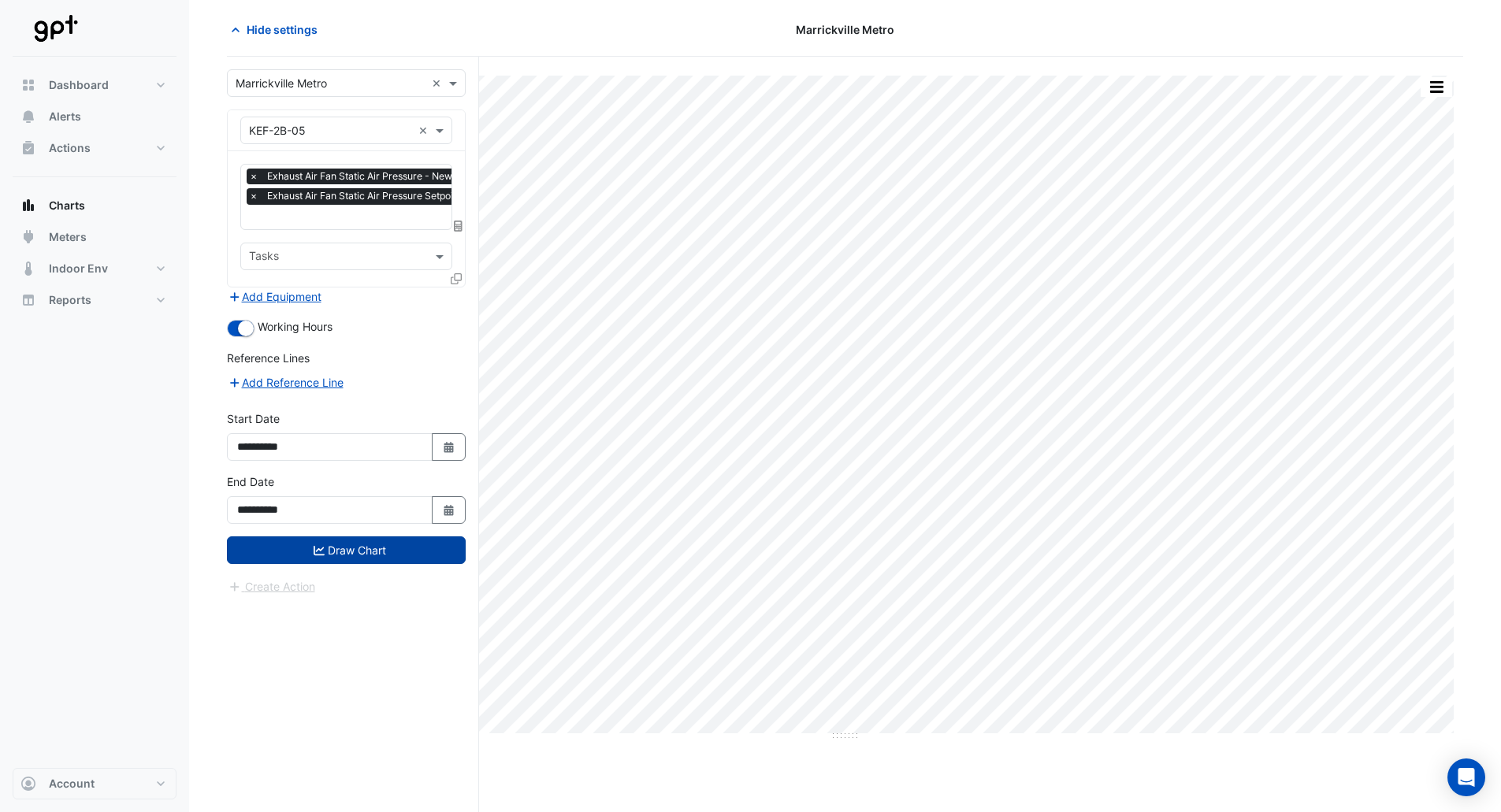
drag, startPoint x: 366, startPoint y: 554, endPoint x: 418, endPoint y: 330, distance: 230.0
click at [367, 551] on button "Draw Chart" at bounding box center [346, 550] width 238 height 27
